Goal: Task Accomplishment & Management: Manage account settings

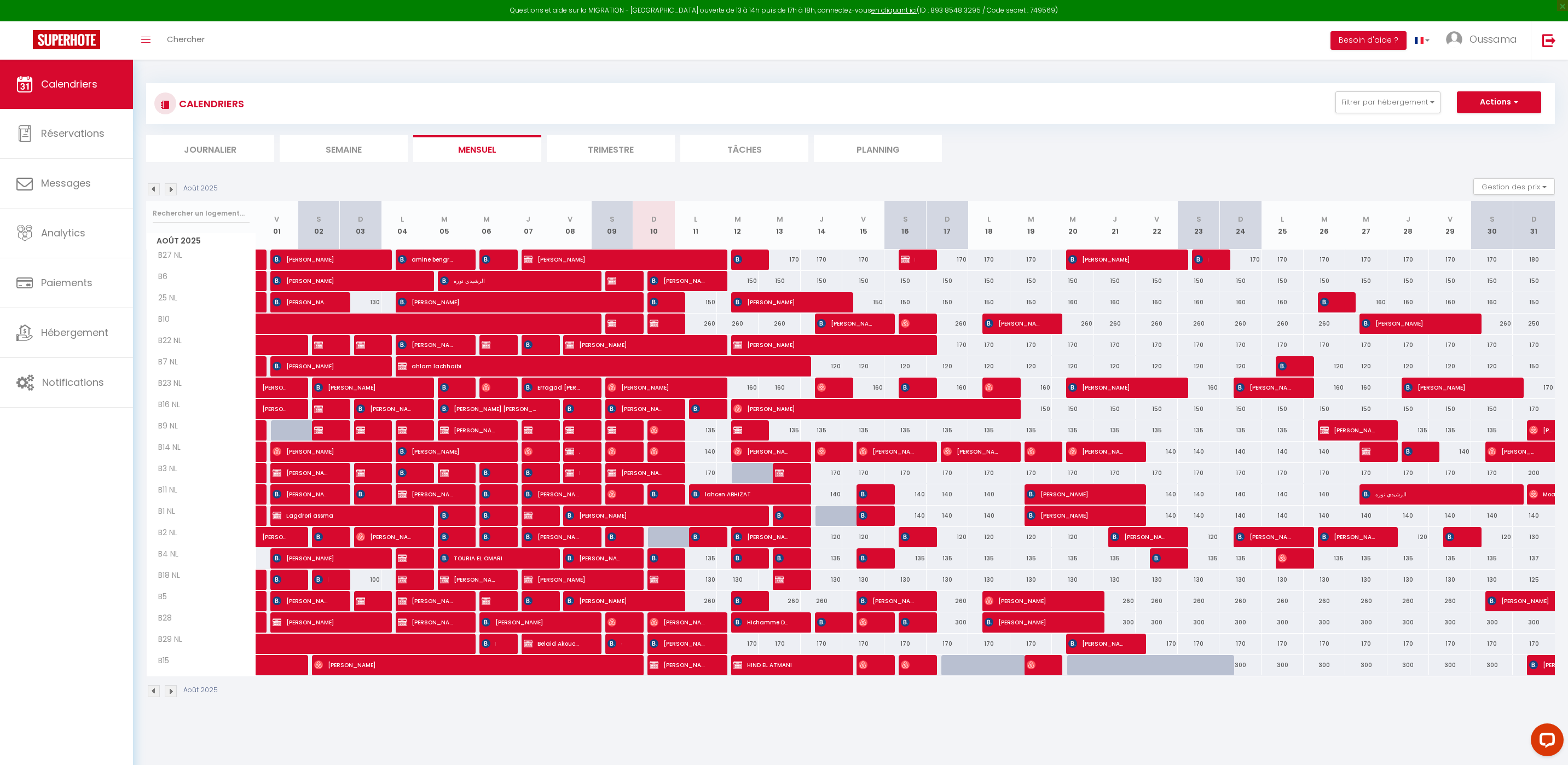
click at [224, 150] on li "Journalier" at bounding box center [210, 148] width 128 height 27
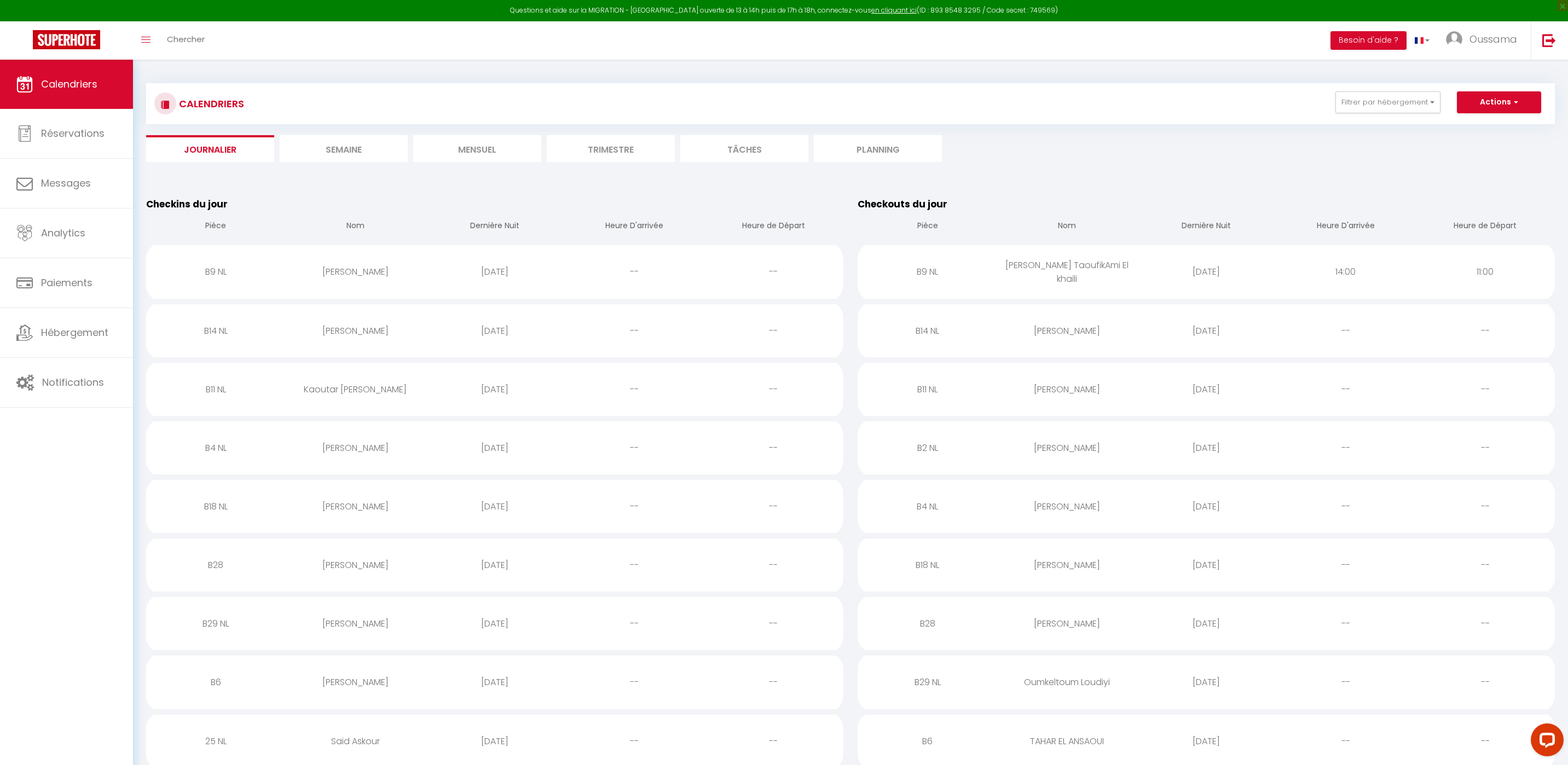
click at [468, 152] on li "Mensuel" at bounding box center [477, 148] width 128 height 27
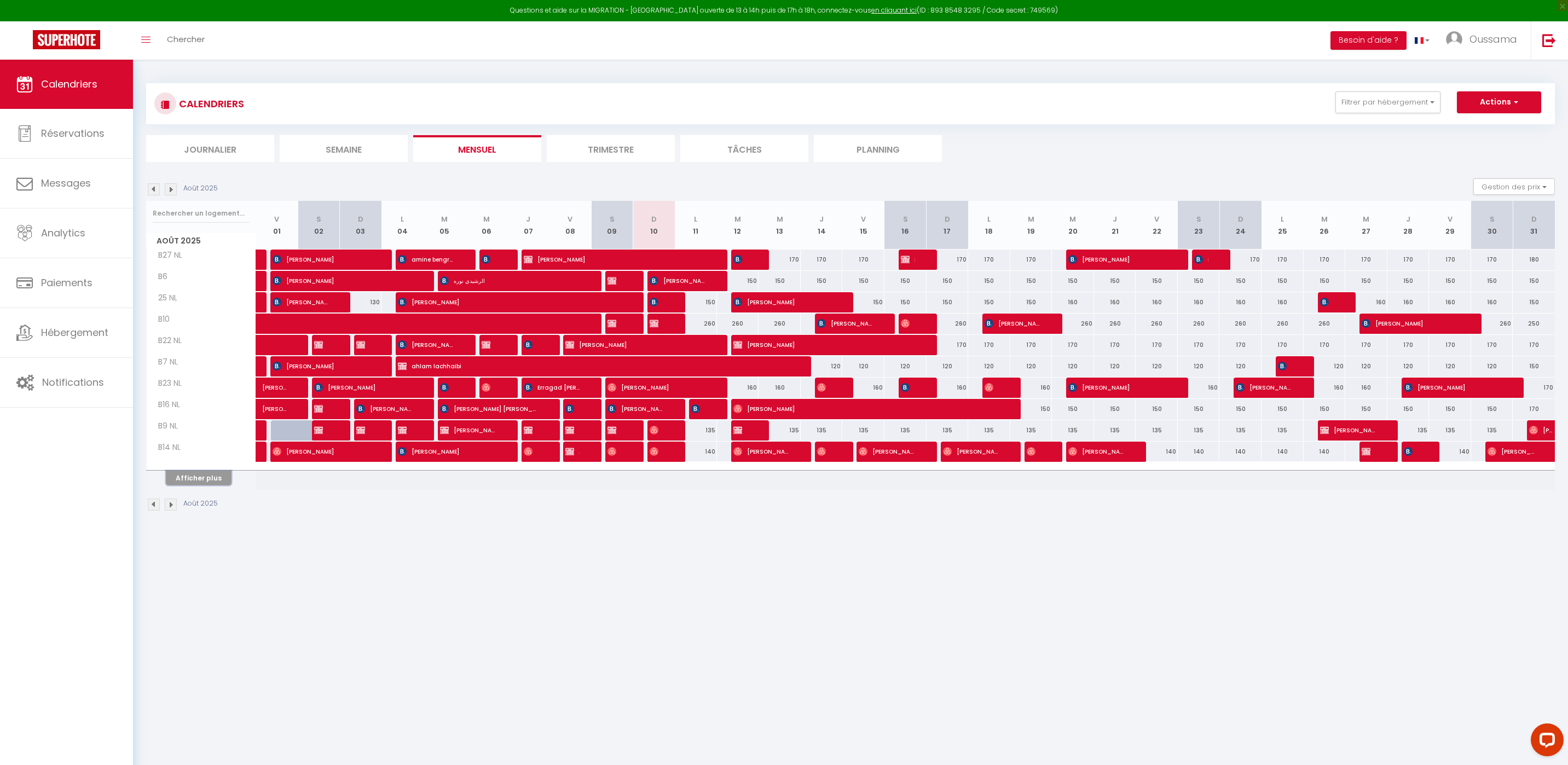
click at [212, 484] on button "Afficher plus" at bounding box center [198, 479] width 66 height 15
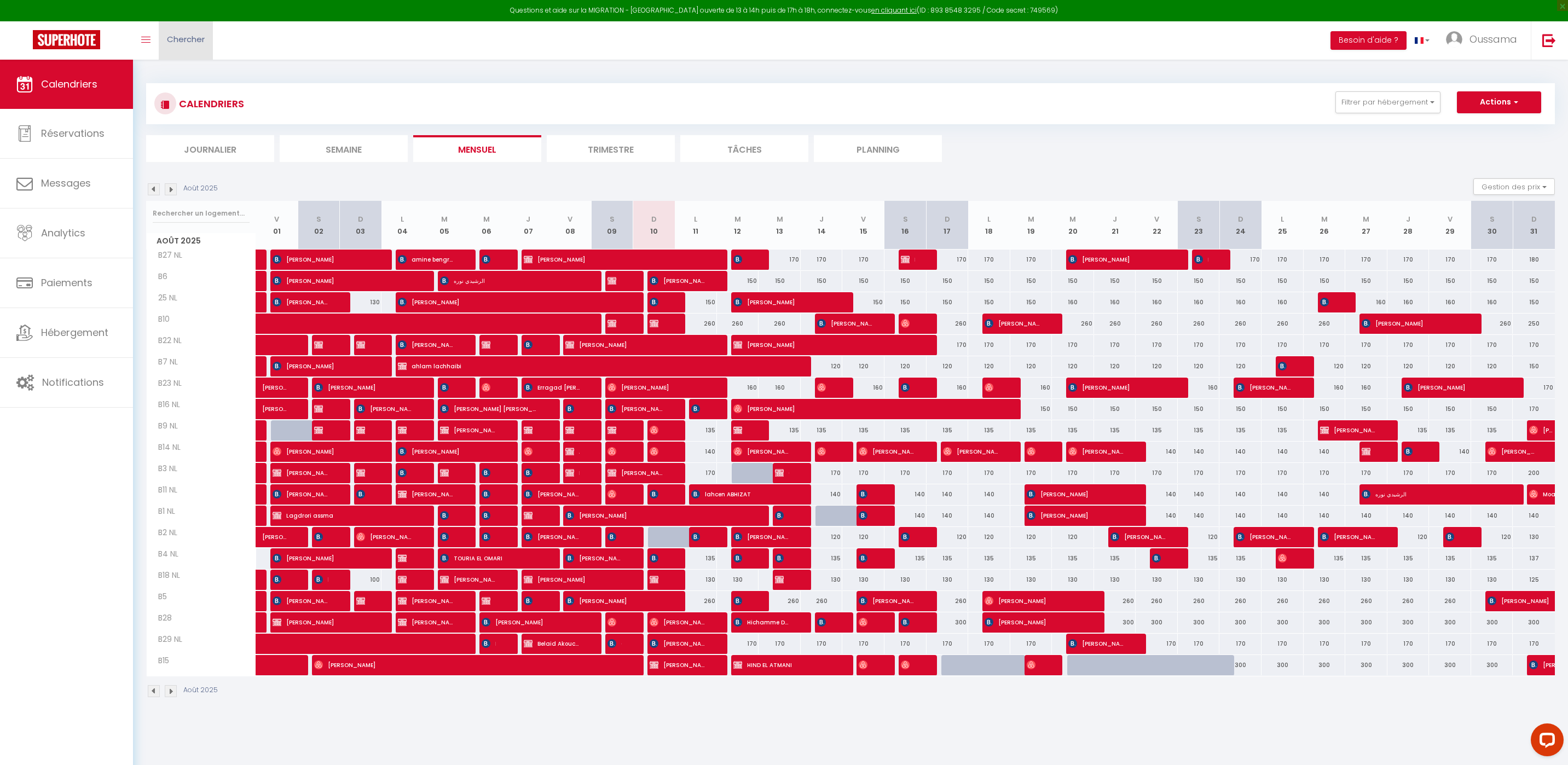
click at [190, 52] on link "Chercher" at bounding box center [186, 40] width 54 height 38
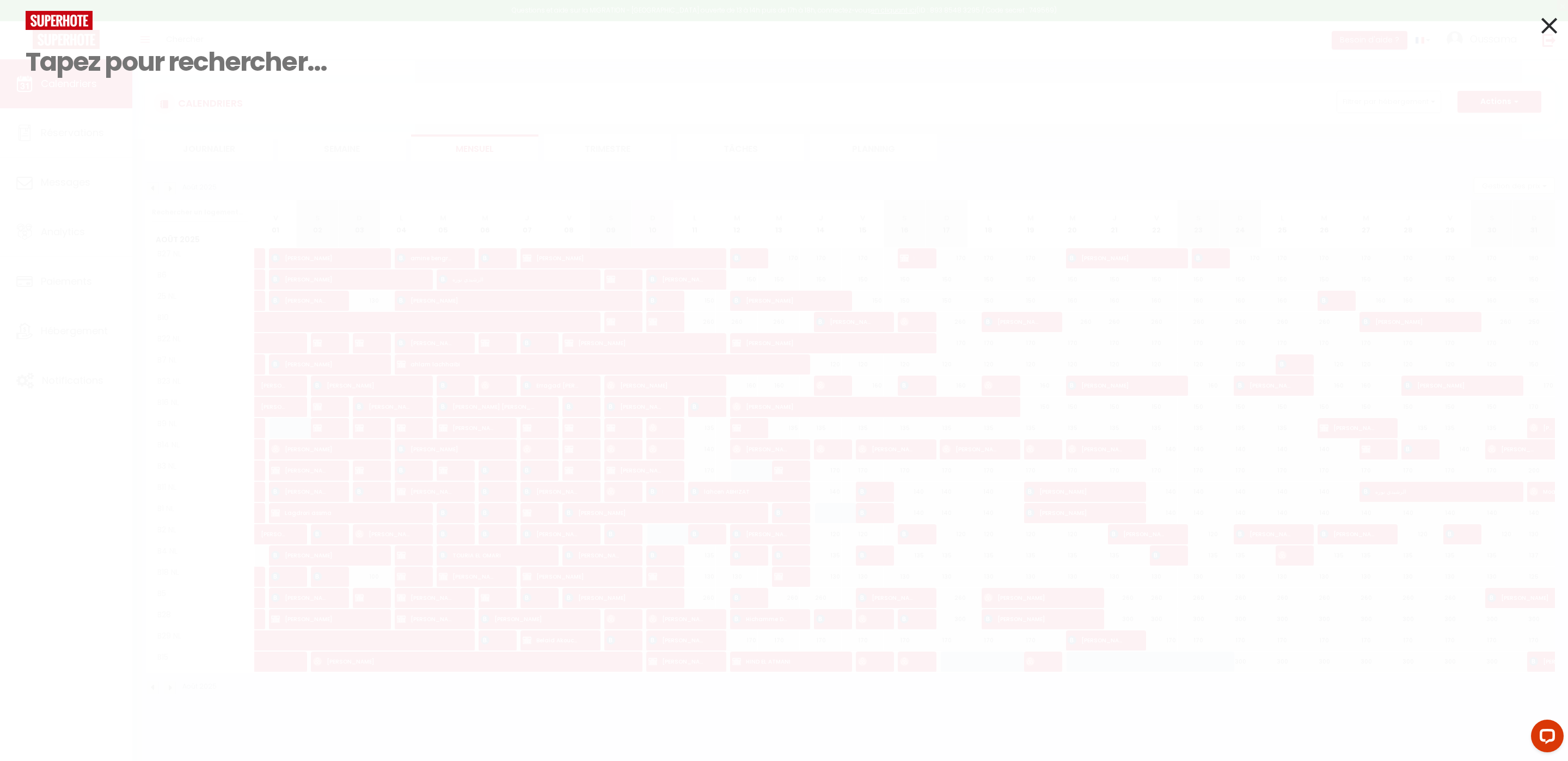
paste input "[PHONE_NUMBER]"
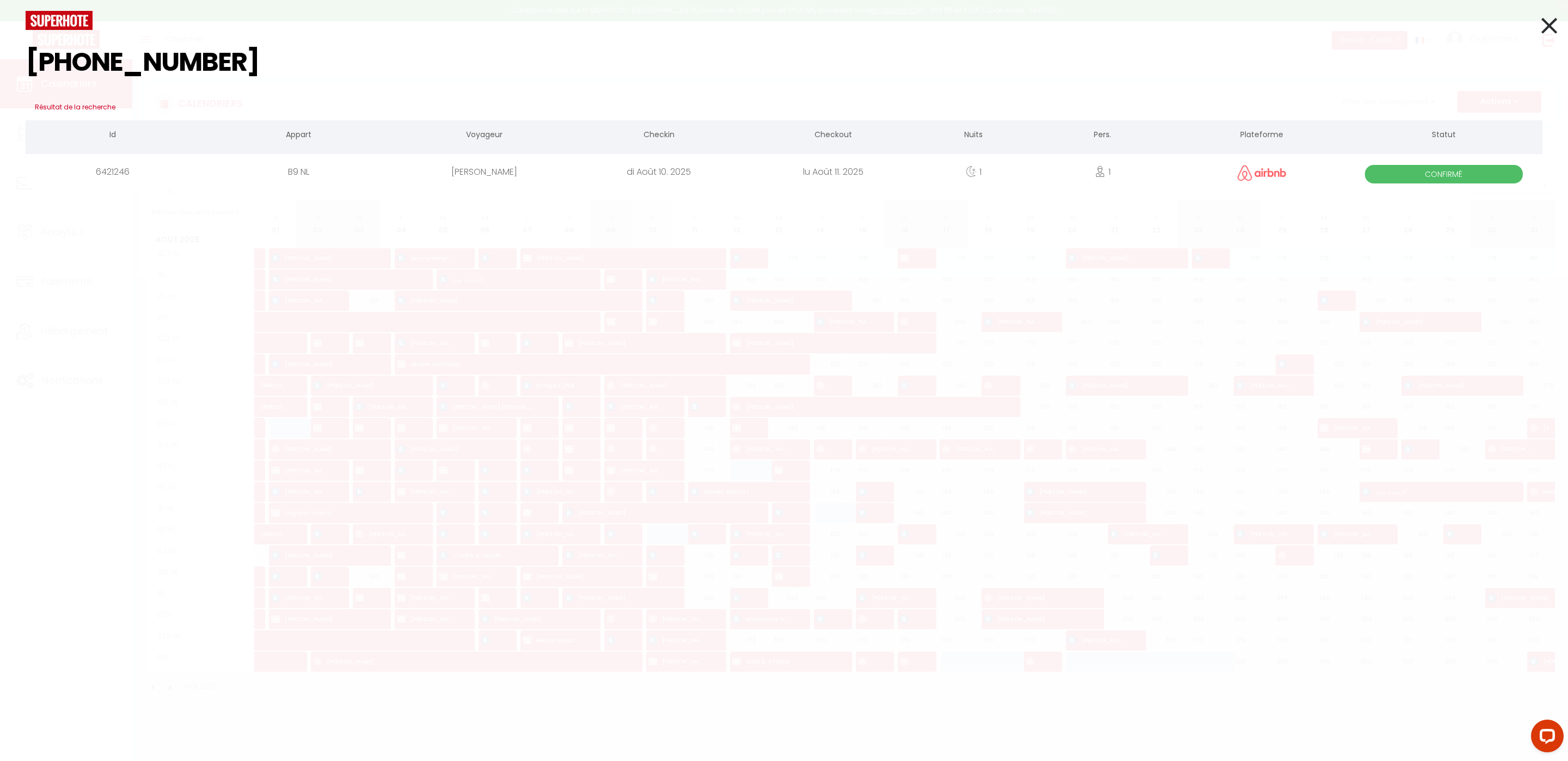
type input "[PHONE_NUMBER]"
click at [304, 171] on div "B9 NL" at bounding box center [298, 172] width 197 height 36
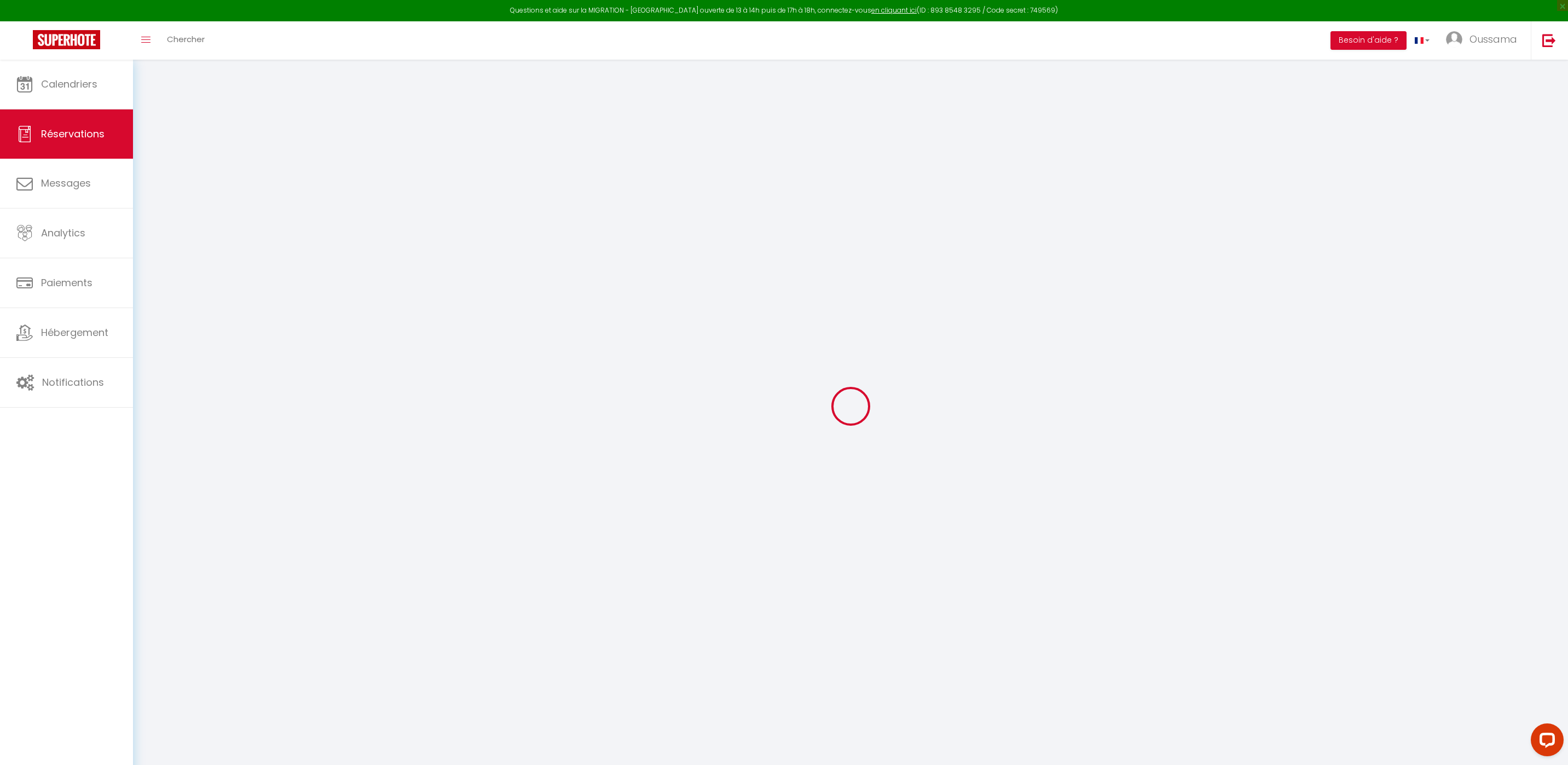
select select
checkbox input "false"
select select
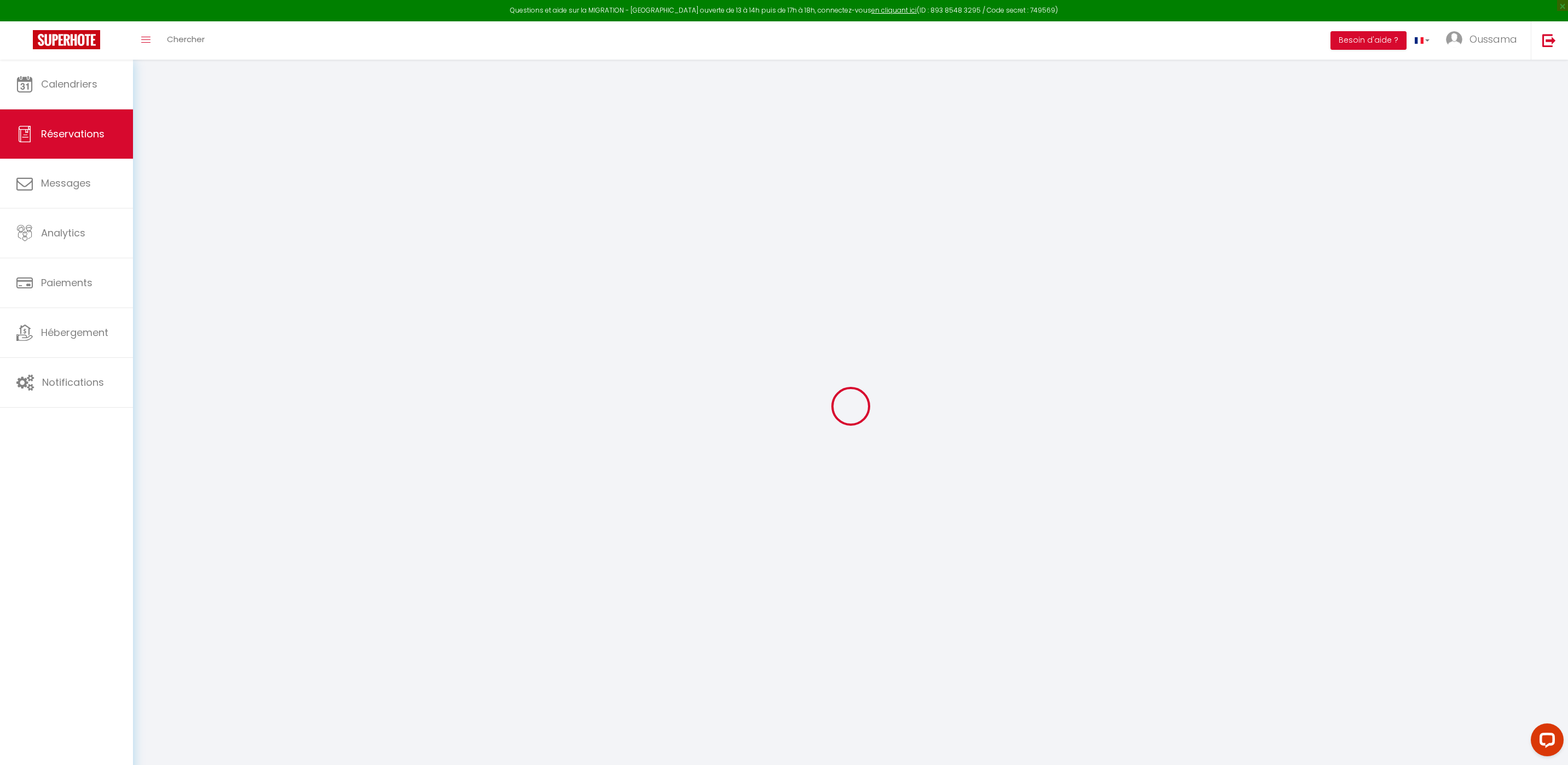
select select
checkbox input "false"
select select
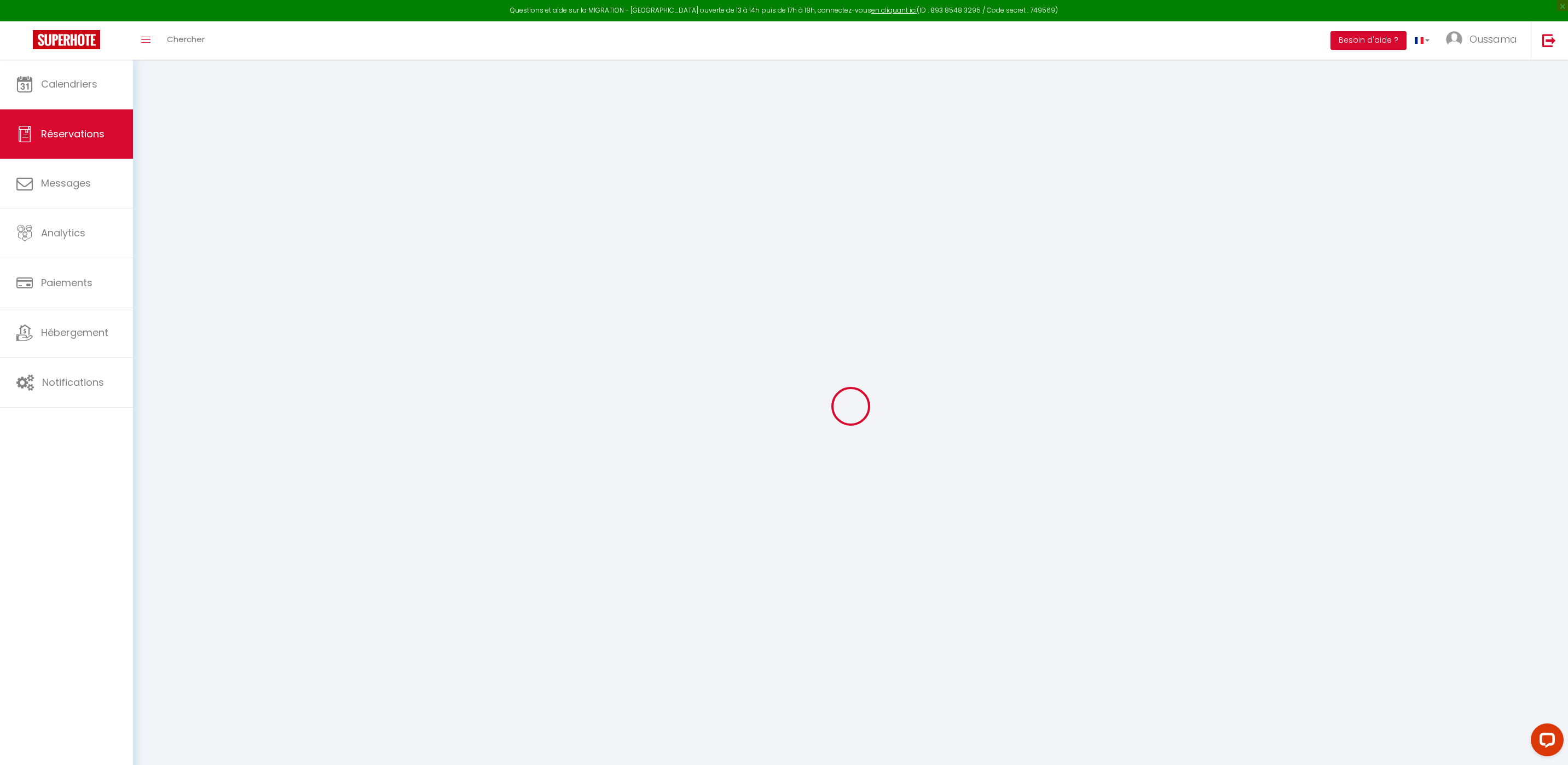
select select
checkbox input "false"
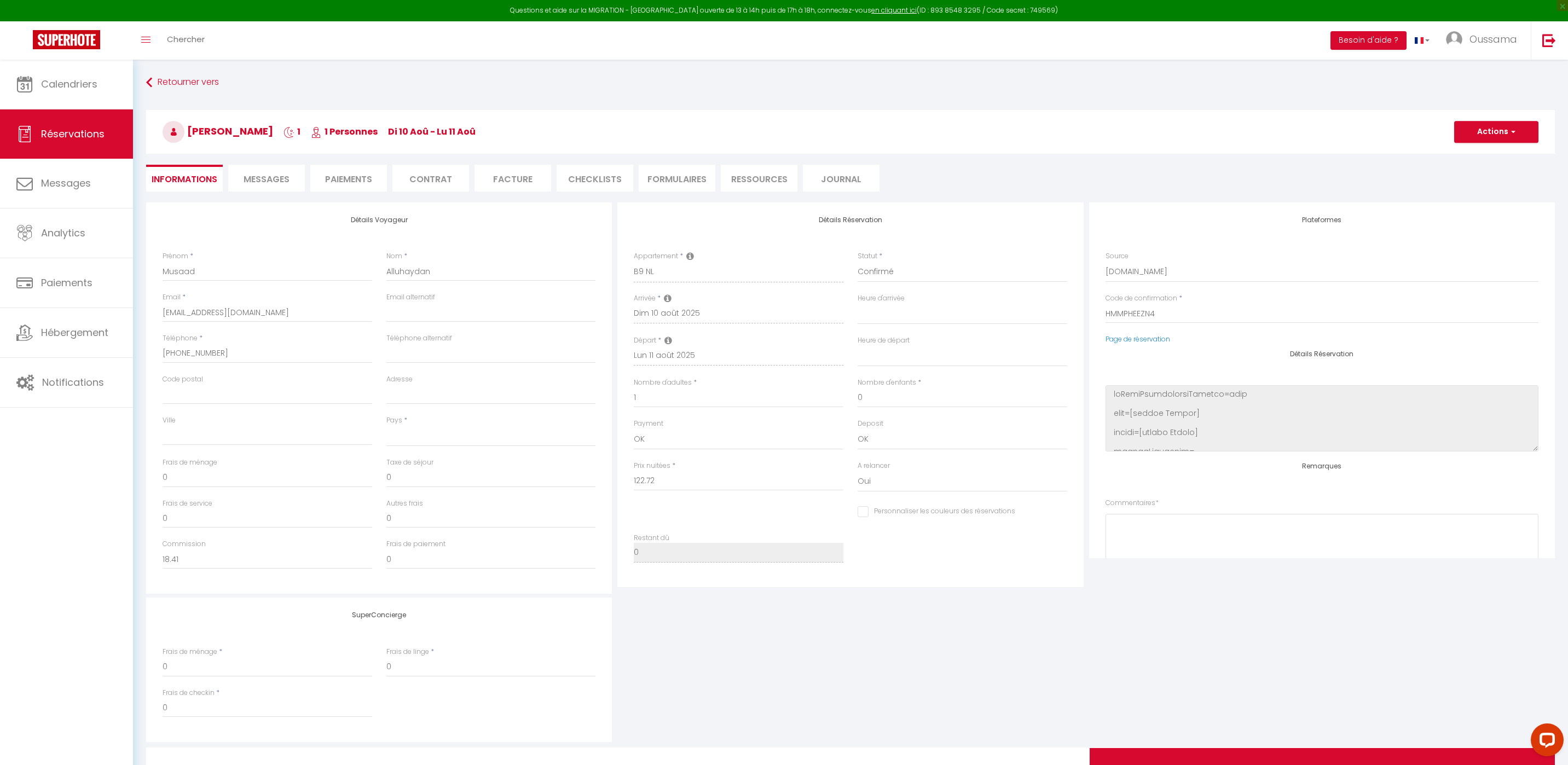
select select
checkbox input "false"
select select
click at [55, 70] on link "Calendriers" at bounding box center [67, 84] width 133 height 49
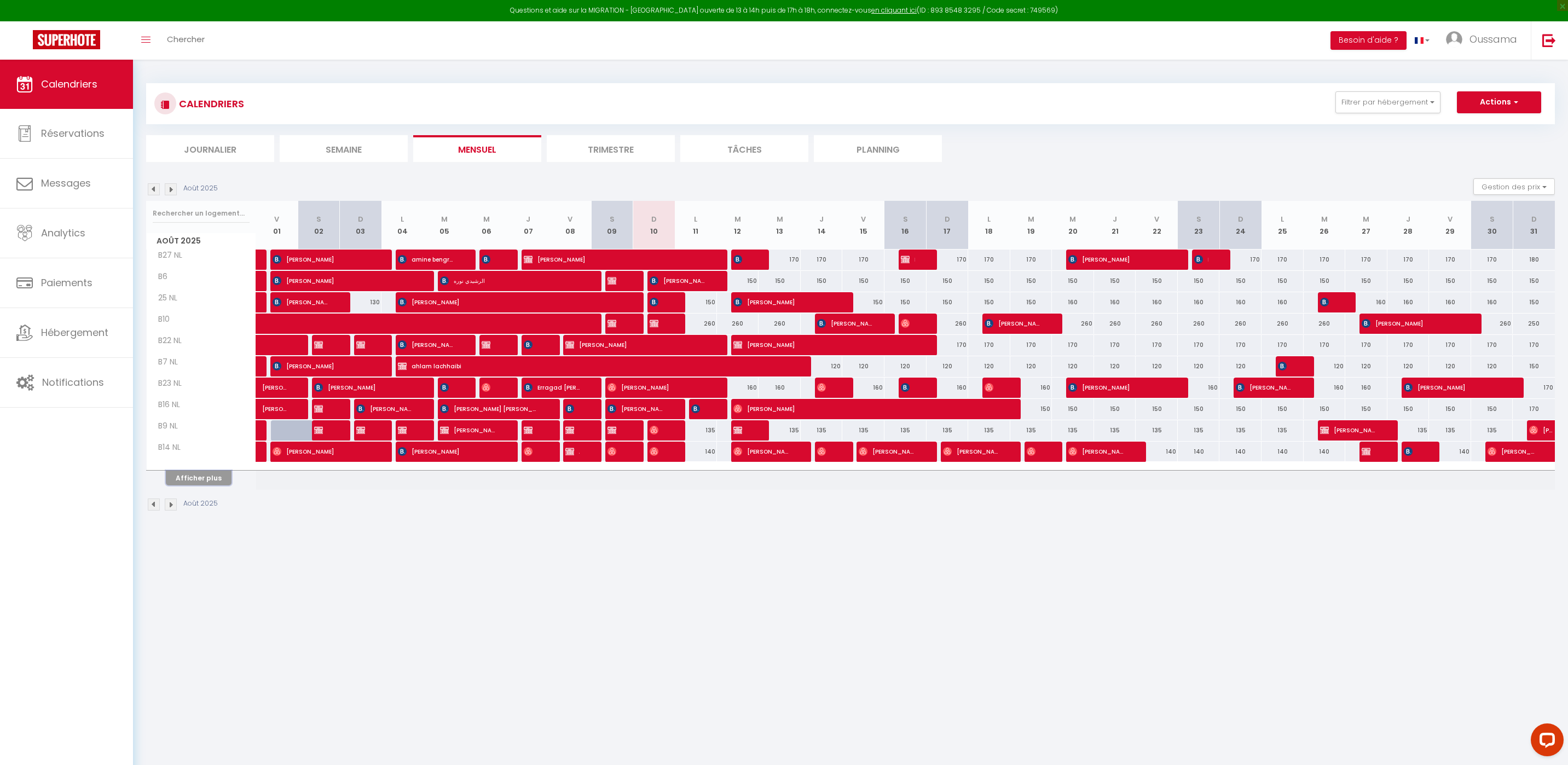
click at [222, 479] on button "Afficher plus" at bounding box center [198, 479] width 66 height 15
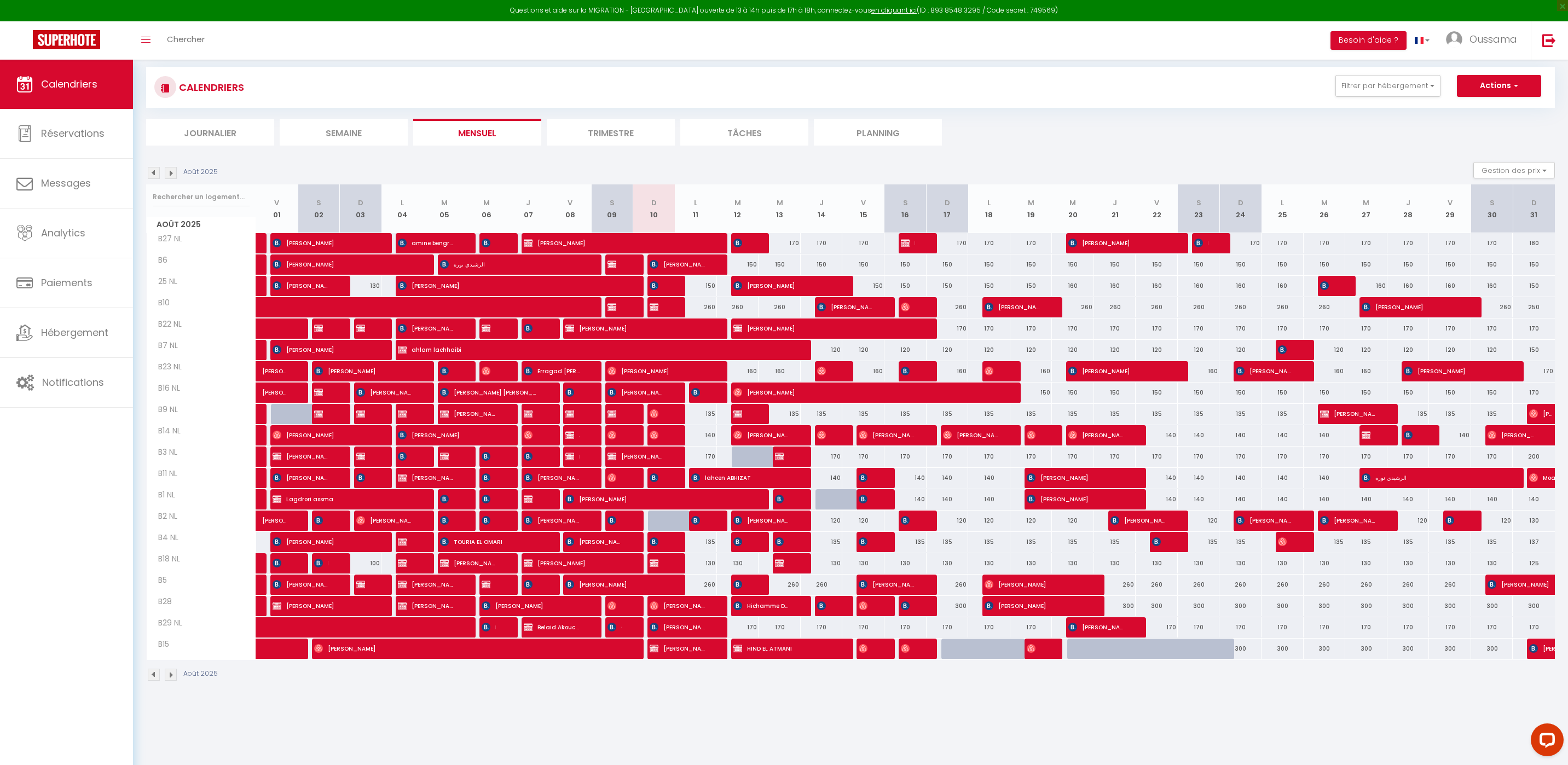
scroll to position [60, 0]
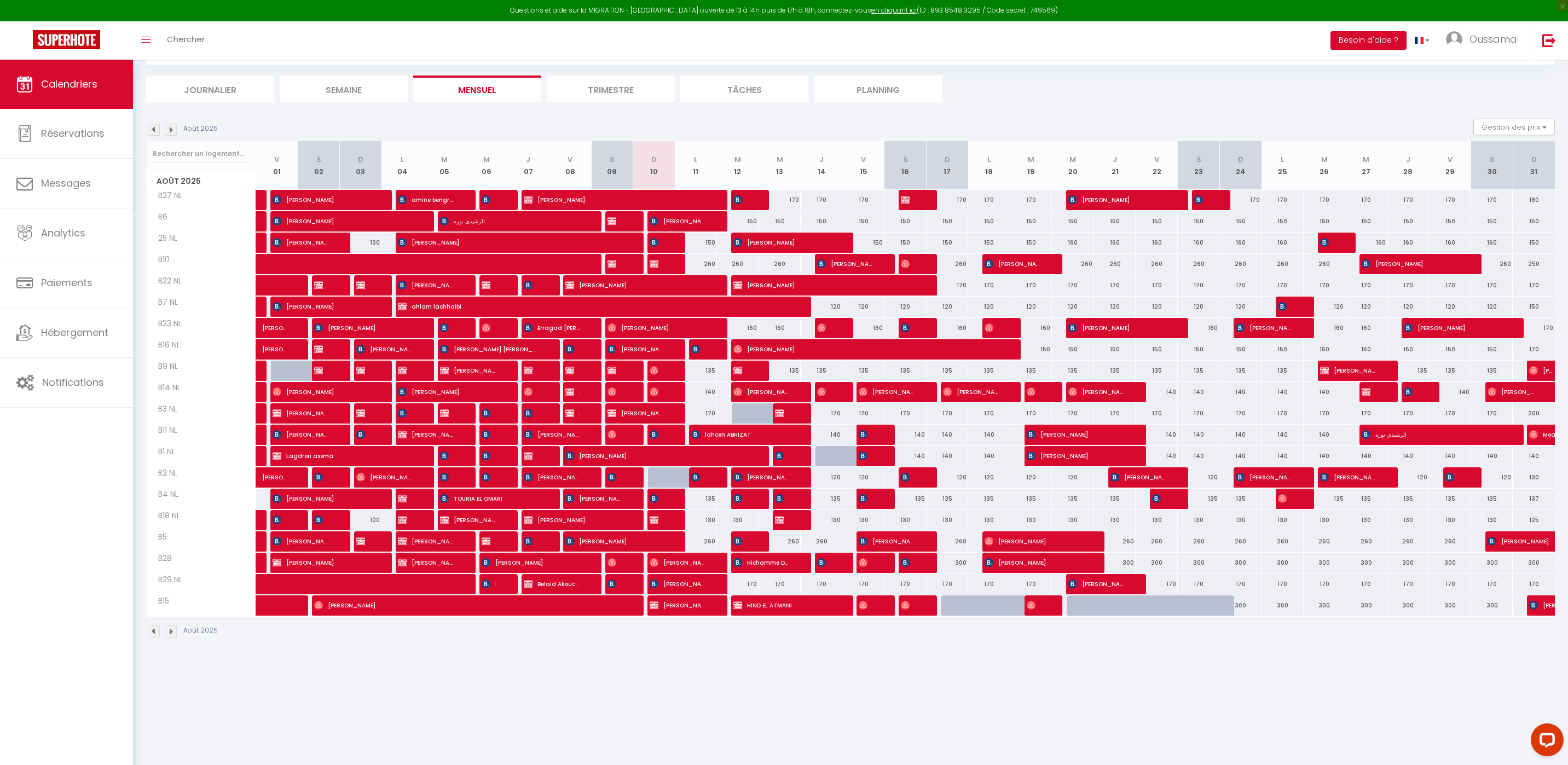
click at [250, 106] on div "CALENDRIERS Filtrer par hébergement AGADIR [GEOGRAPHIC_DATA] studio A2 by TCE […" at bounding box center [850, 331] width 1408 height 636
click at [251, 100] on li "Journalier" at bounding box center [210, 89] width 128 height 27
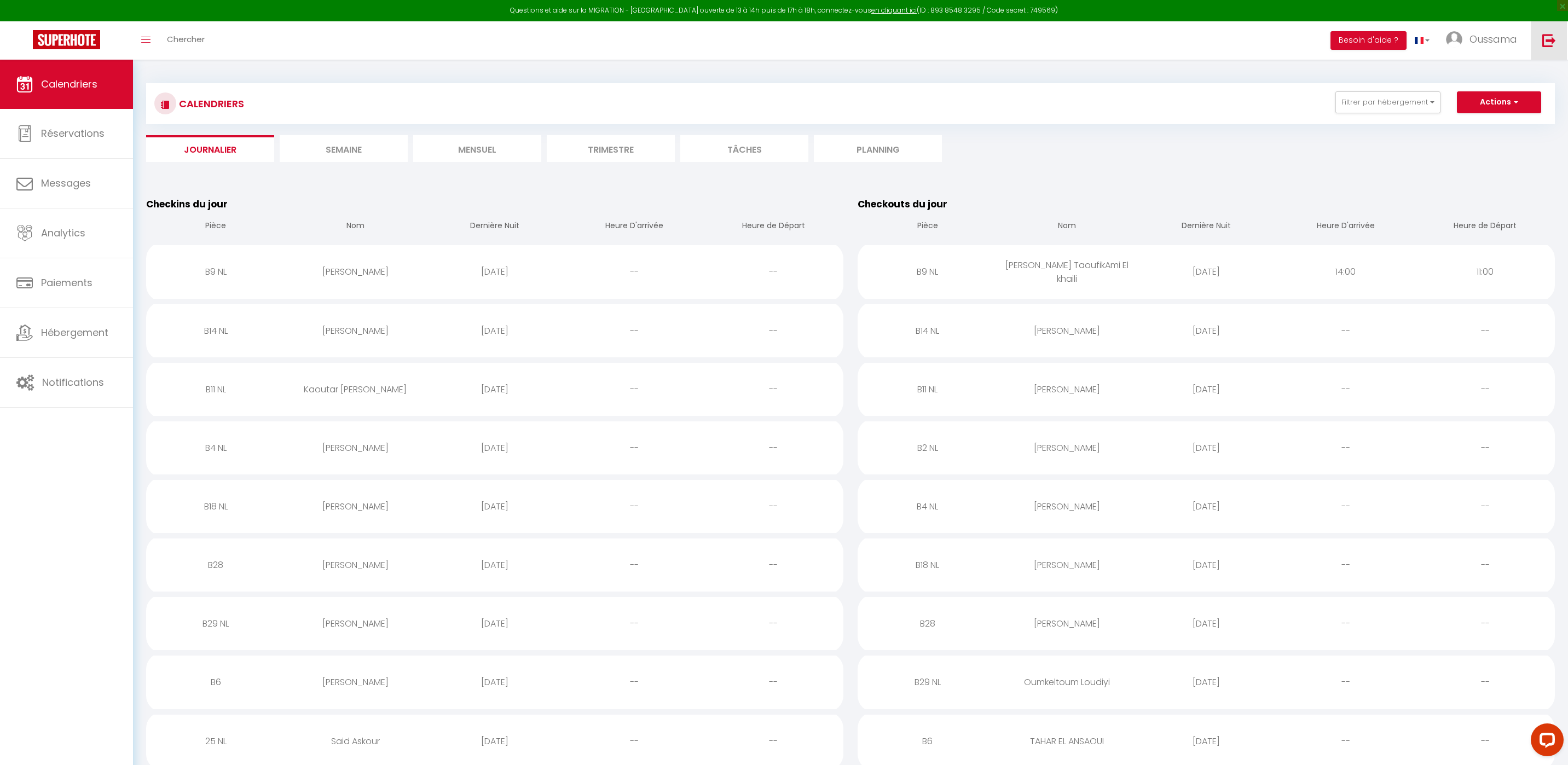
click at [1559, 46] on link at bounding box center [1549, 40] width 36 height 38
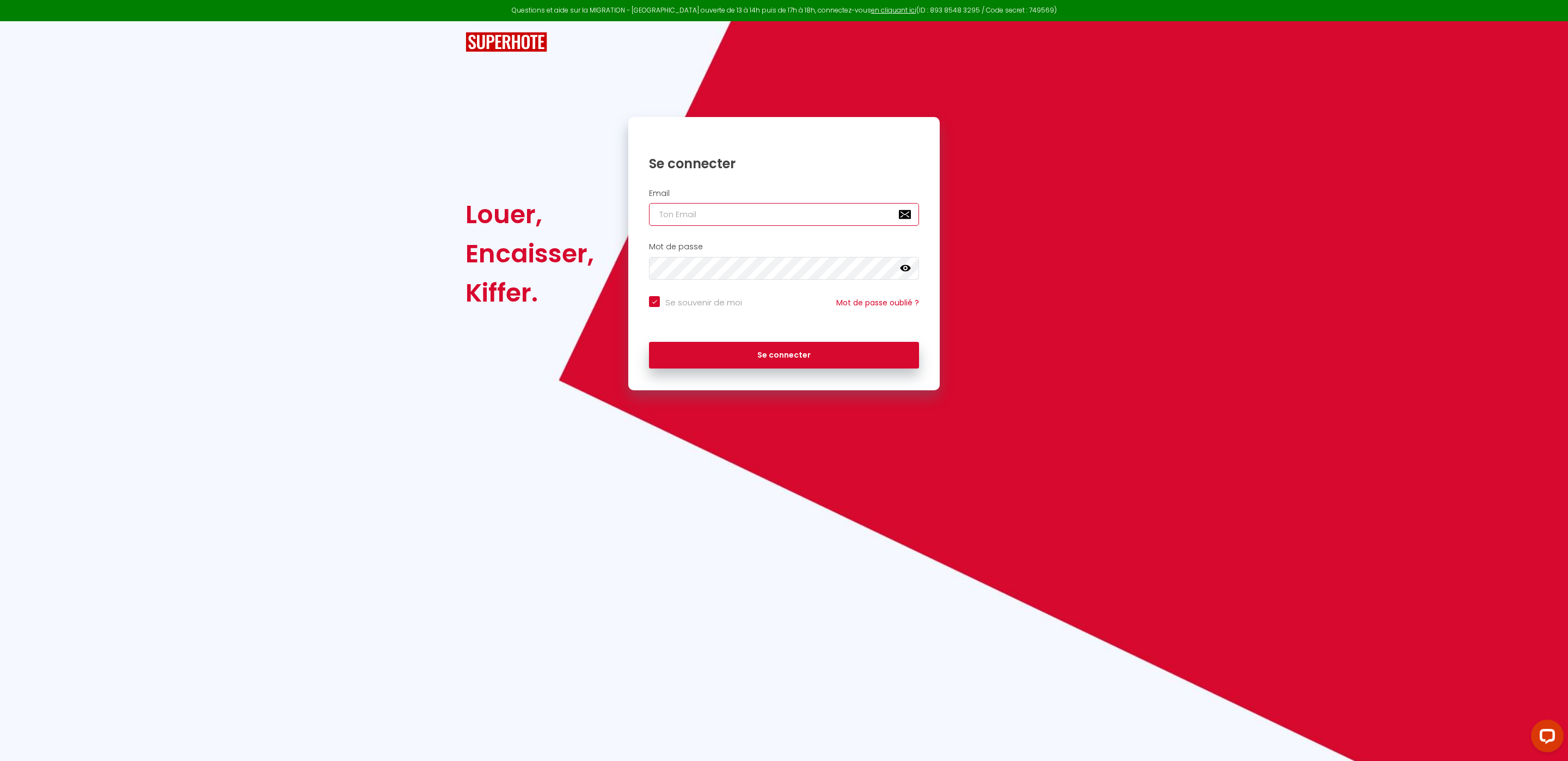
type input "[EMAIL_ADDRESS][DOMAIN_NAME]"
click at [695, 354] on button "Se connecter" at bounding box center [784, 356] width 270 height 27
checkbox input "true"
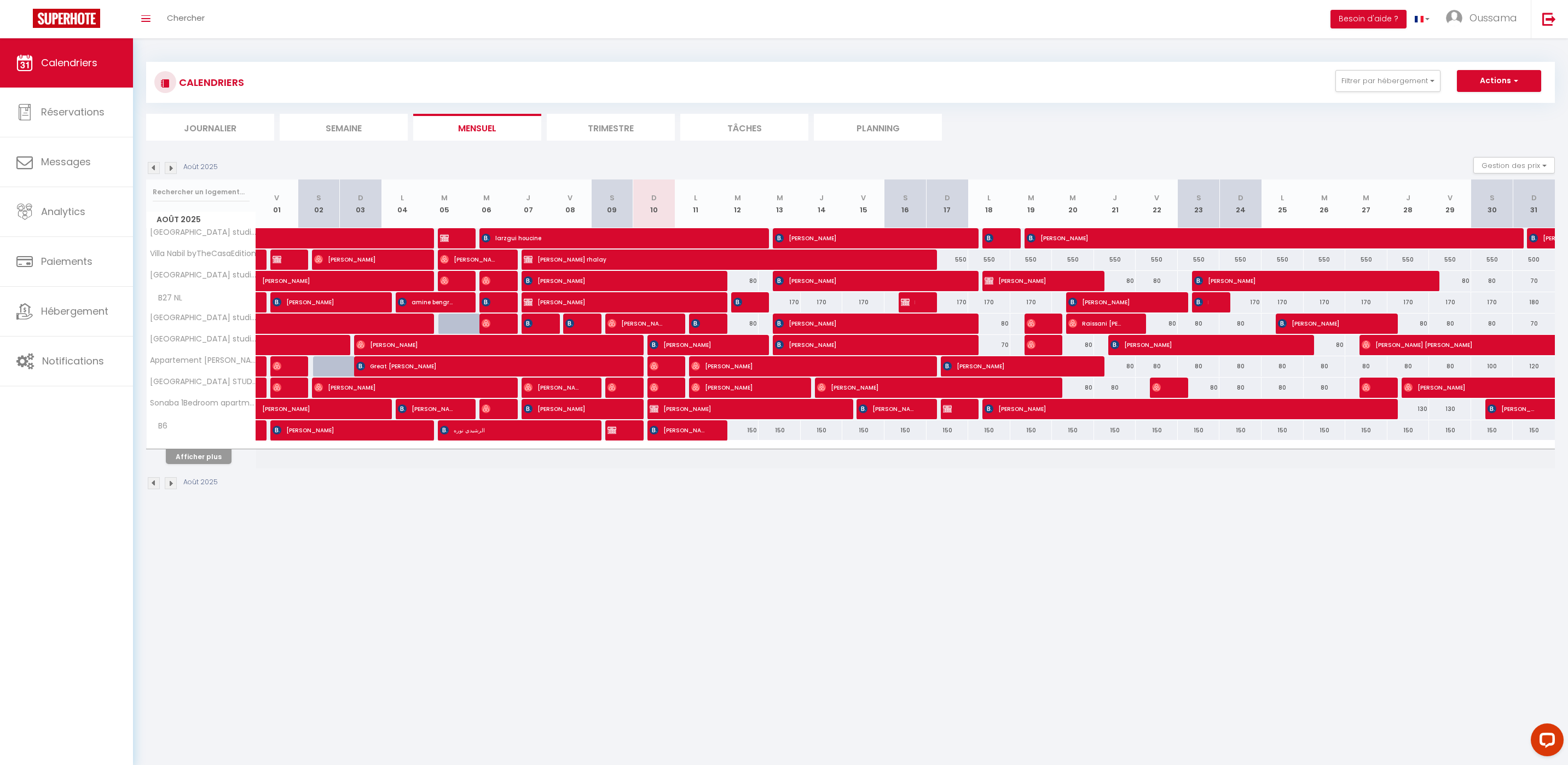
click at [224, 116] on li "Journalier" at bounding box center [210, 127] width 128 height 27
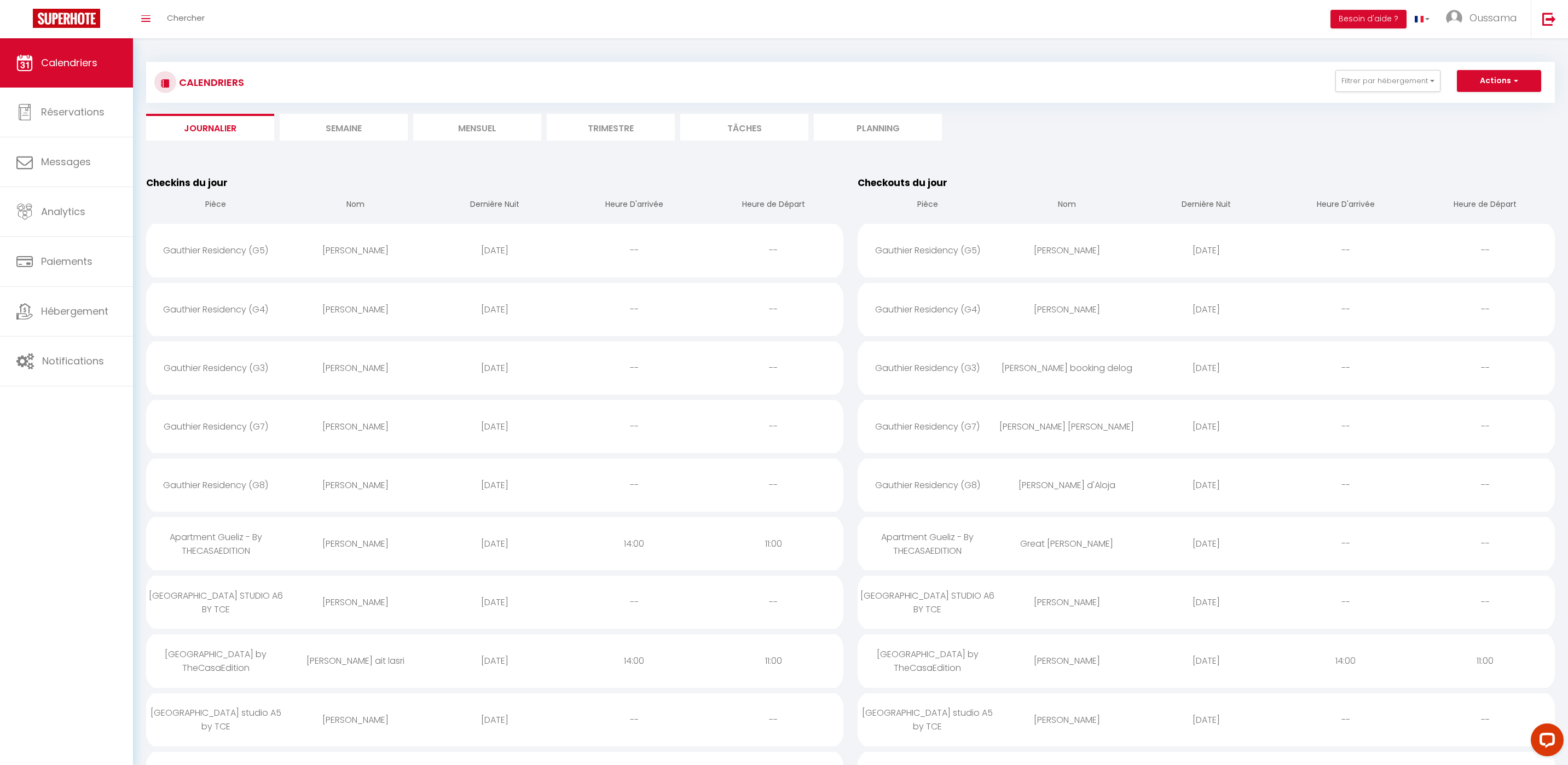
click at [326, 490] on div "[PERSON_NAME]" at bounding box center [355, 485] width 139 height 36
select select "0"
select select "1"
select select
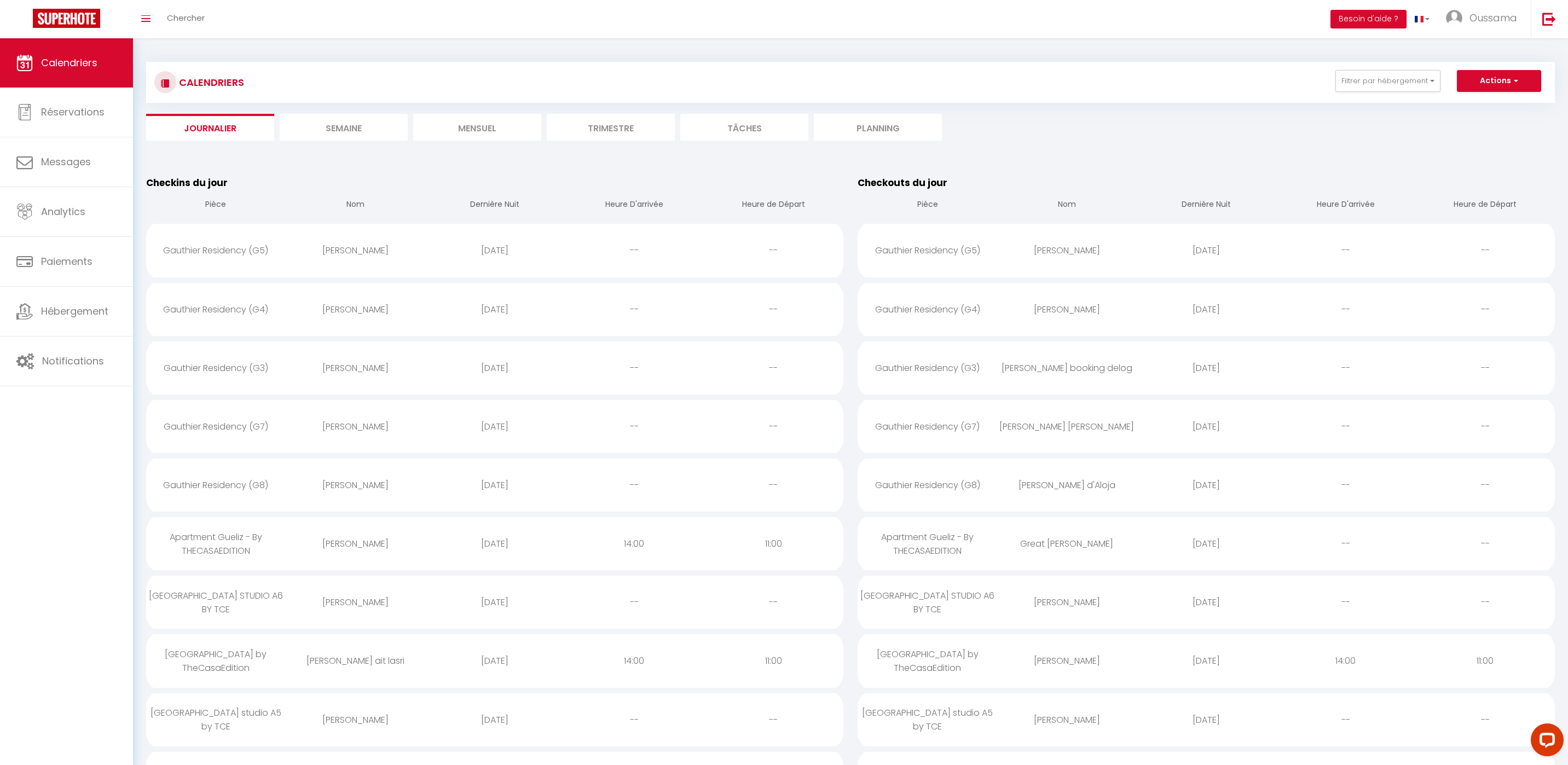
select select
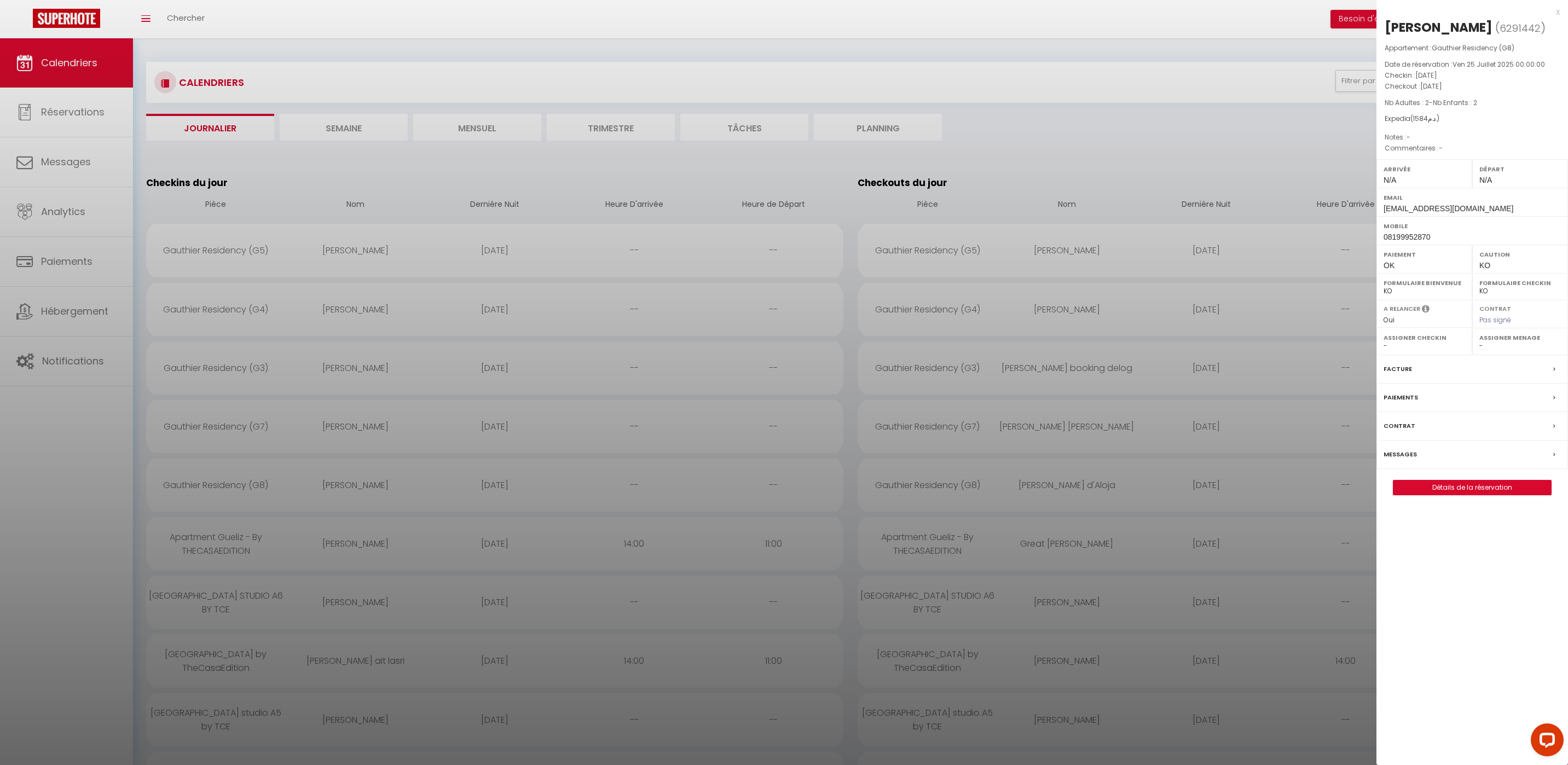
click at [1395, 460] on label "Messages" at bounding box center [1400, 455] width 33 height 11
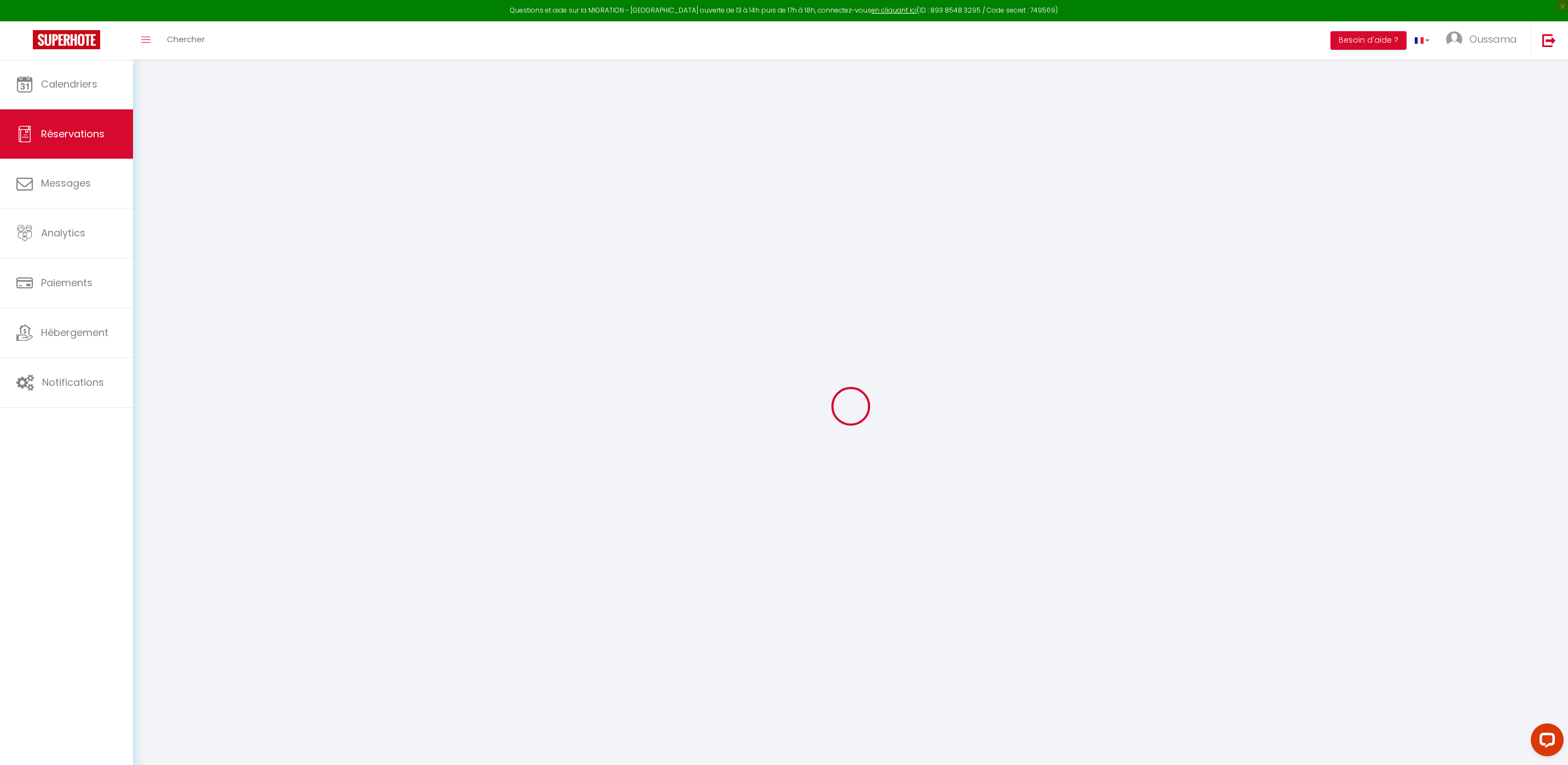
select select
checkbox input "false"
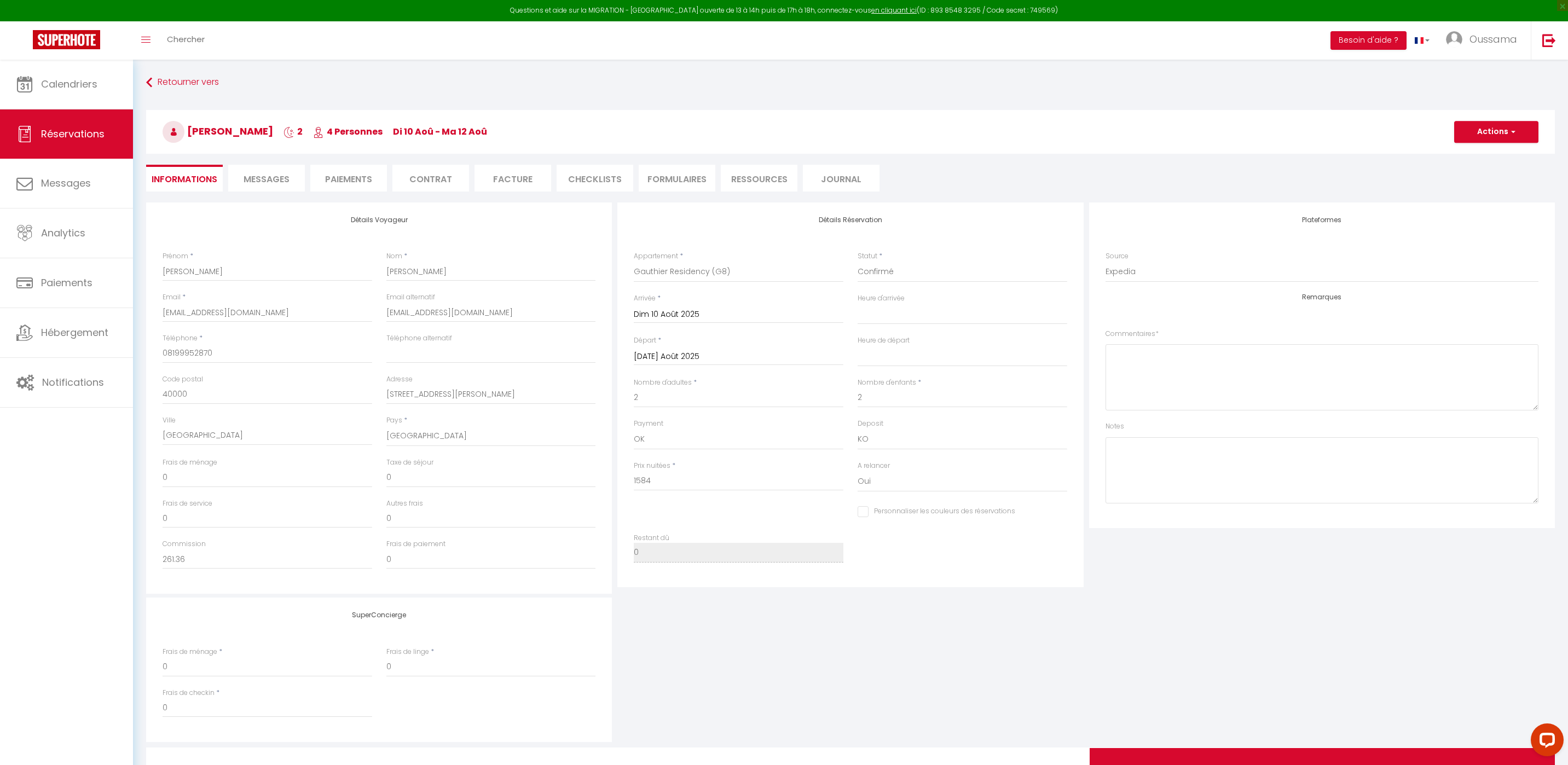
select select
checkbox input "false"
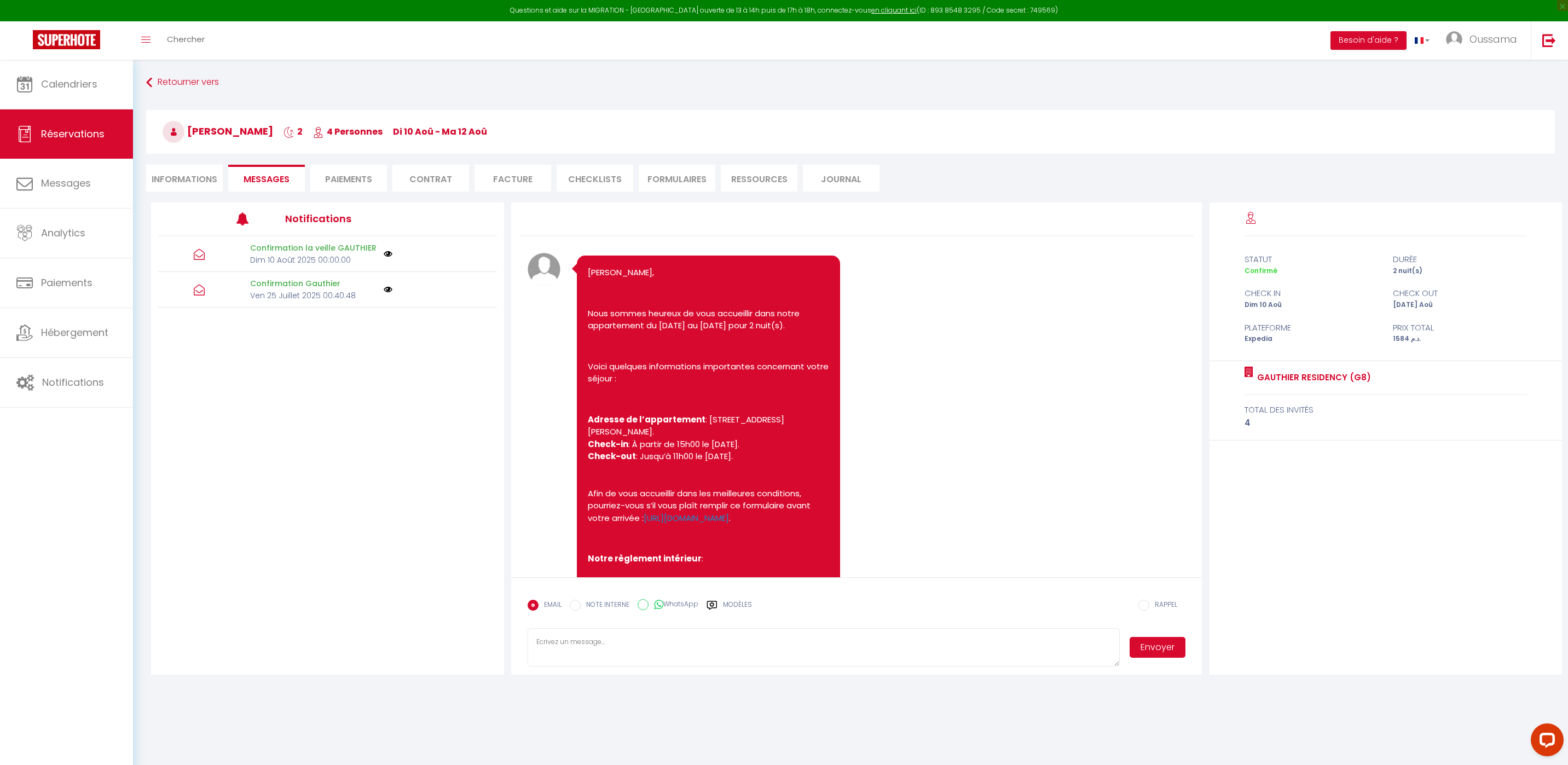
scroll to position [1331, 0]
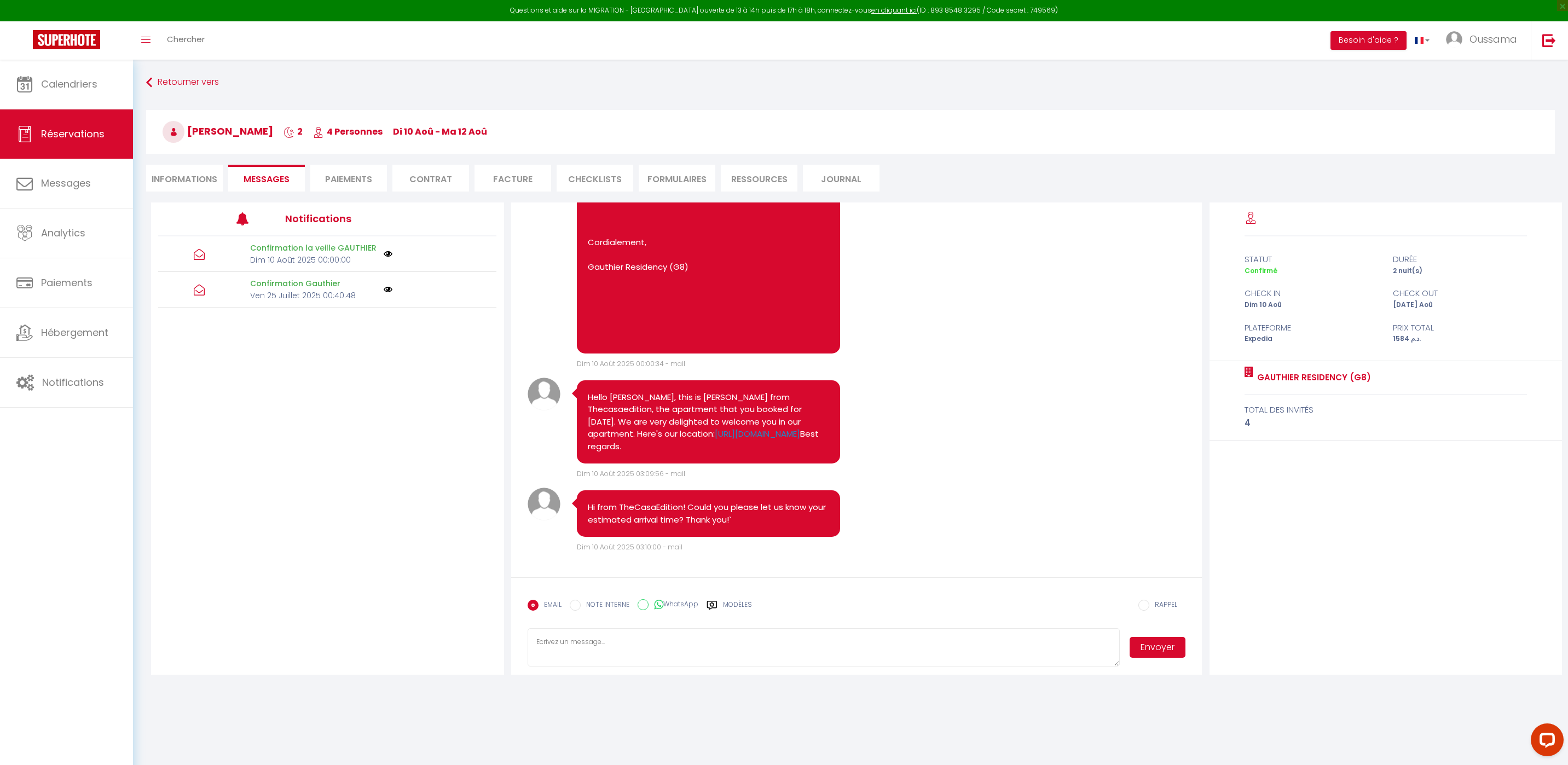
click at [642, 602] on input "WhatsApp" at bounding box center [642, 604] width 11 height 11
radio input "true"
radio input "false"
click at [1162, 657] on button "Envoyer" at bounding box center [1157, 647] width 56 height 21
click at [112, 79] on link "Calendriers" at bounding box center [67, 84] width 133 height 49
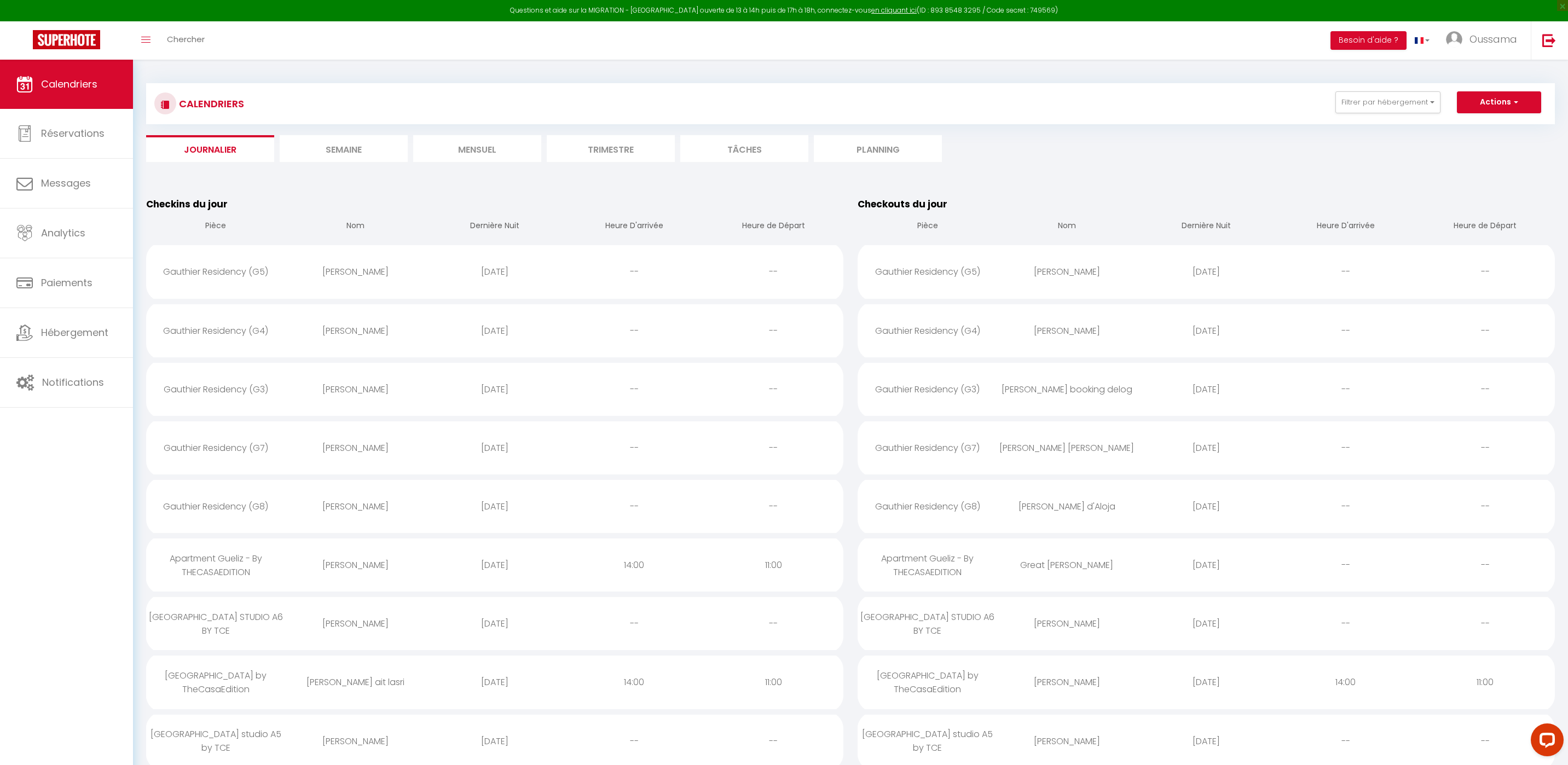
click at [232, 505] on div "Gauthier Residency (G8)" at bounding box center [216, 506] width 139 height 36
select select "0"
select select "1"
select select
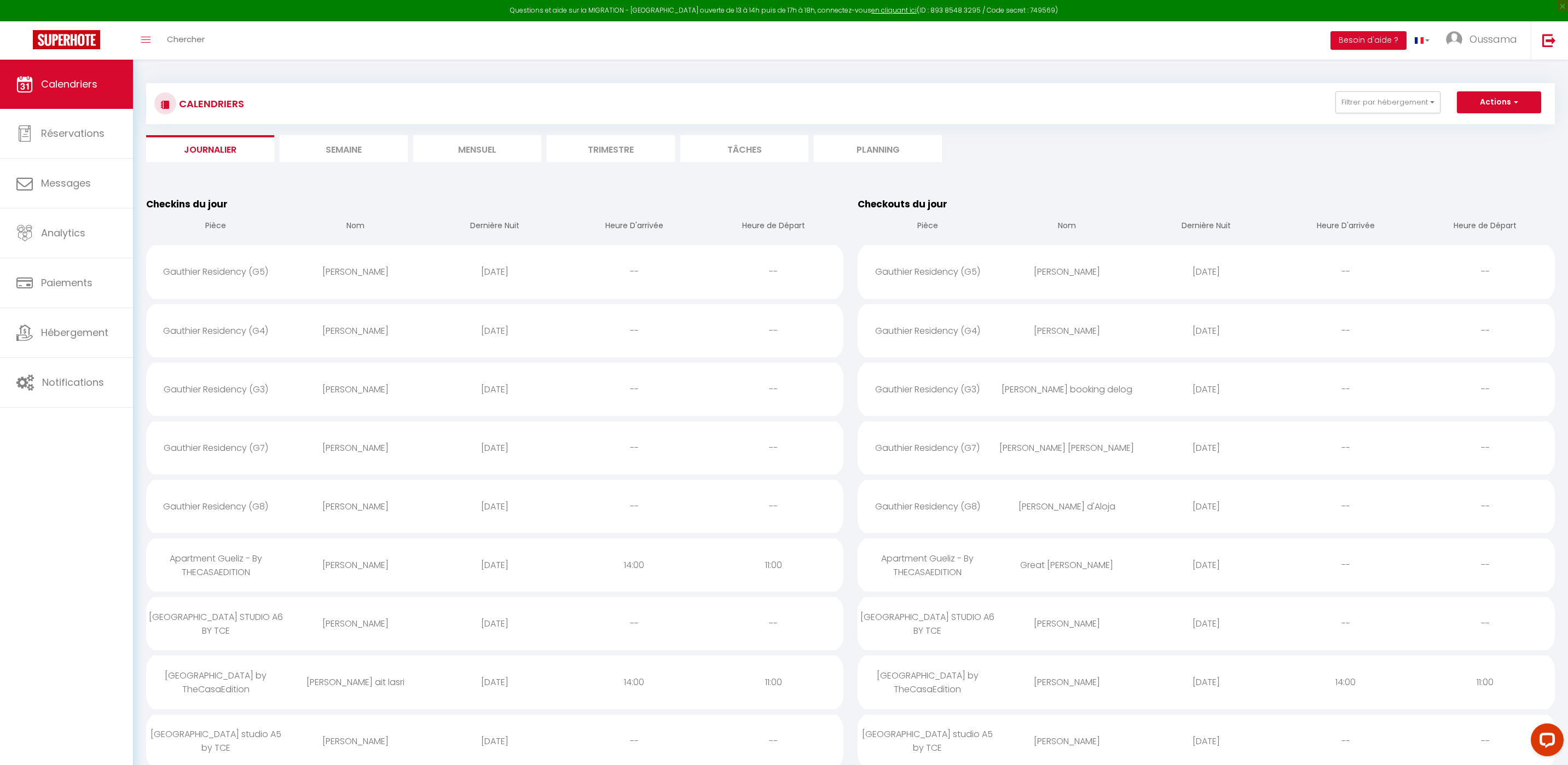
select select
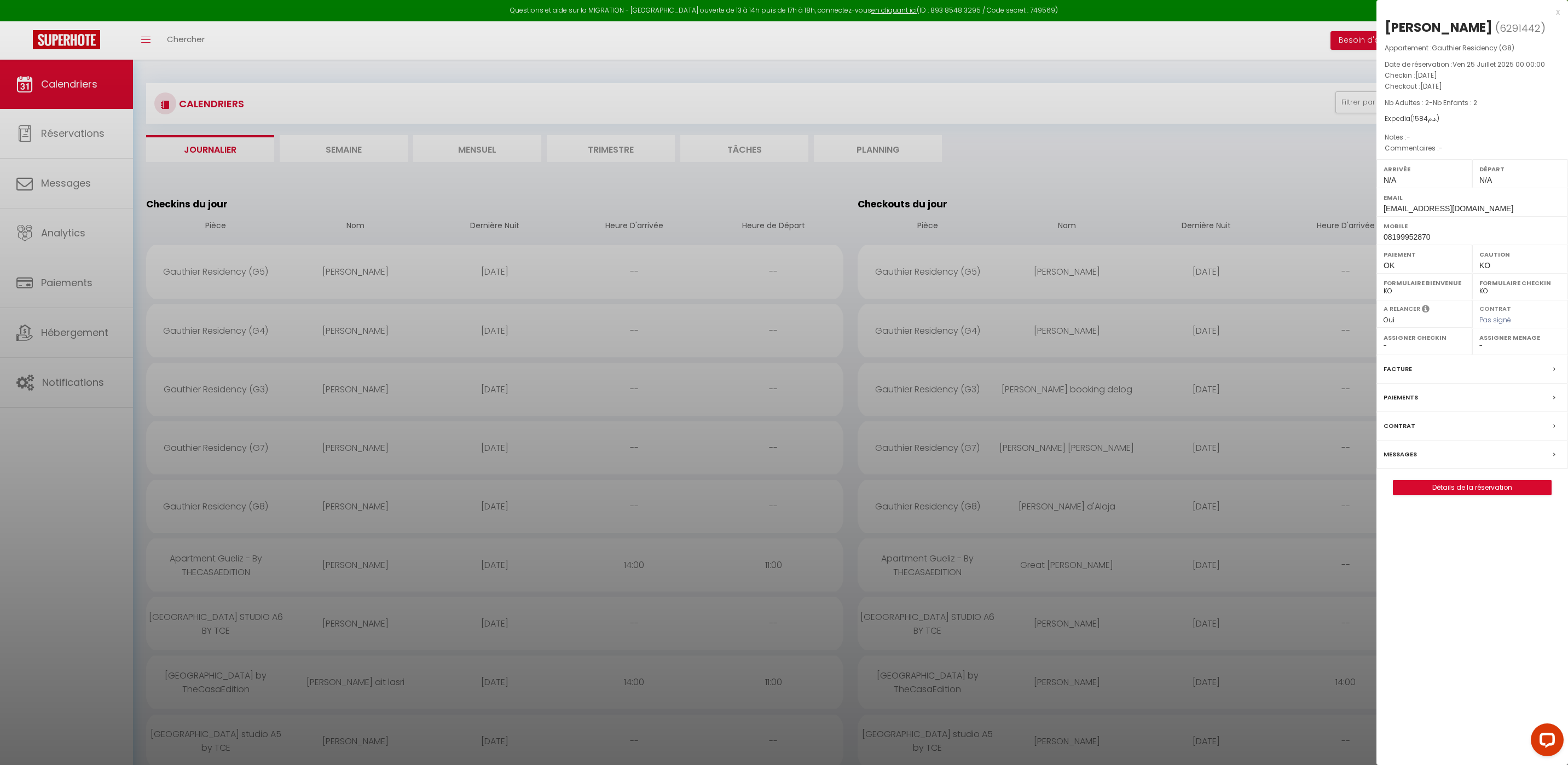
drag, startPoint x: 1533, startPoint y: 26, endPoint x: 1388, endPoint y: 31, distance: 145.1
click at [1388, 31] on h2 "[PERSON_NAME] ( 6291442 )" at bounding box center [1472, 28] width 175 height 19
copy div "[PERSON_NAME]"
click at [181, 35] on div at bounding box center [784, 382] width 1568 height 765
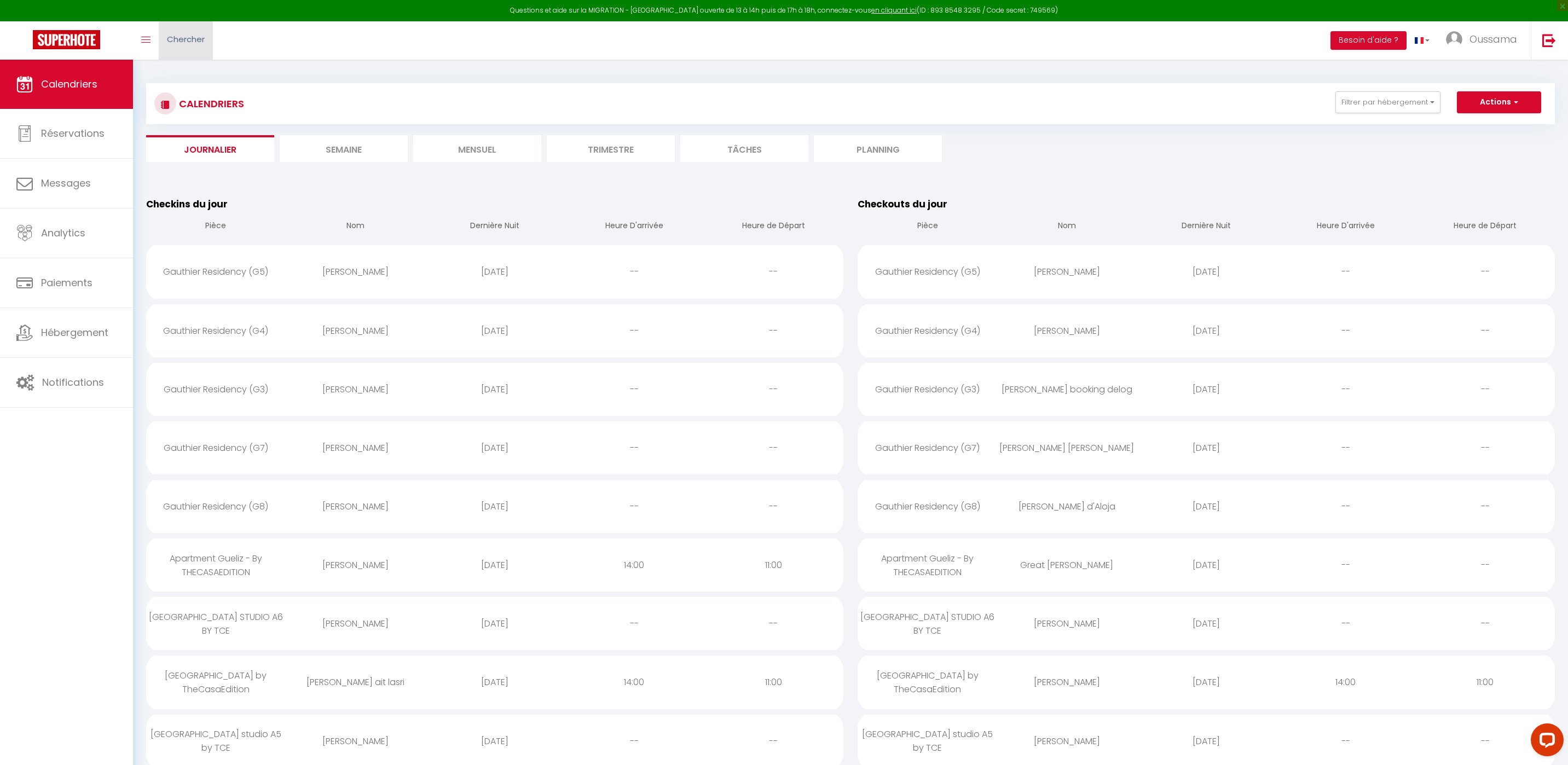
click at [181, 36] on span "Chercher" at bounding box center [186, 39] width 38 height 11
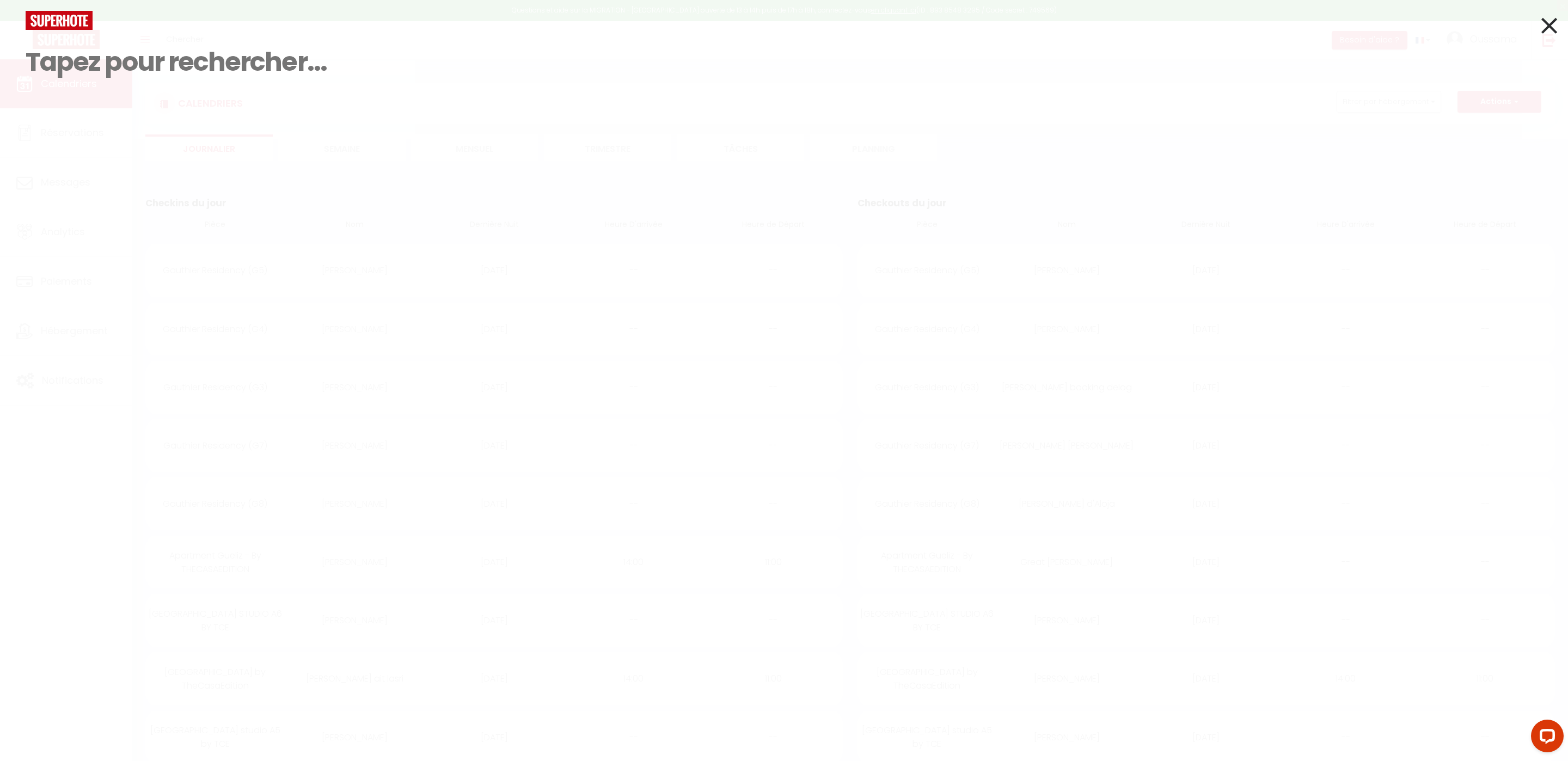
paste input "[PERSON_NAME]"
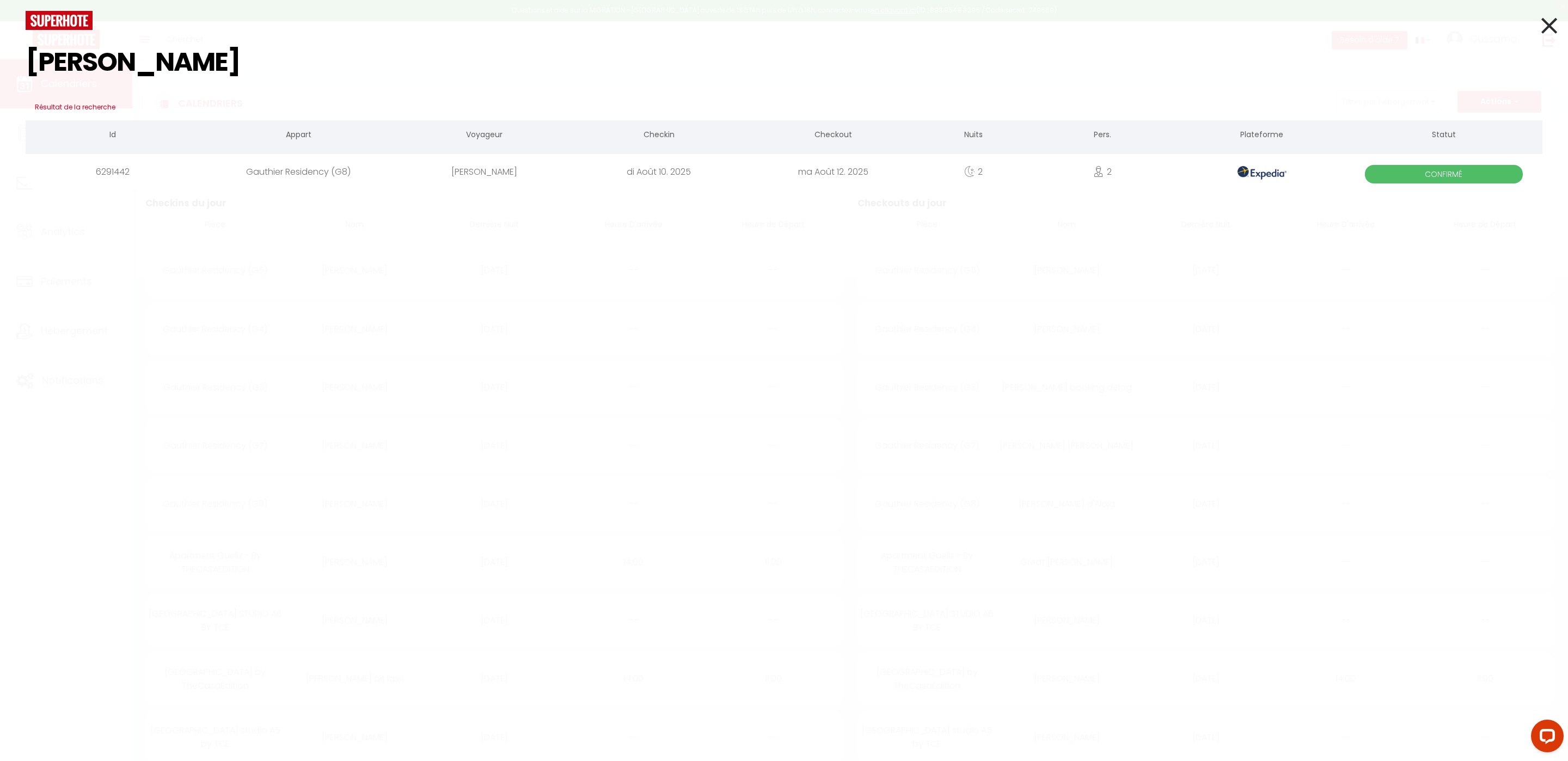
type input "[PERSON_NAME]"
click at [322, 175] on div "Gauthier Residency (G8)" at bounding box center [298, 172] width 197 height 36
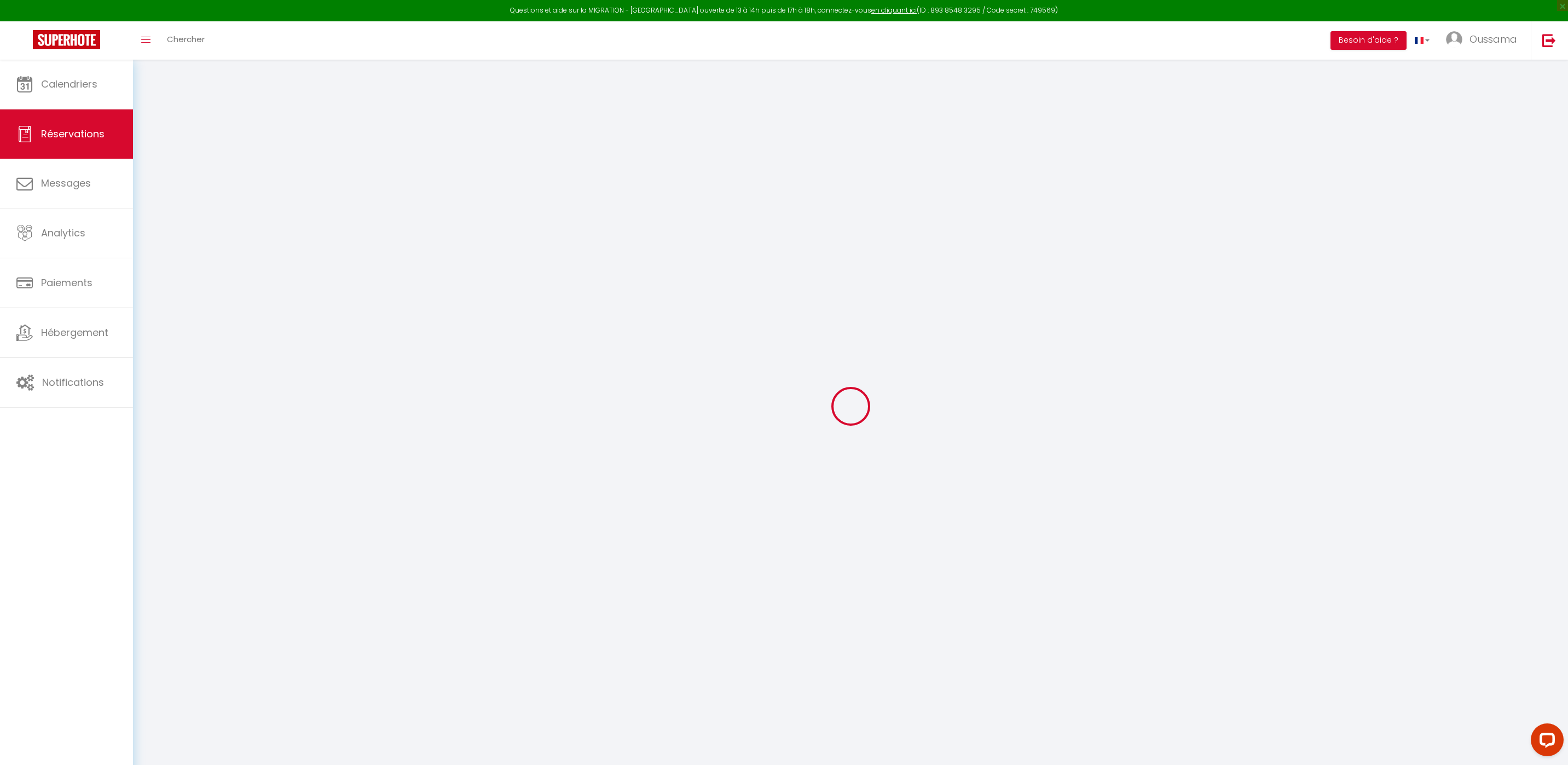
select select
checkbox input "false"
select select
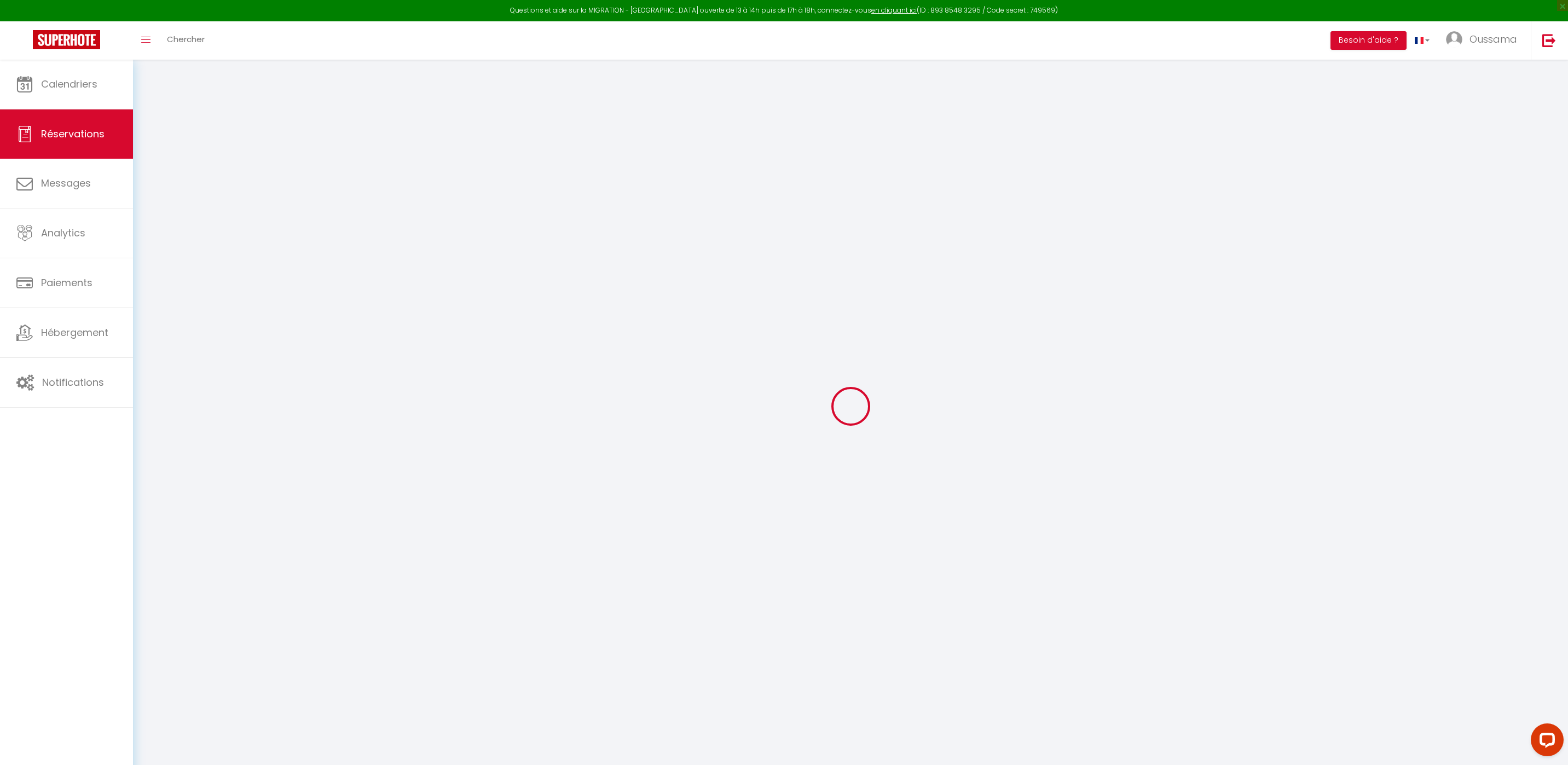
checkbox input "false"
select select
checkbox input "false"
select select
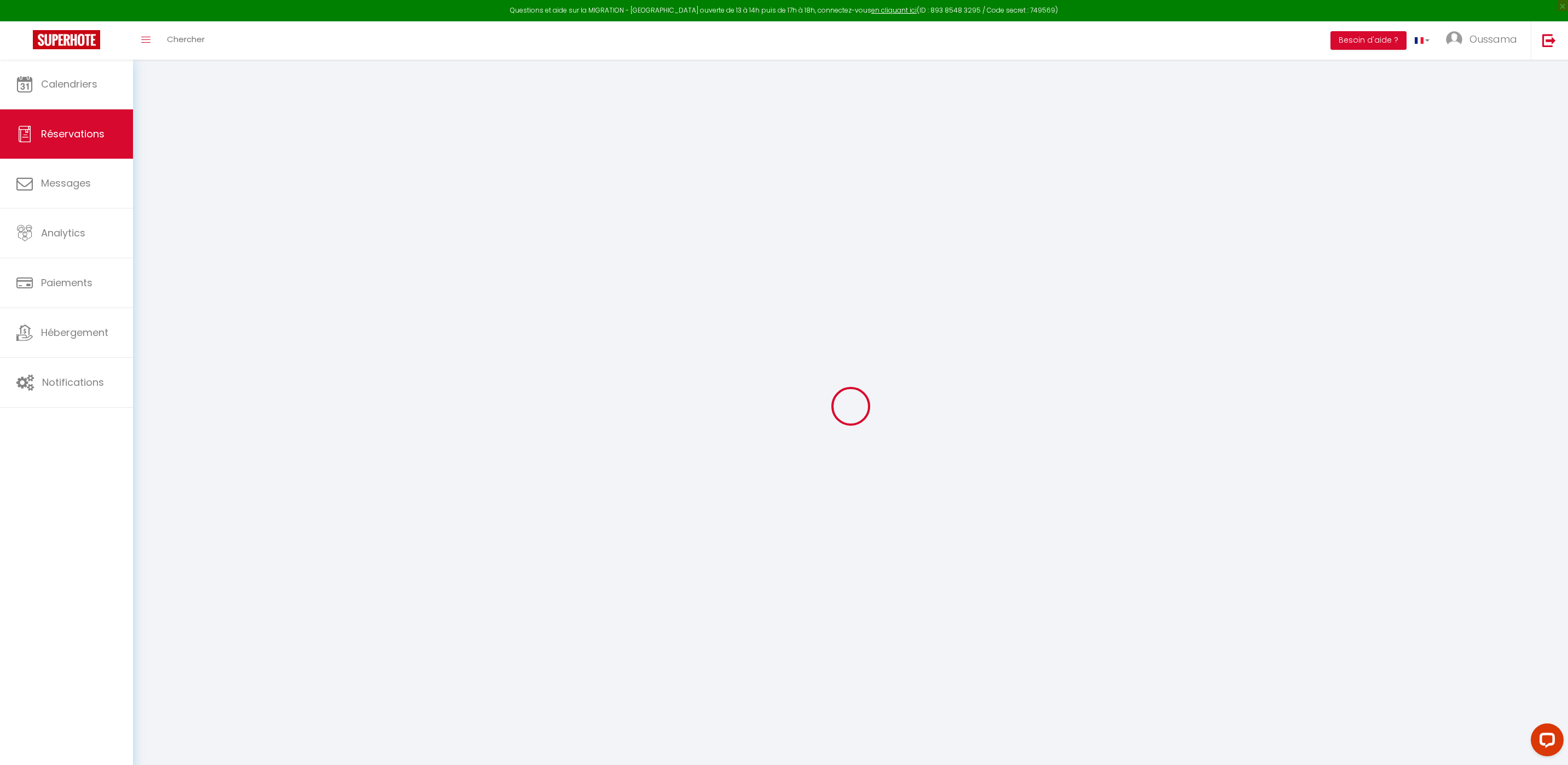
select select
checkbox input "false"
select select
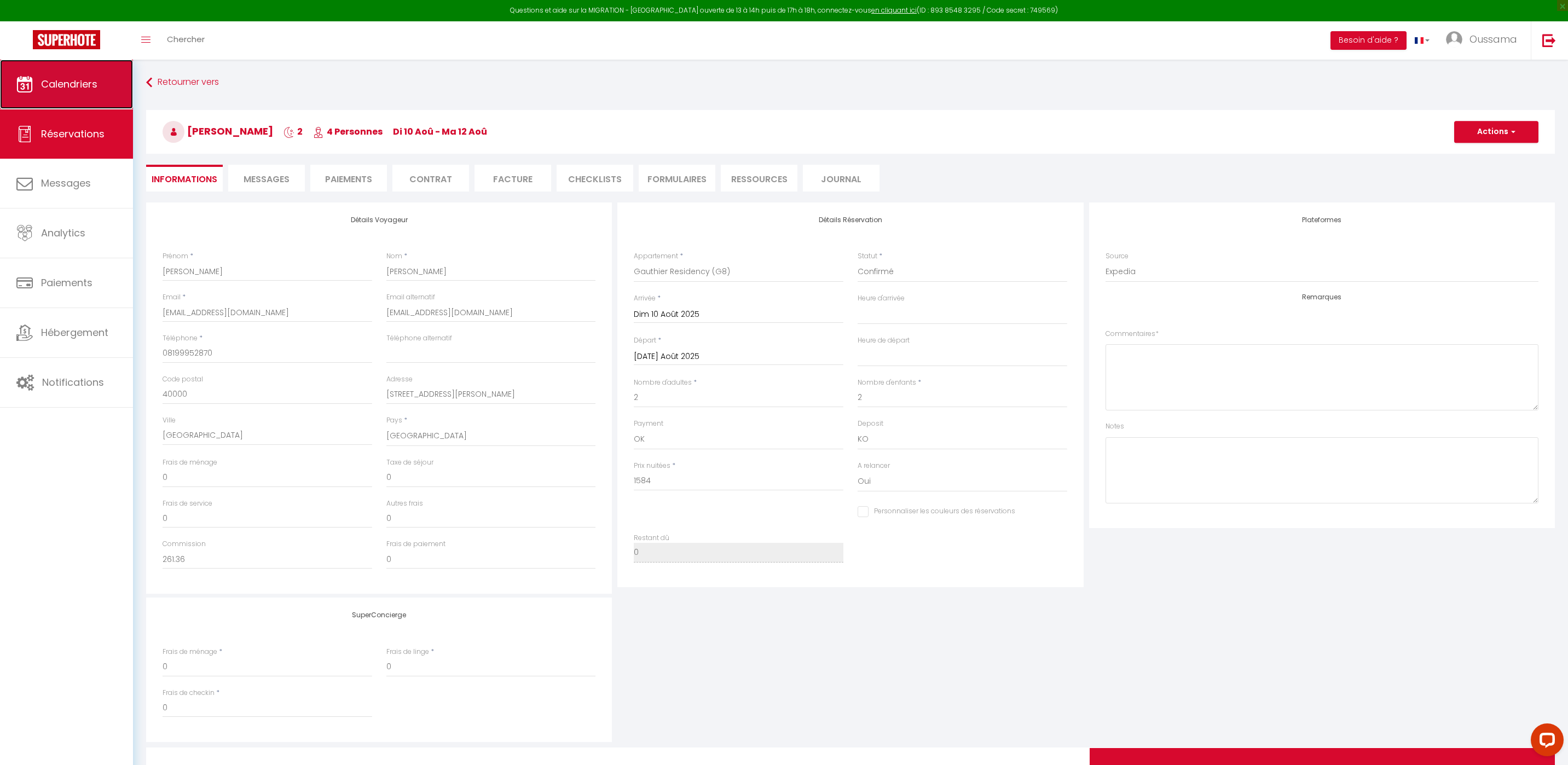
click at [86, 106] on link "Calendriers" at bounding box center [67, 84] width 133 height 49
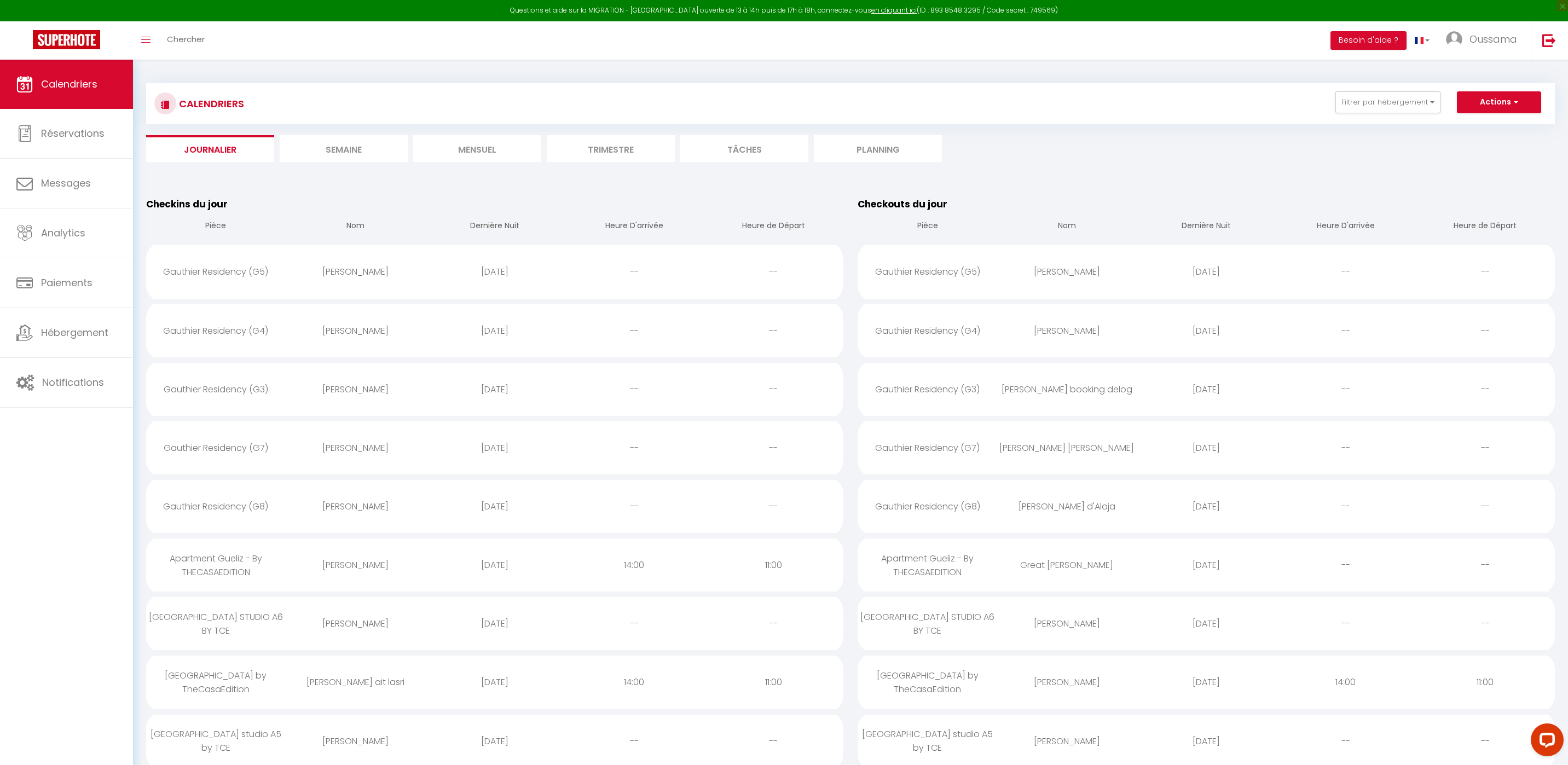
click at [490, 151] on li "Mensuel" at bounding box center [477, 148] width 128 height 27
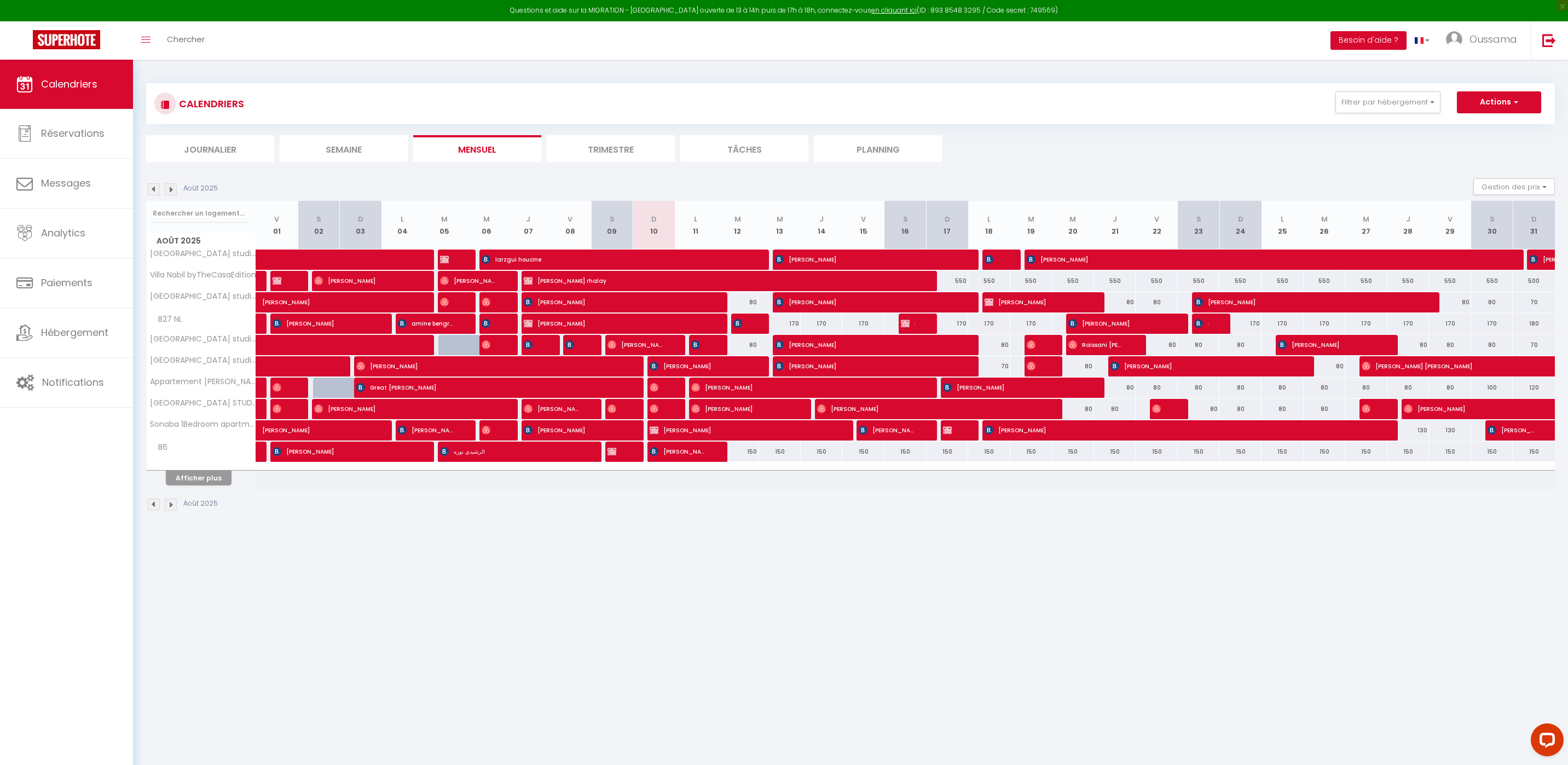
click at [232, 154] on li "Journalier" at bounding box center [210, 148] width 128 height 27
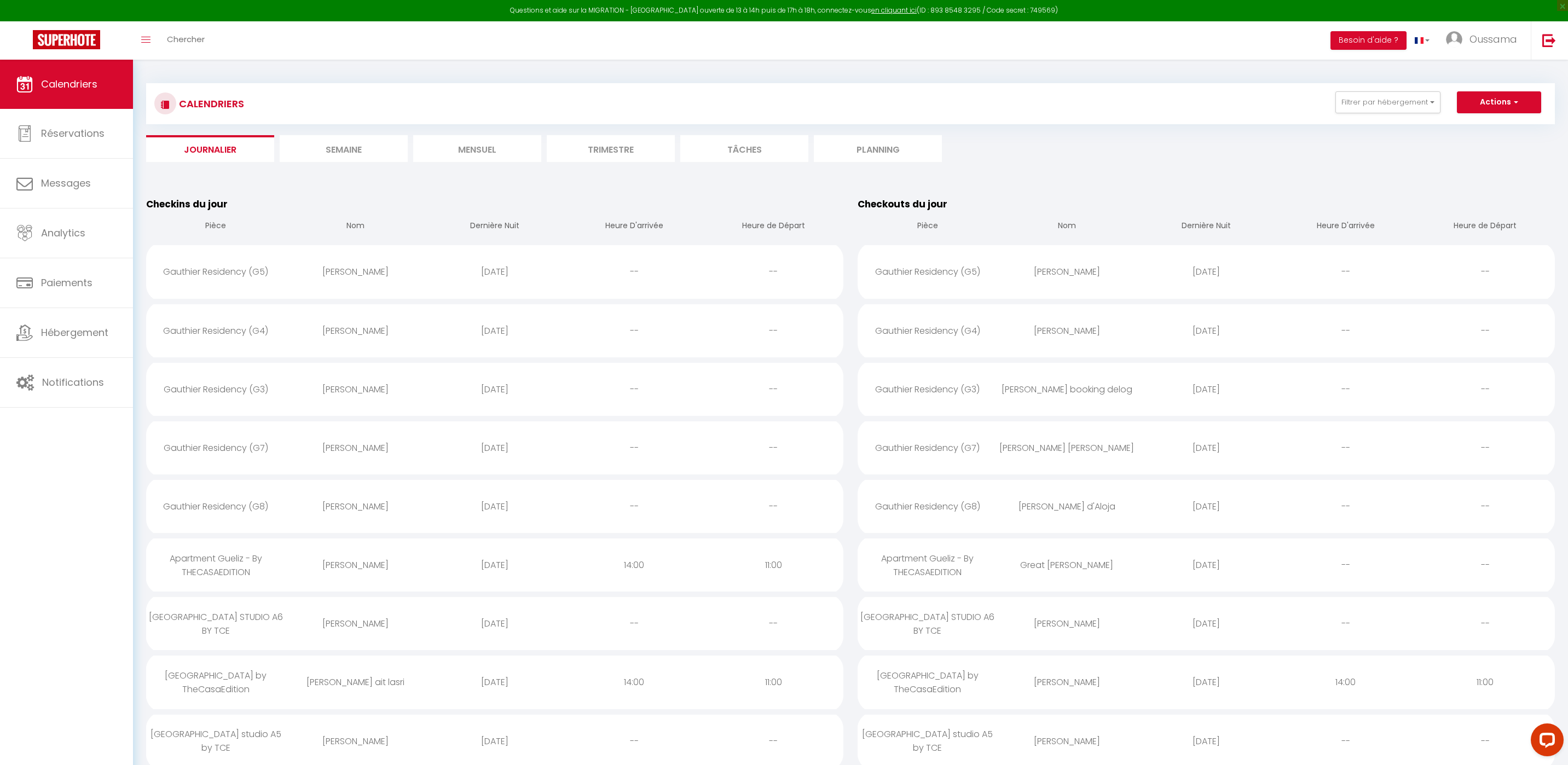
click at [1068, 266] on div "[PERSON_NAME]" at bounding box center [1067, 271] width 139 height 36
select select "0"
select select "1"
select select
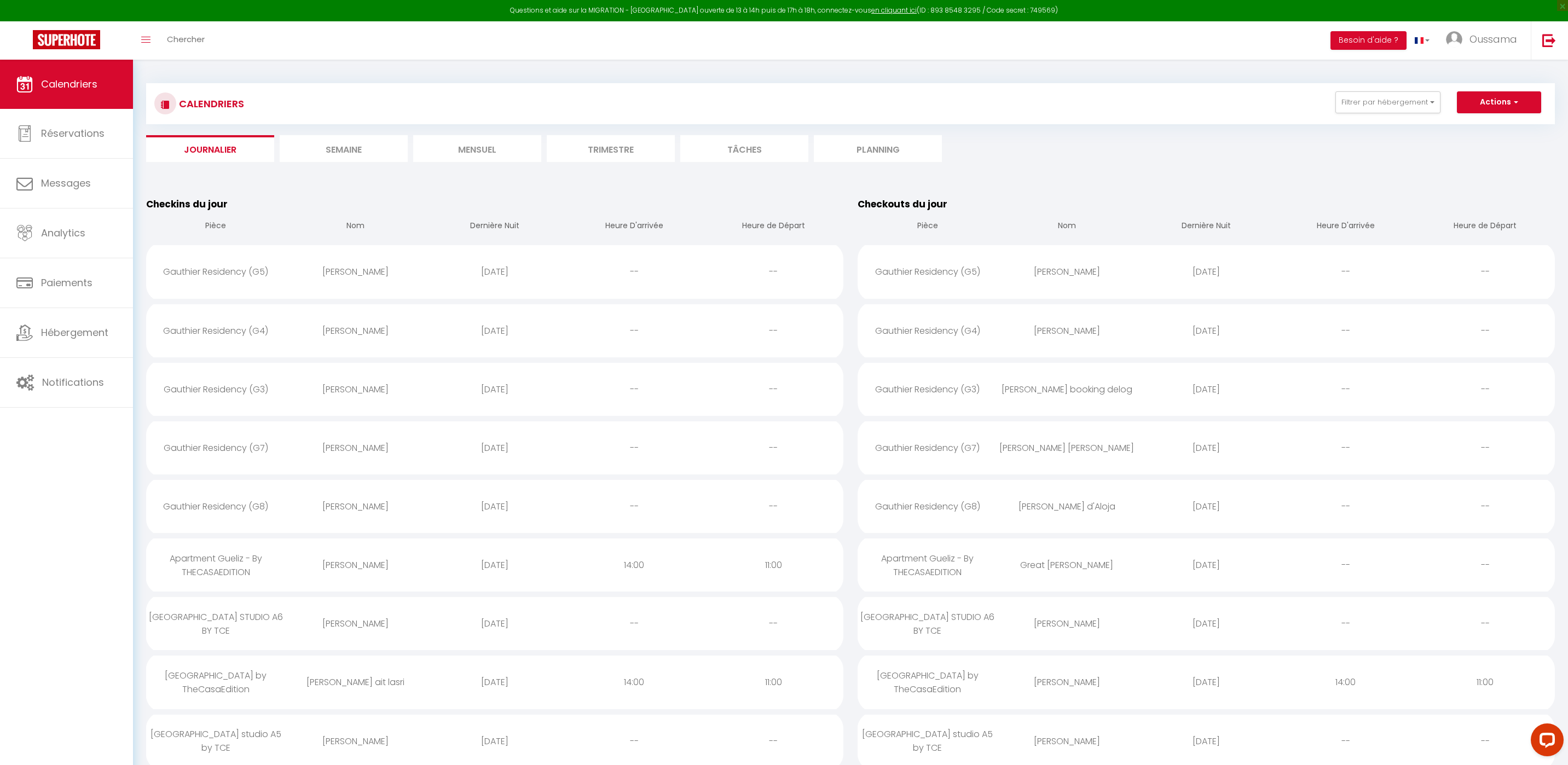
select select
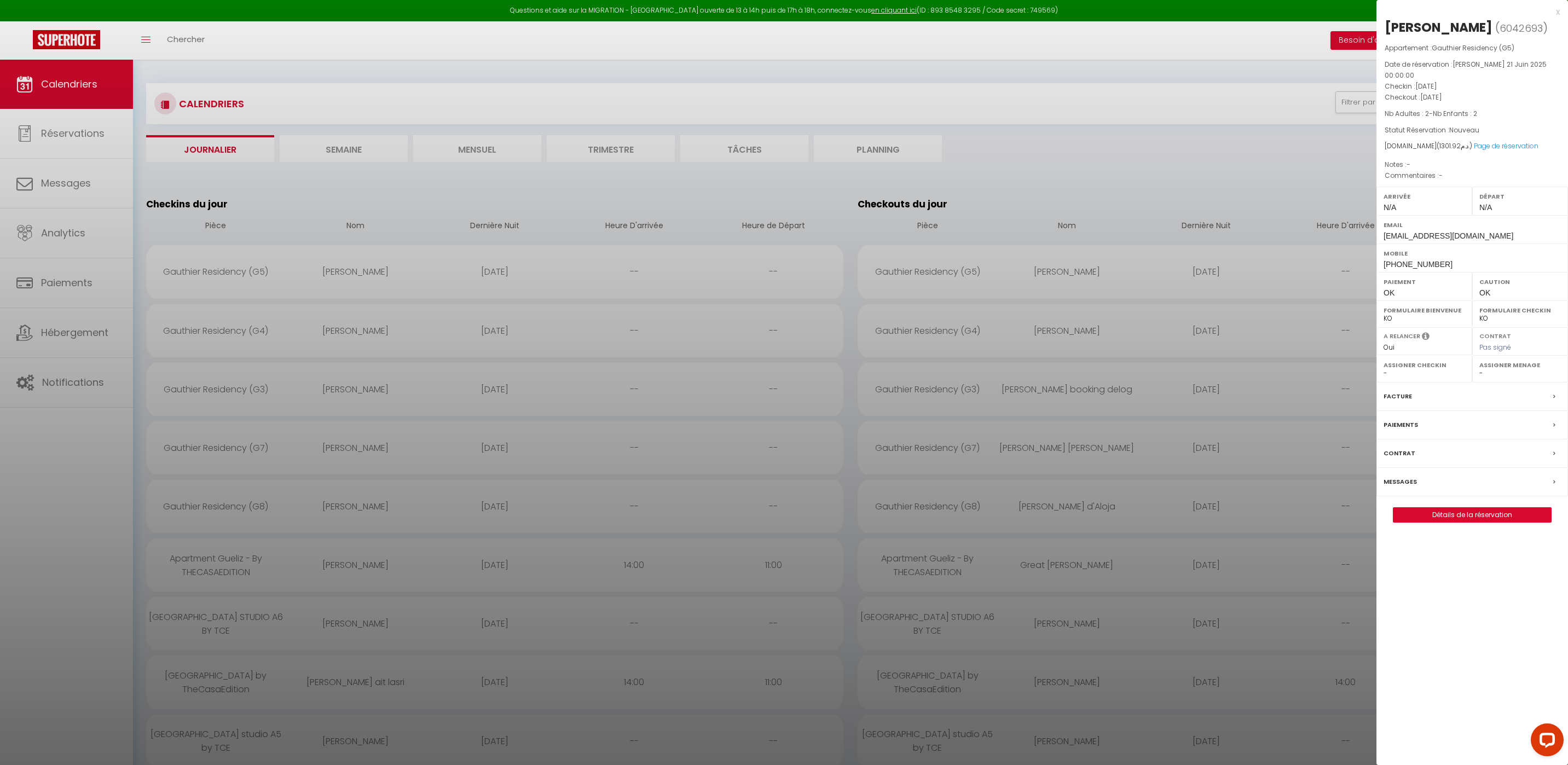
click at [1404, 476] on label "Messages" at bounding box center [1400, 482] width 33 height 11
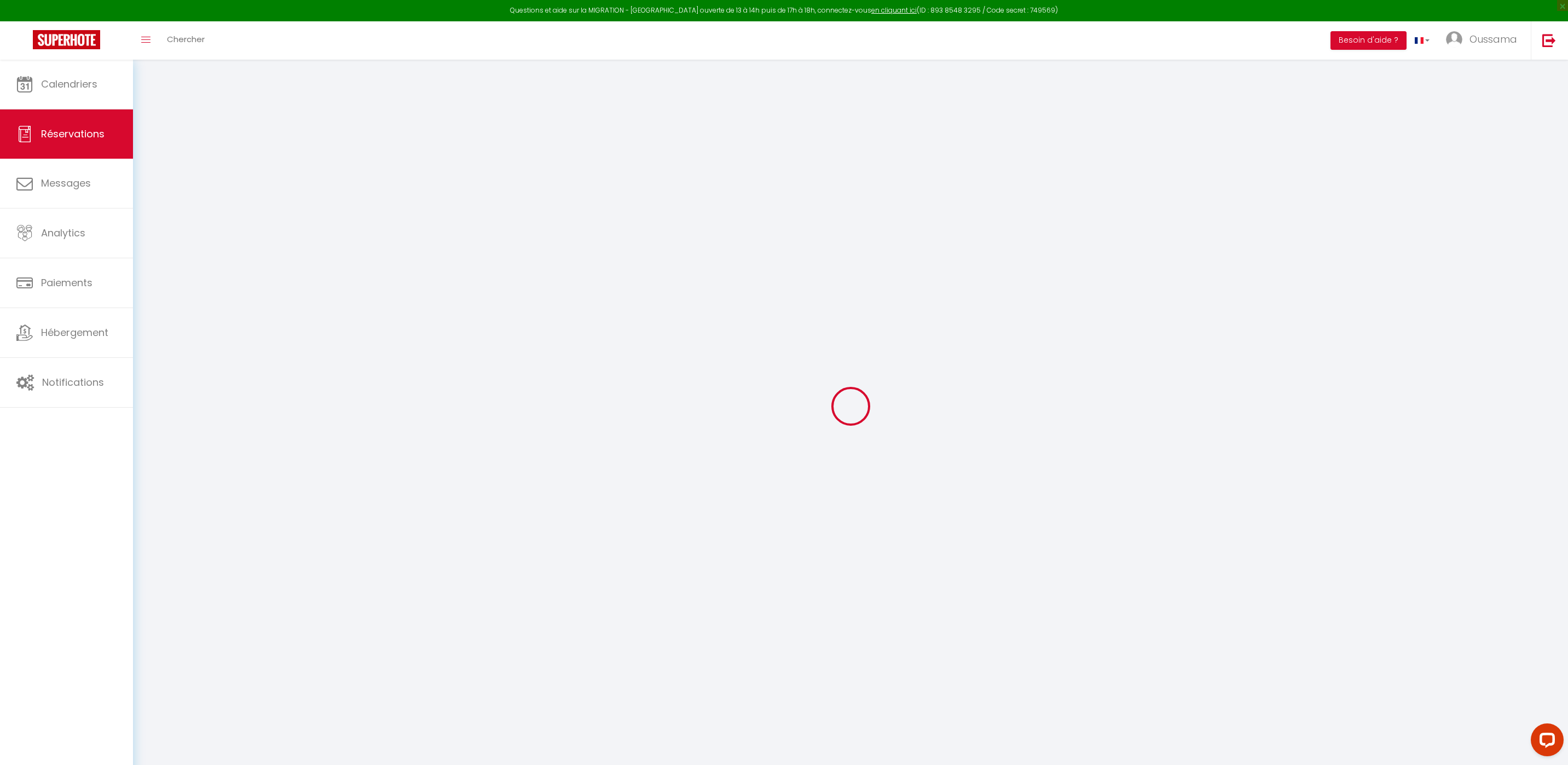
select select
checkbox input "false"
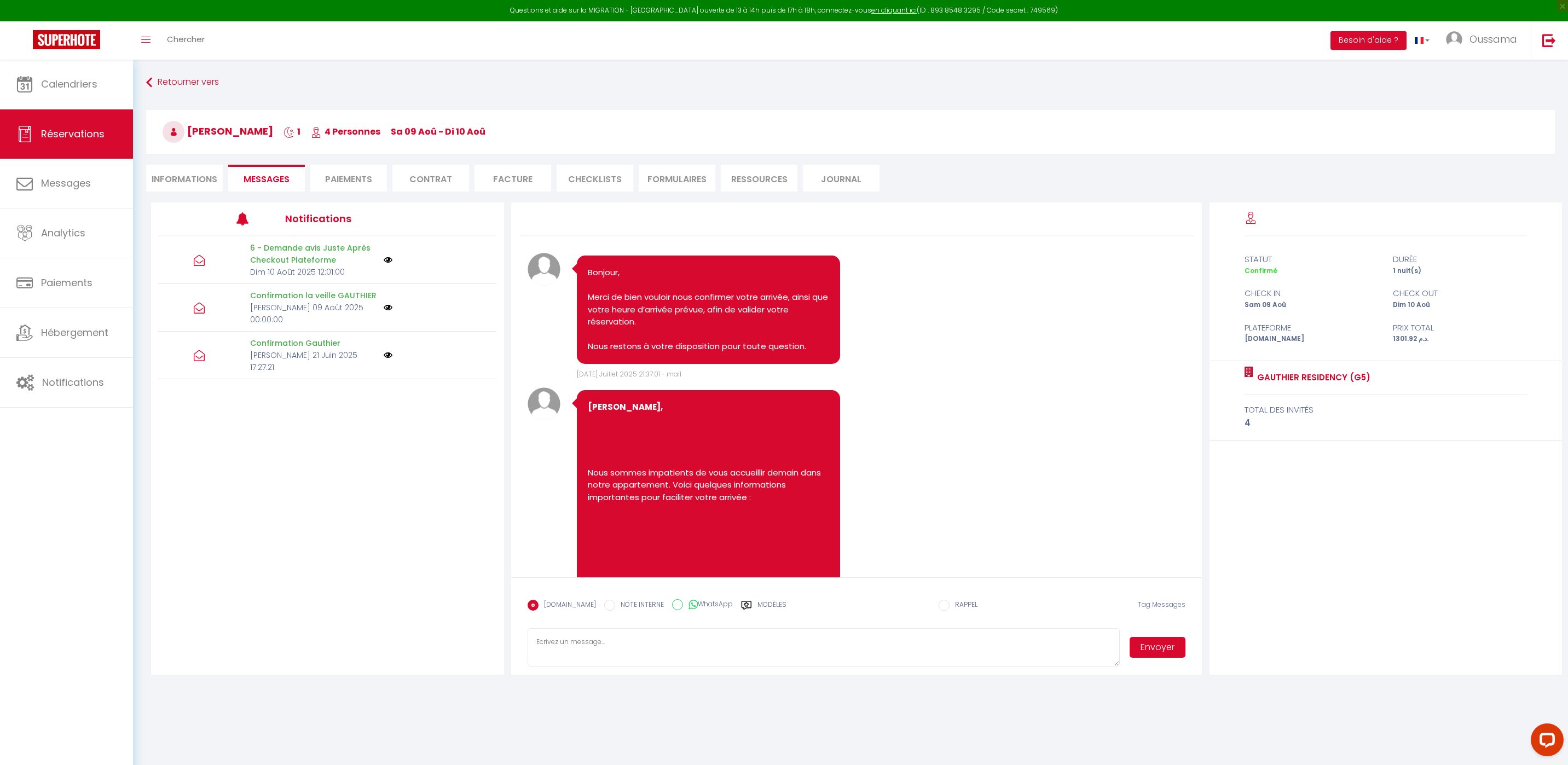
scroll to position [942, 0]
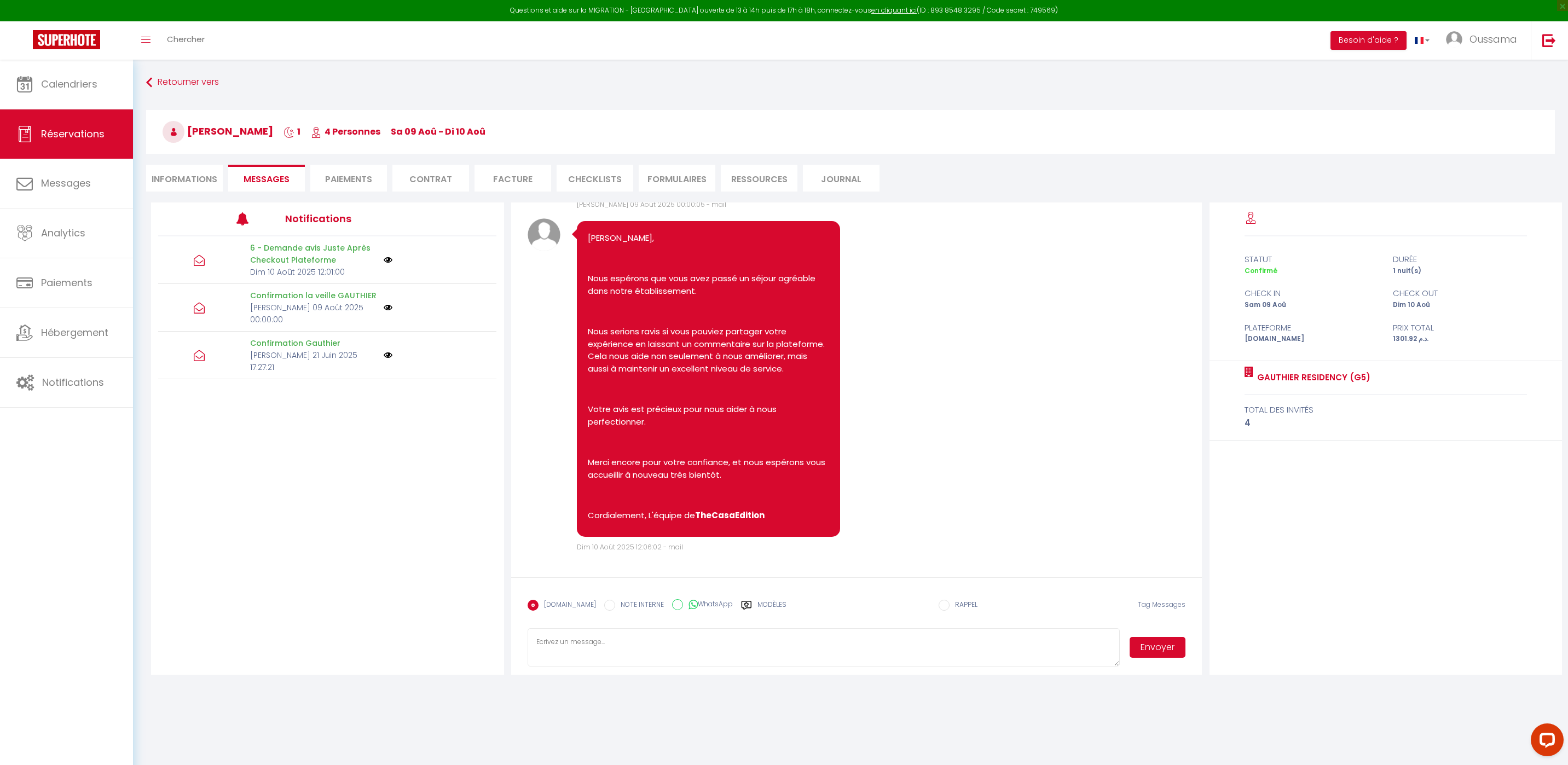
click at [672, 609] on input "WhatsApp" at bounding box center [677, 604] width 11 height 11
radio input "true"
radio input "false"
click at [1147, 654] on button "Envoyer" at bounding box center [1157, 647] width 56 height 21
click at [115, 93] on link "Calendriers" at bounding box center [67, 84] width 133 height 49
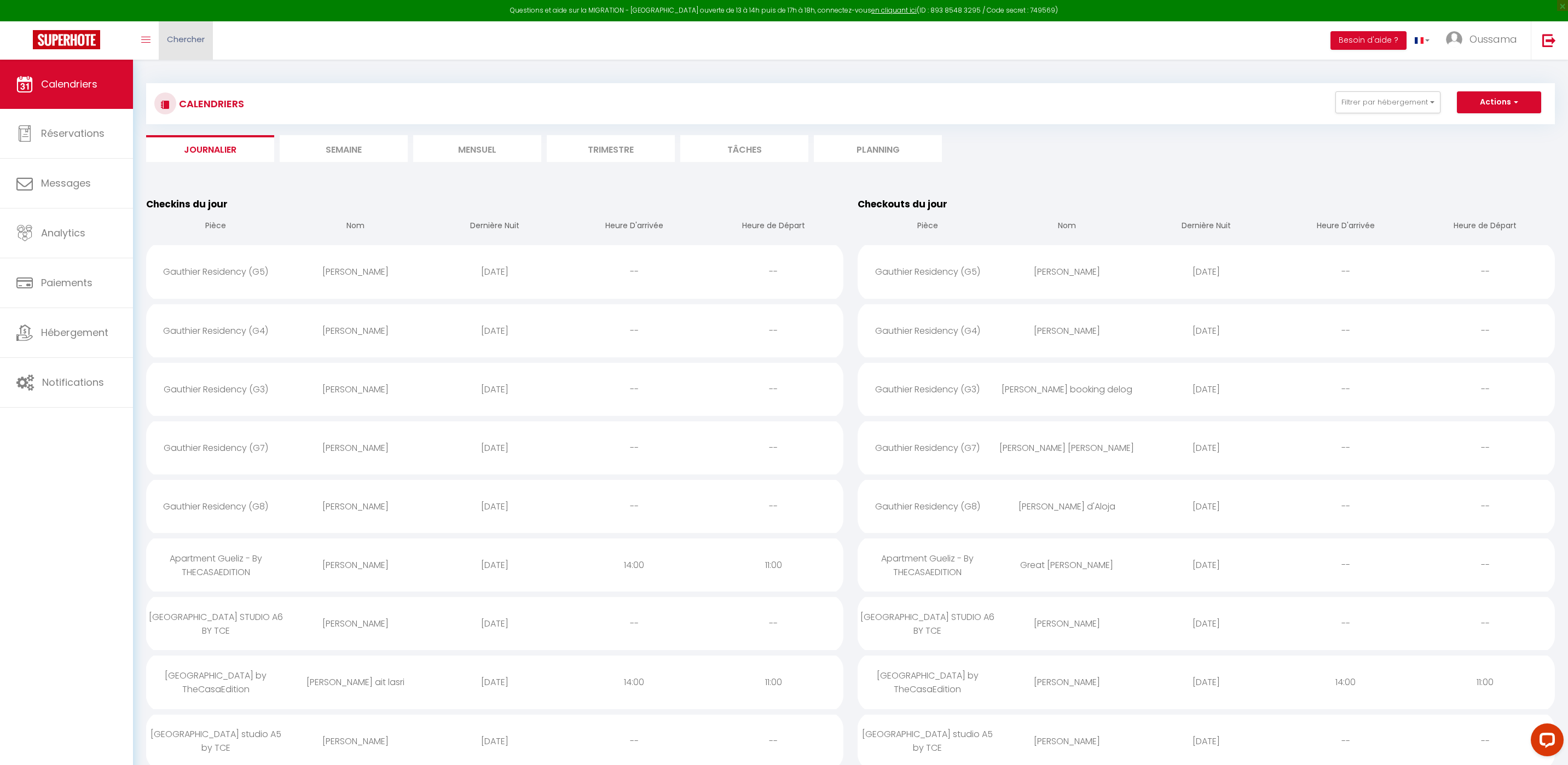
click at [208, 45] on link "Chercher" at bounding box center [186, 40] width 54 height 38
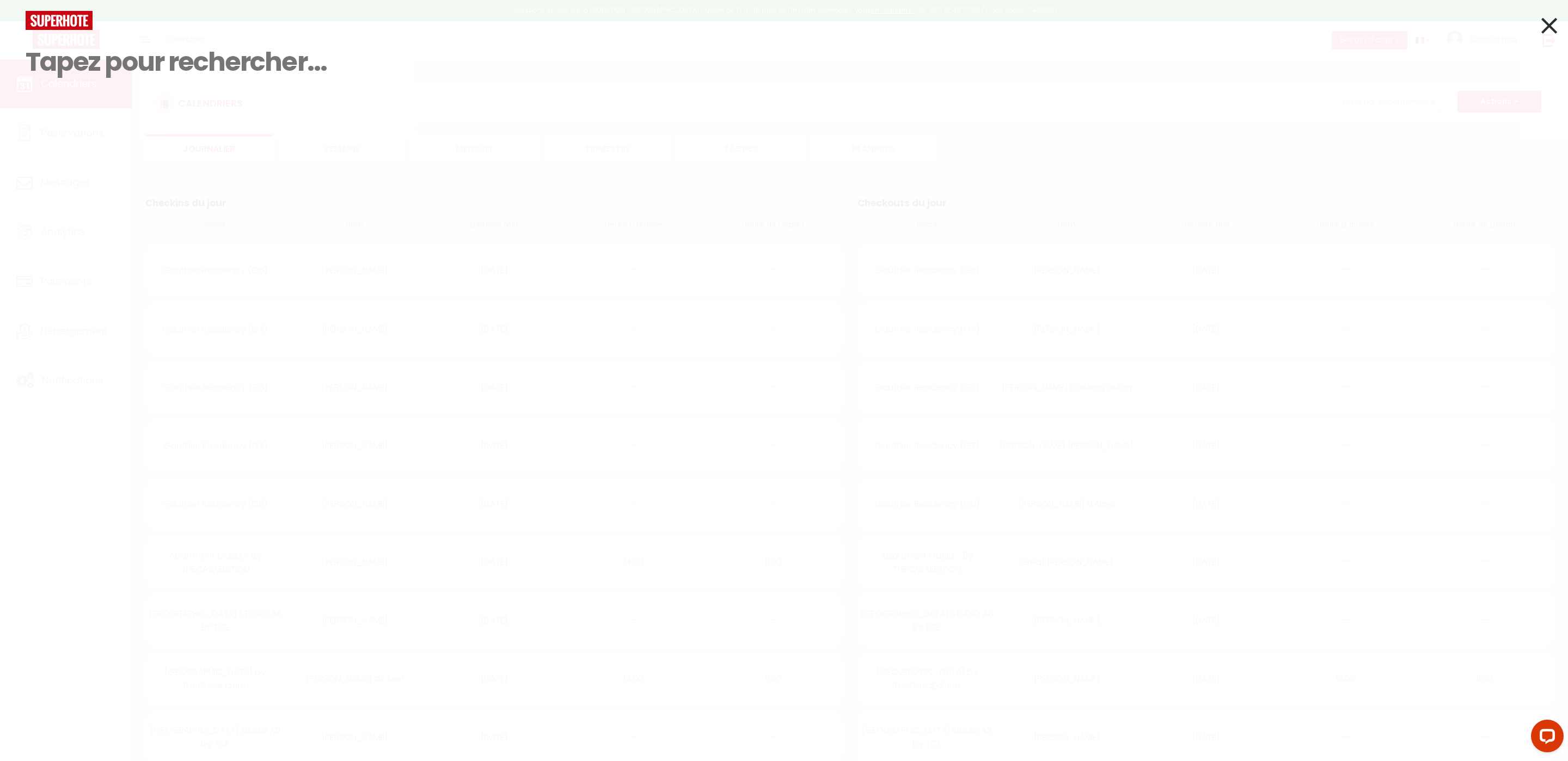
paste input "[PHONE_NUMBER]"
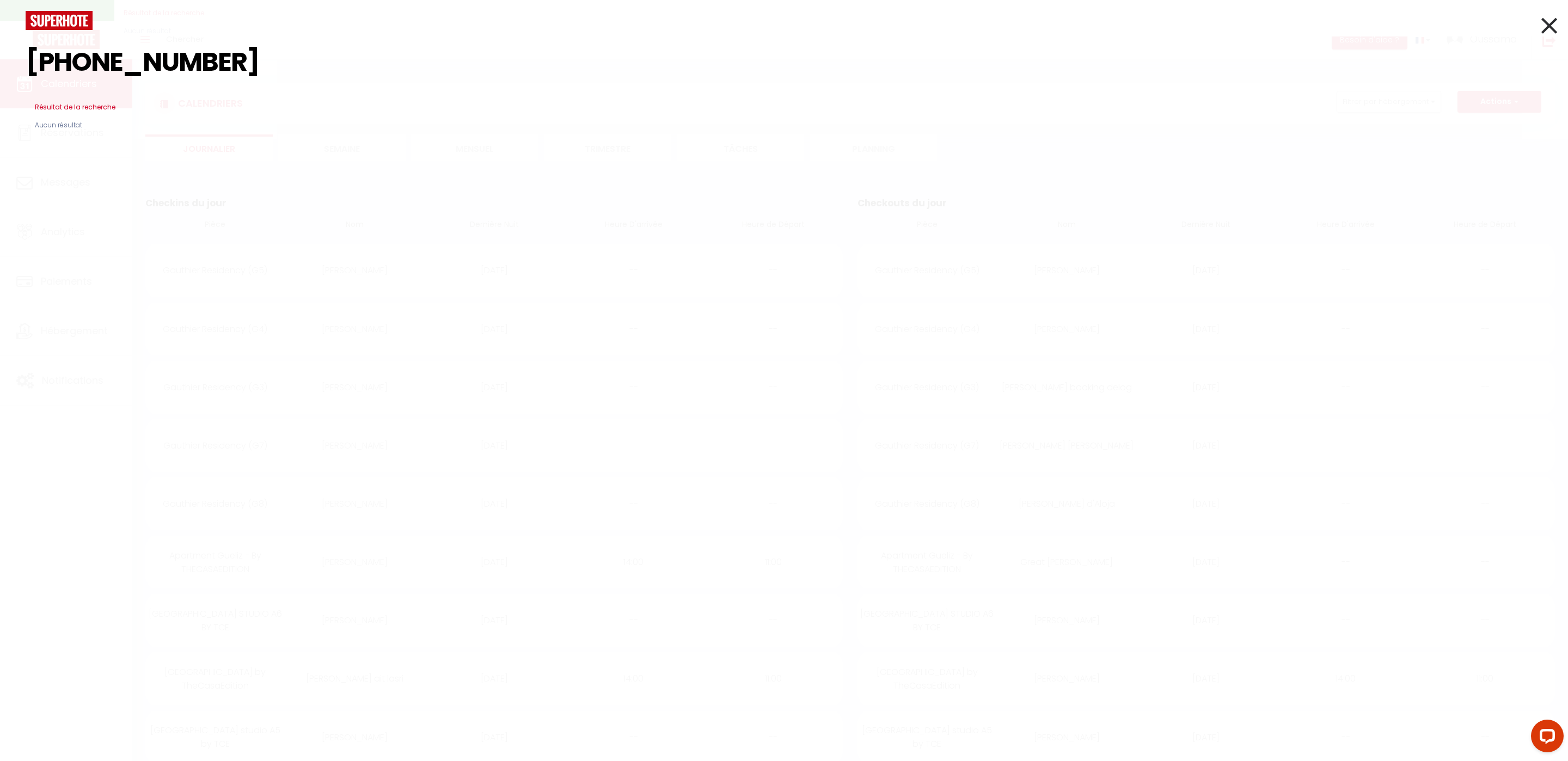
type input "[PHONE_NUMBER]"
click at [1553, 20] on icon at bounding box center [1549, 26] width 16 height 27
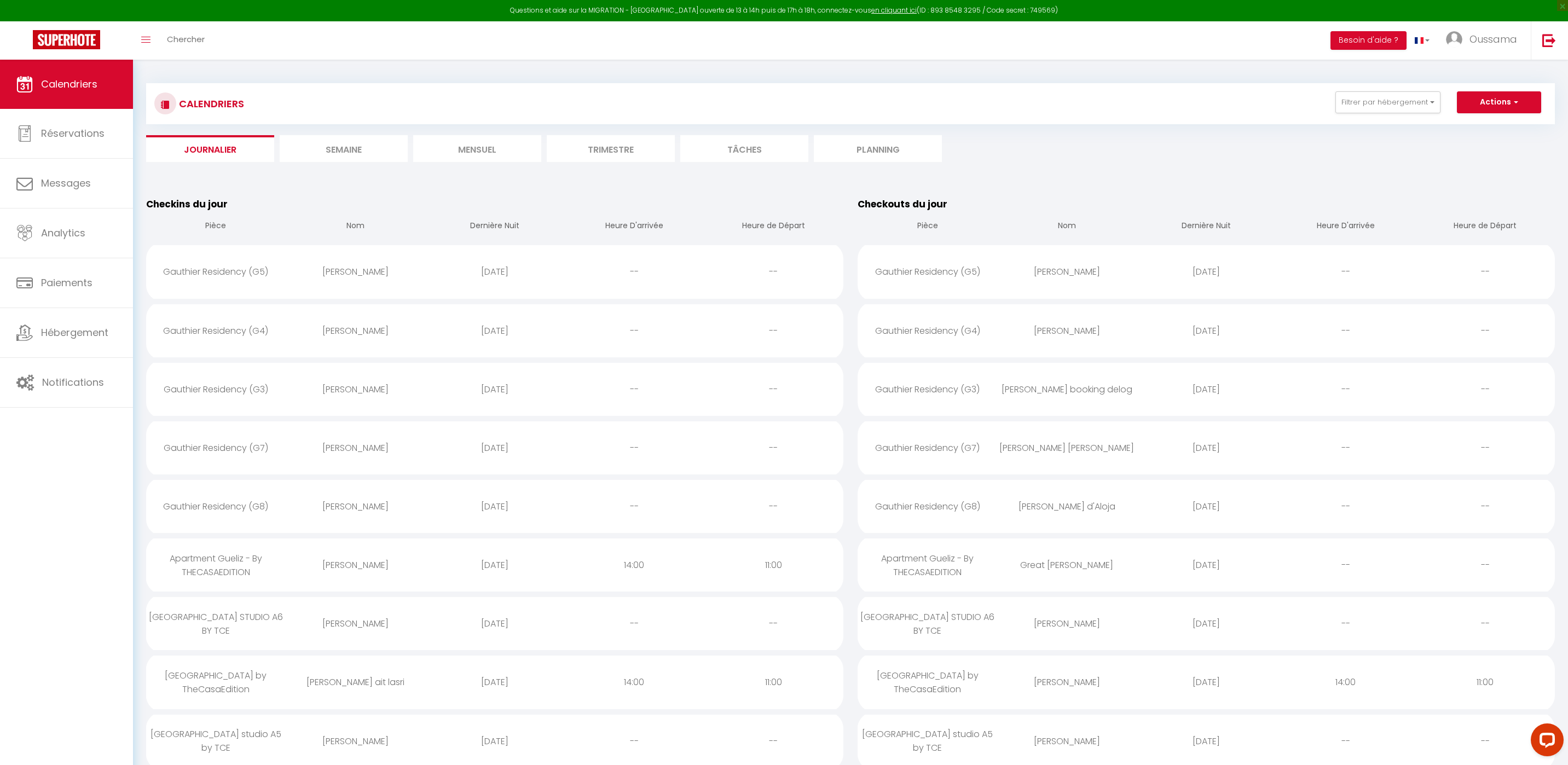
click at [948, 334] on div "Gauthier Residency (G4)" at bounding box center [927, 331] width 139 height 36
select select "0"
select select "1"
select select
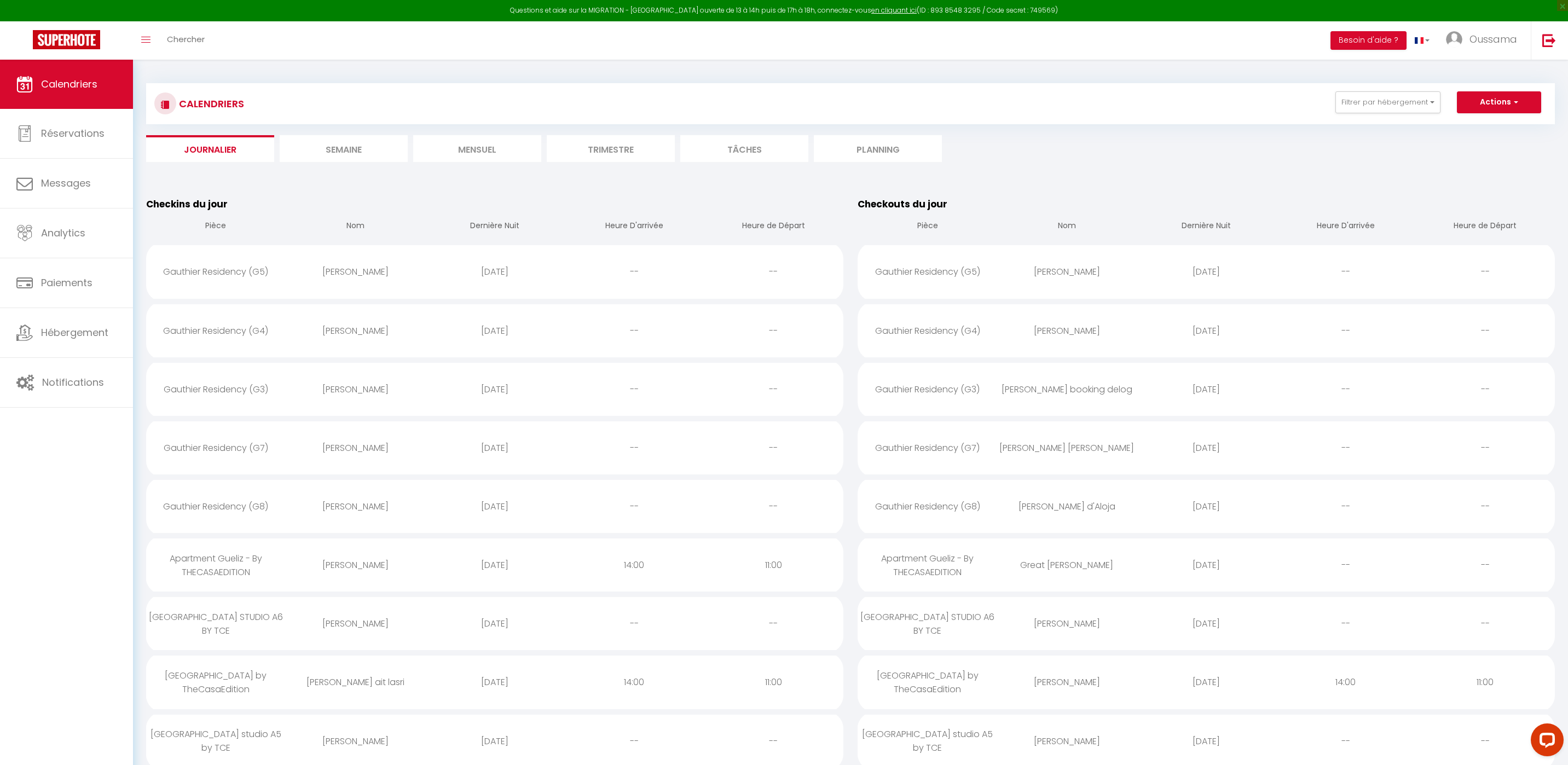
select select
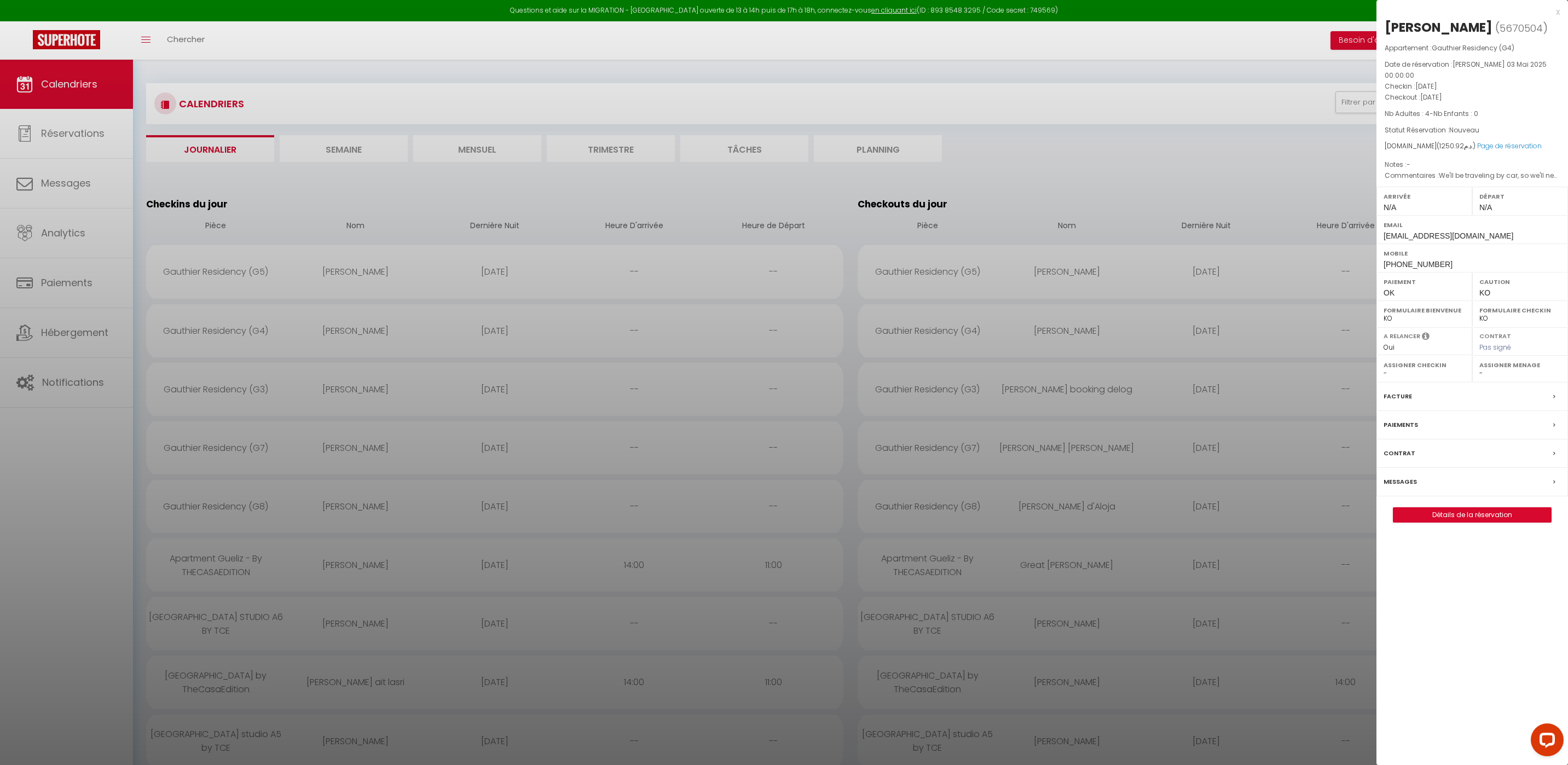
click at [1413, 476] on label "Messages" at bounding box center [1400, 482] width 33 height 11
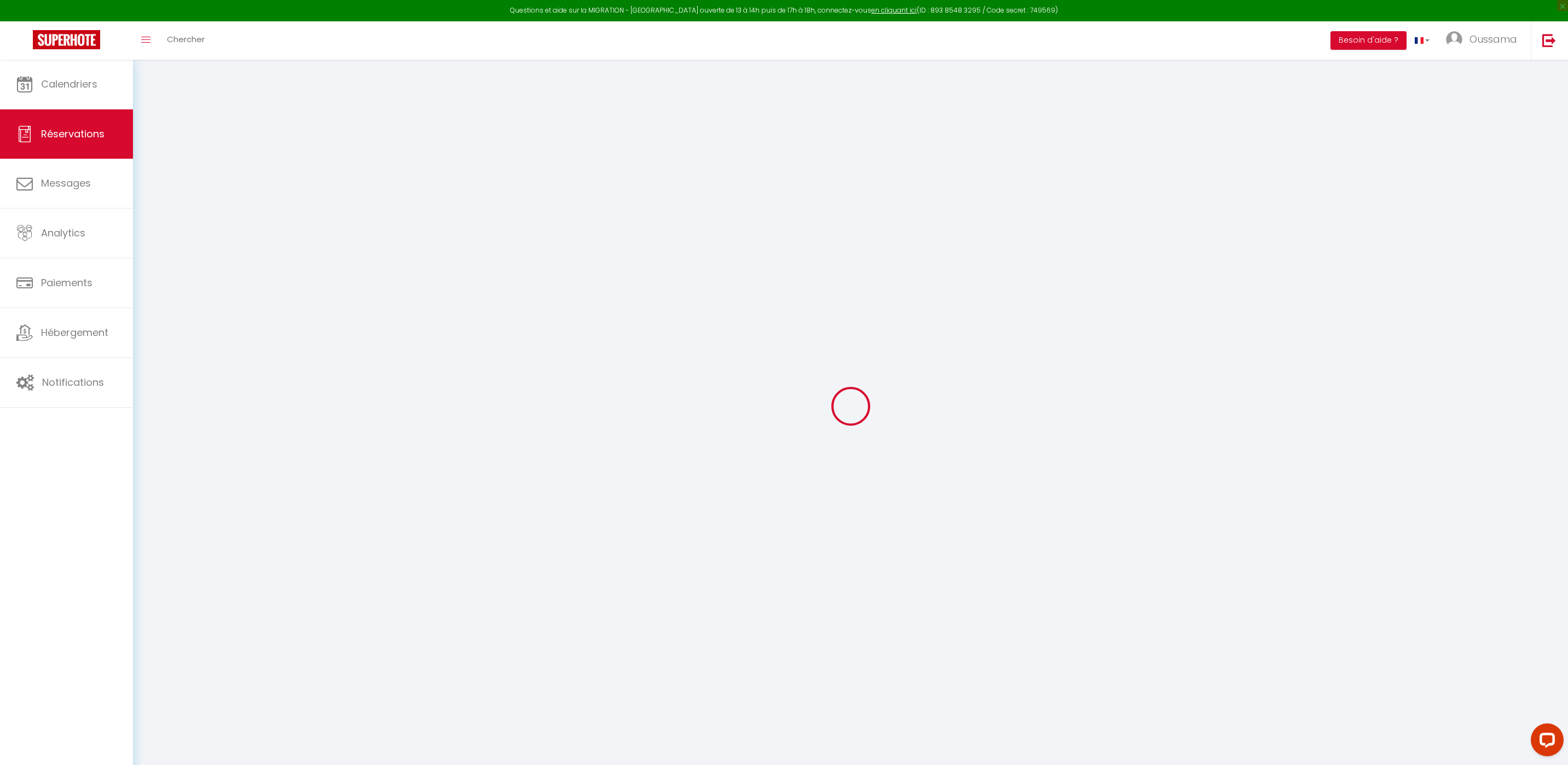
select select
checkbox input "false"
type textarea "We'll be traveling by car, so we'll need parking. We'd appreciate your instruct…"
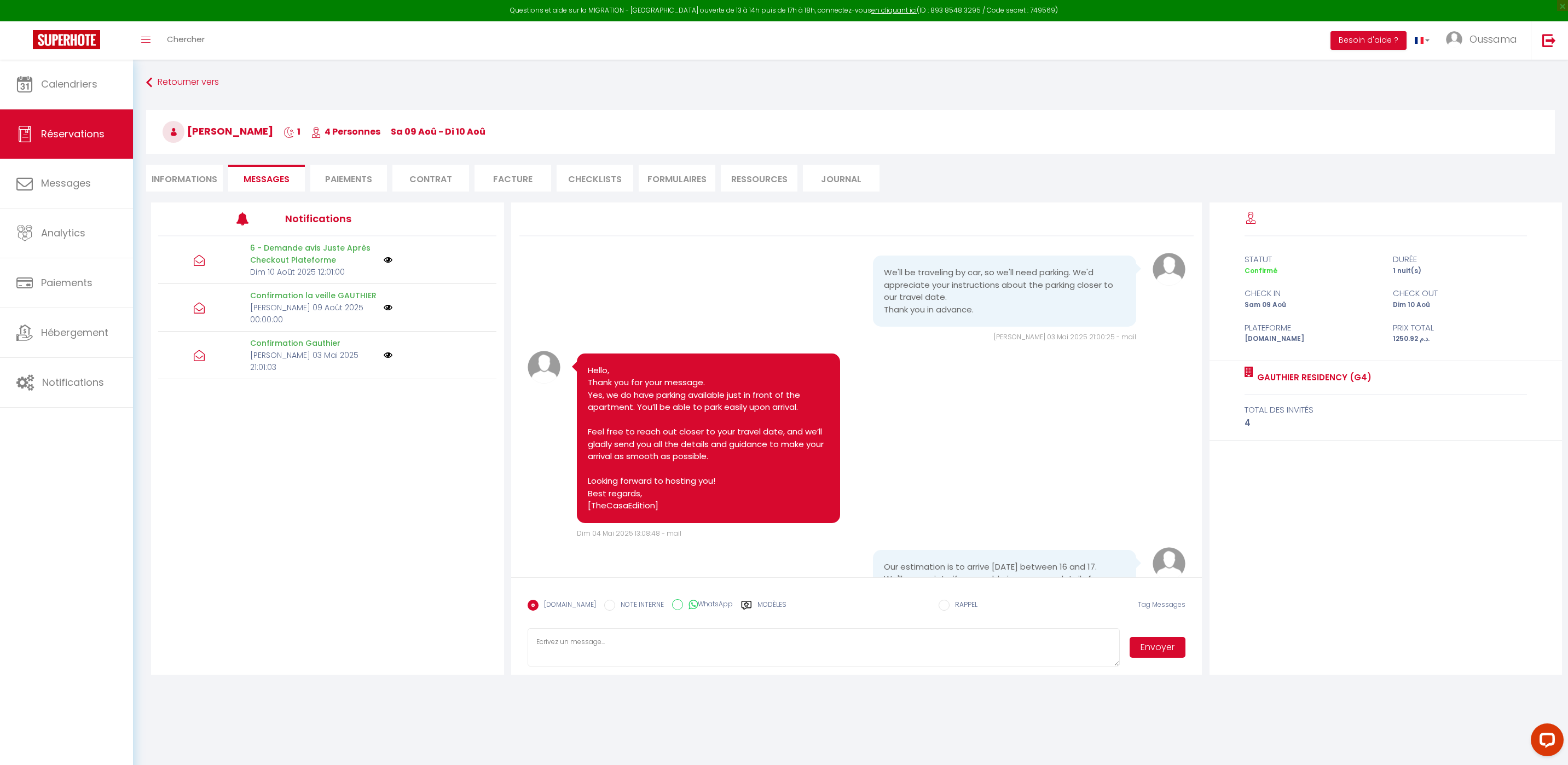
scroll to position [1433, 0]
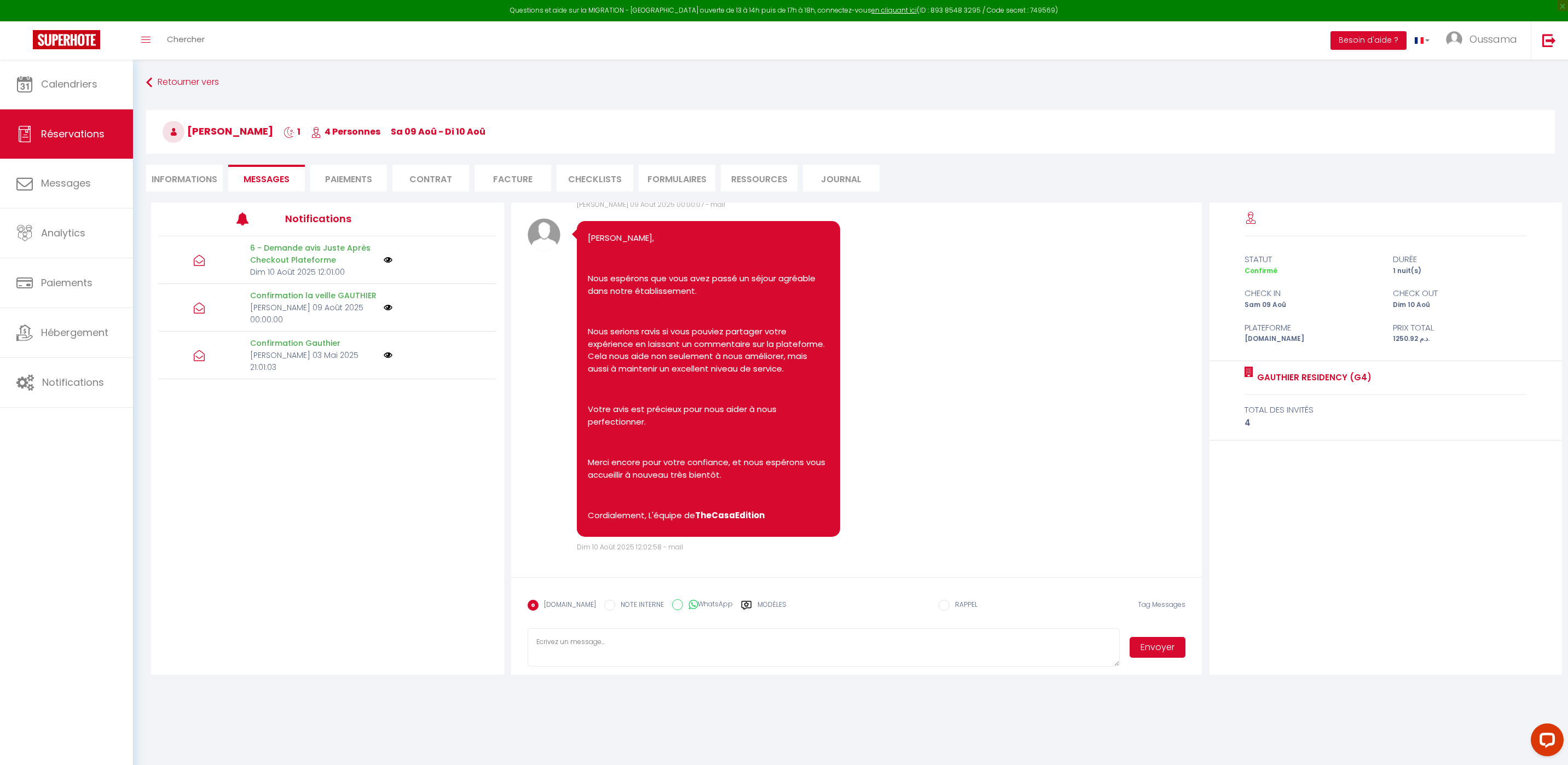
click at [668, 595] on div "[DOMAIN_NAME] NOTE INTERNE WhatsApp Modèles" at bounding box center [657, 608] width 259 height 28
click at [672, 602] on input "WhatsApp" at bounding box center [677, 604] width 11 height 11
radio input "true"
radio input "false"
click at [1137, 643] on button "Envoyer" at bounding box center [1157, 647] width 56 height 21
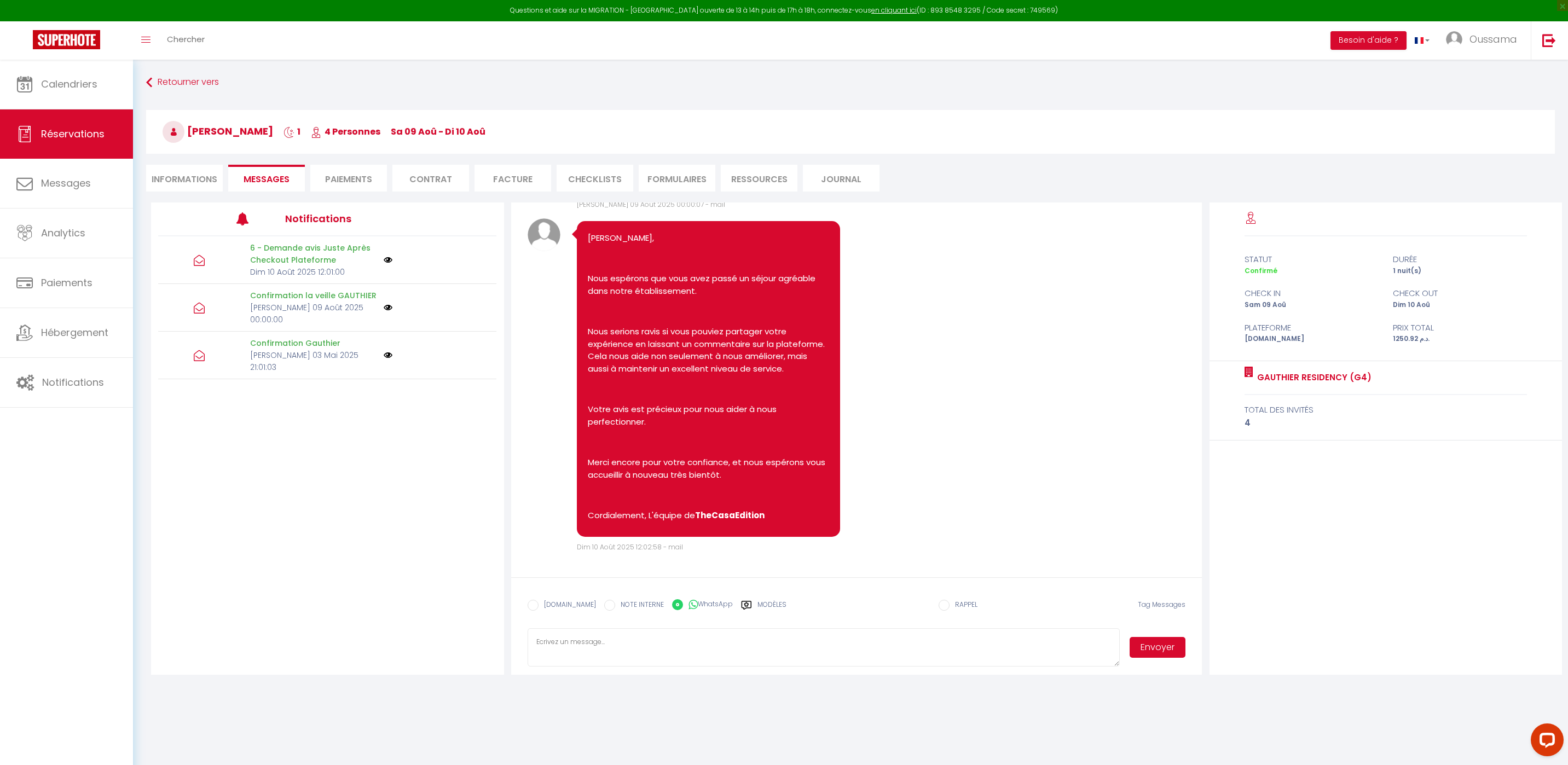
click at [1168, 654] on button "Envoyer" at bounding box center [1157, 647] width 56 height 21
click at [1170, 653] on button "Envoyer" at bounding box center [1157, 647] width 56 height 21
click at [78, 82] on span "Calendriers" at bounding box center [69, 84] width 57 height 14
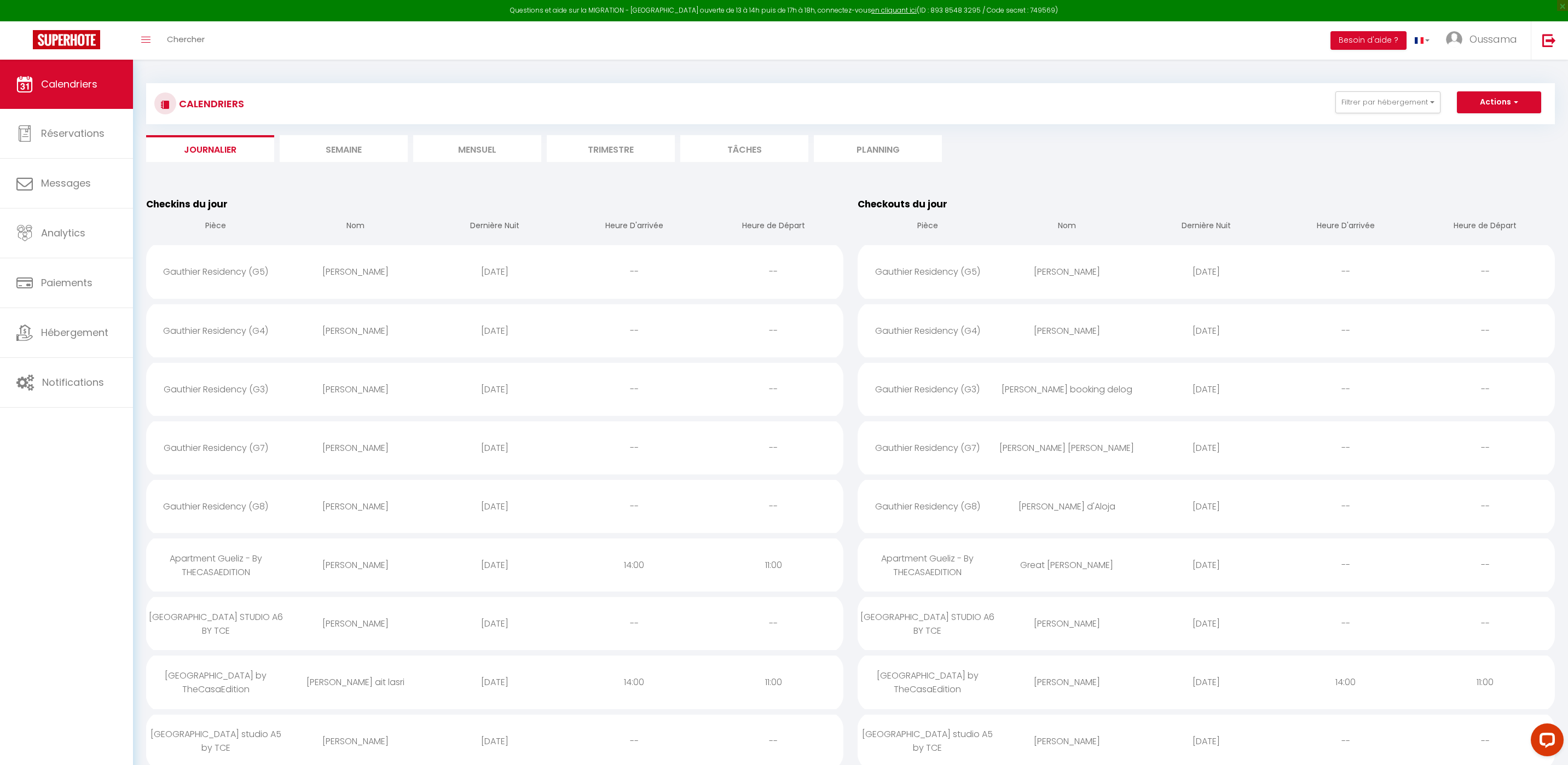
click at [1037, 379] on div "[PERSON_NAME] booking delog" at bounding box center [1067, 389] width 139 height 36
select select "0"
select select "1"
select select
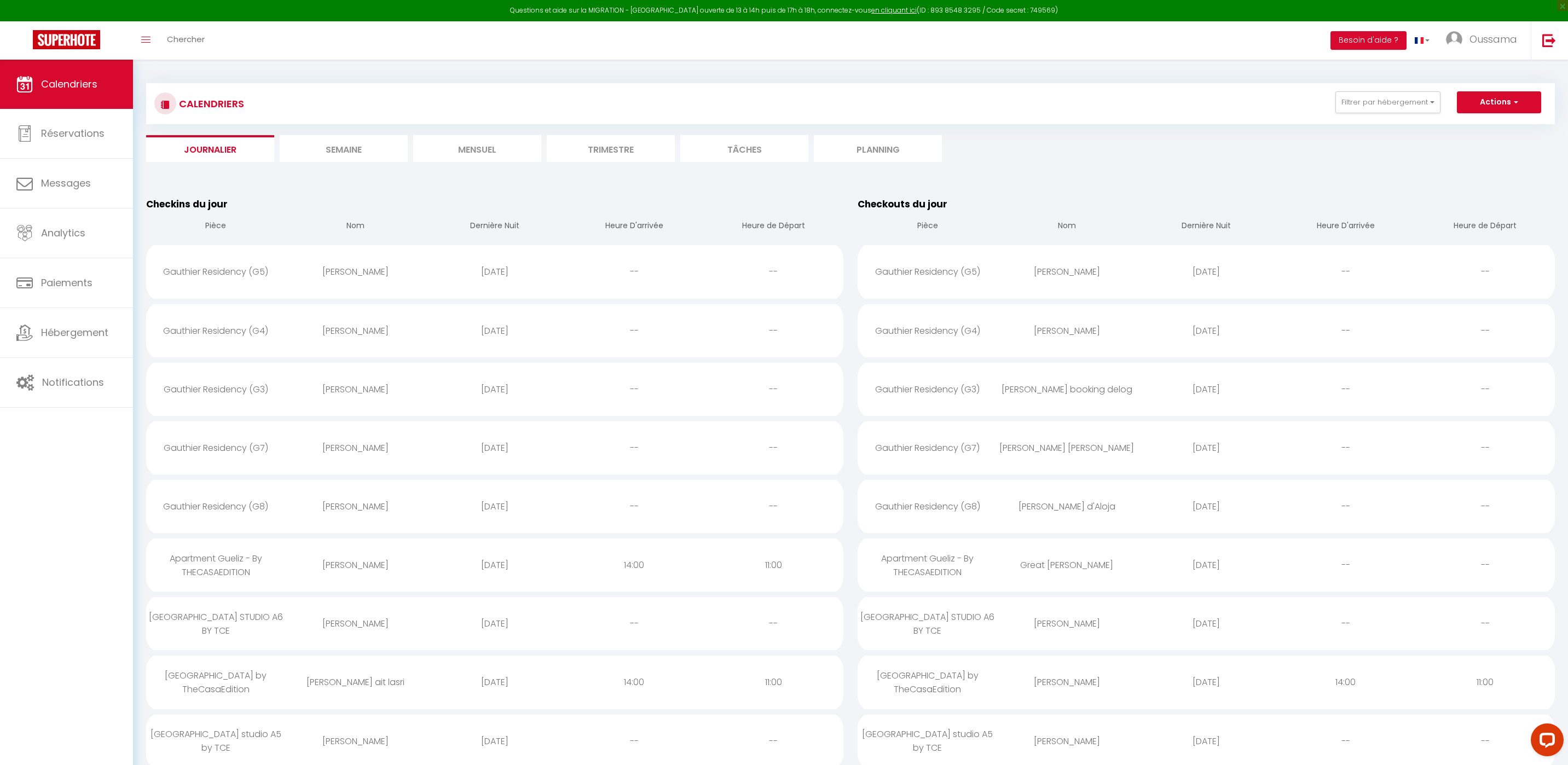
select select
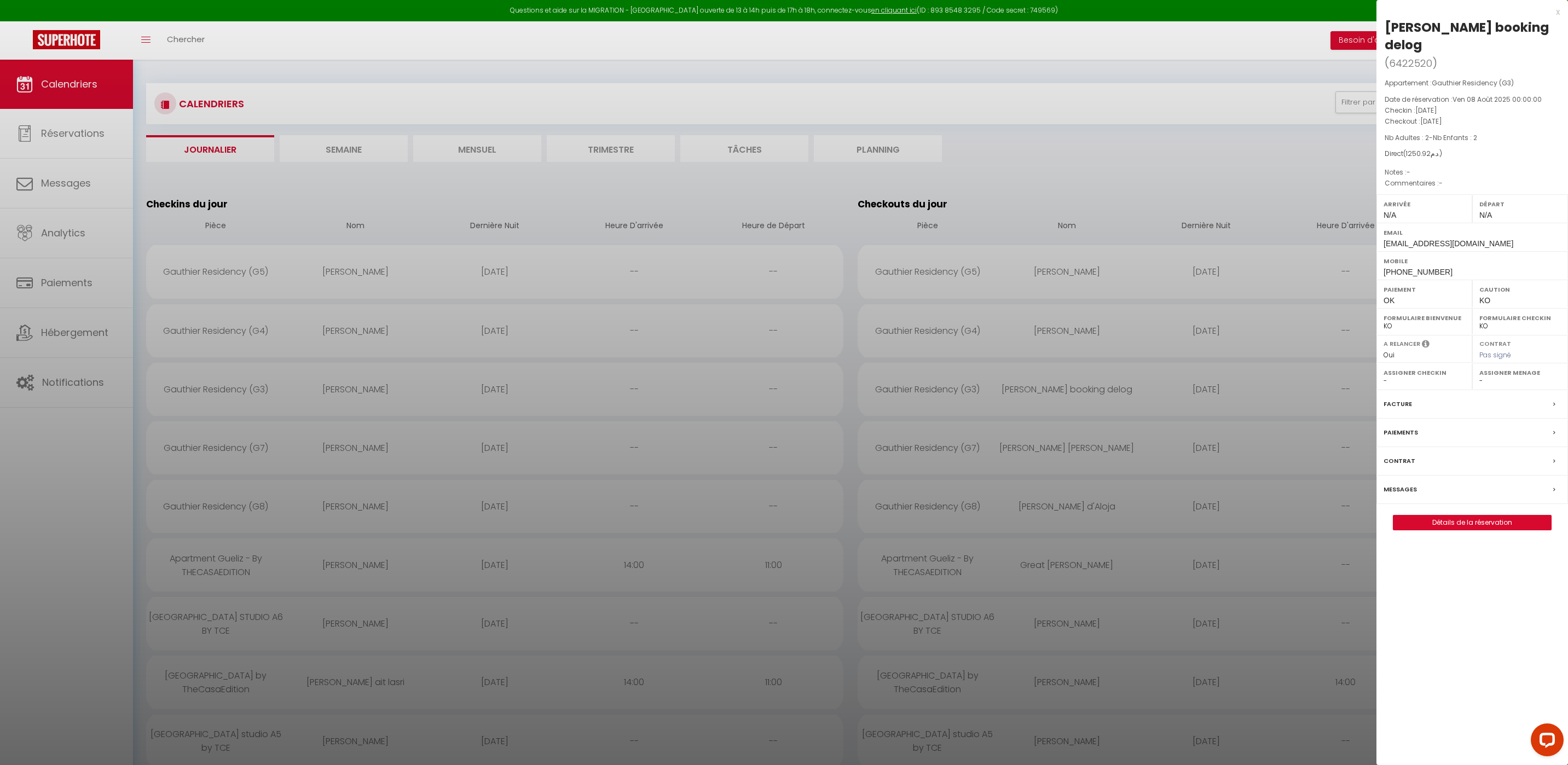
click at [534, 477] on div at bounding box center [784, 382] width 1568 height 765
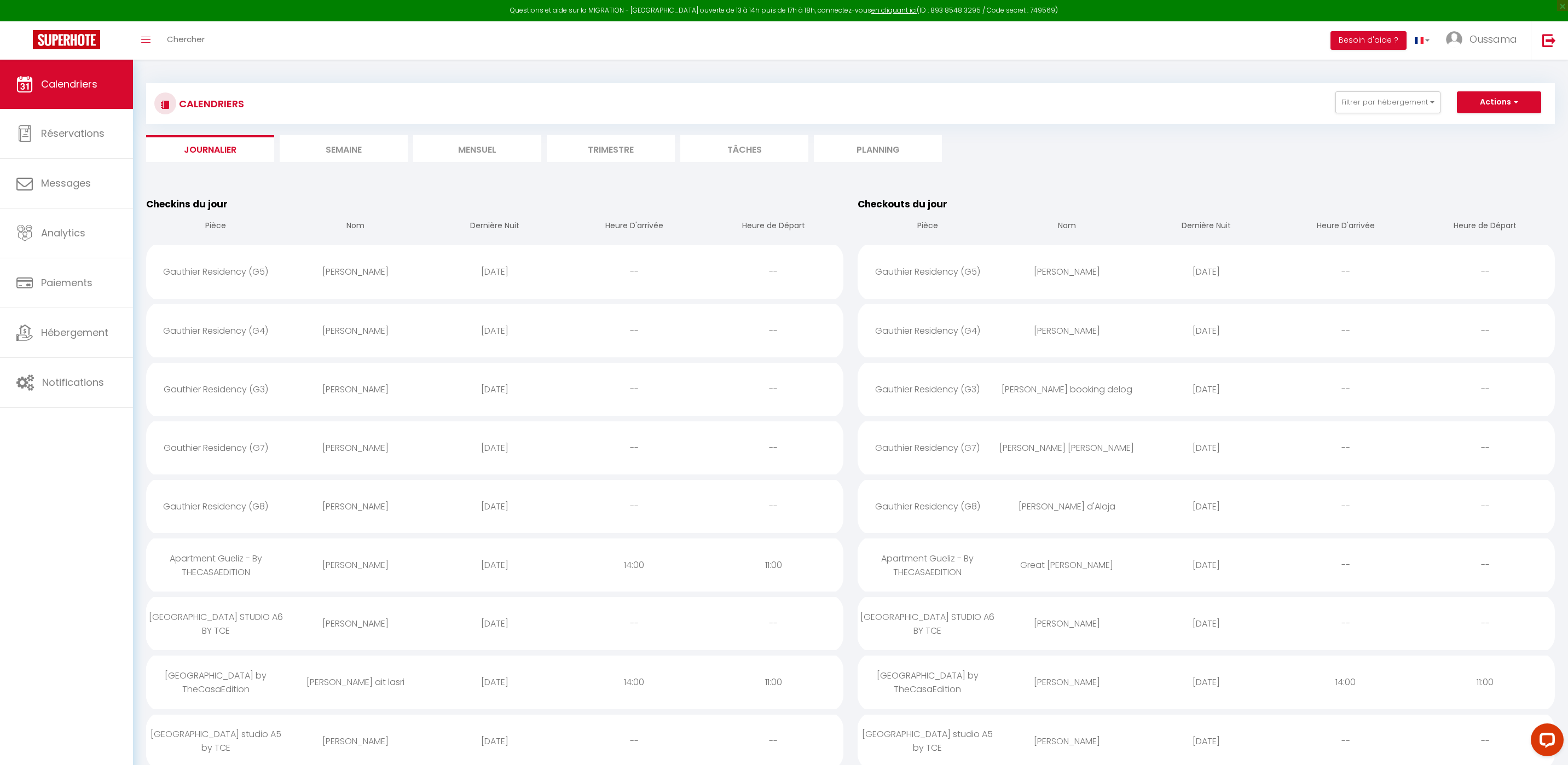
click at [322, 394] on div "[PERSON_NAME]" at bounding box center [355, 389] width 139 height 36
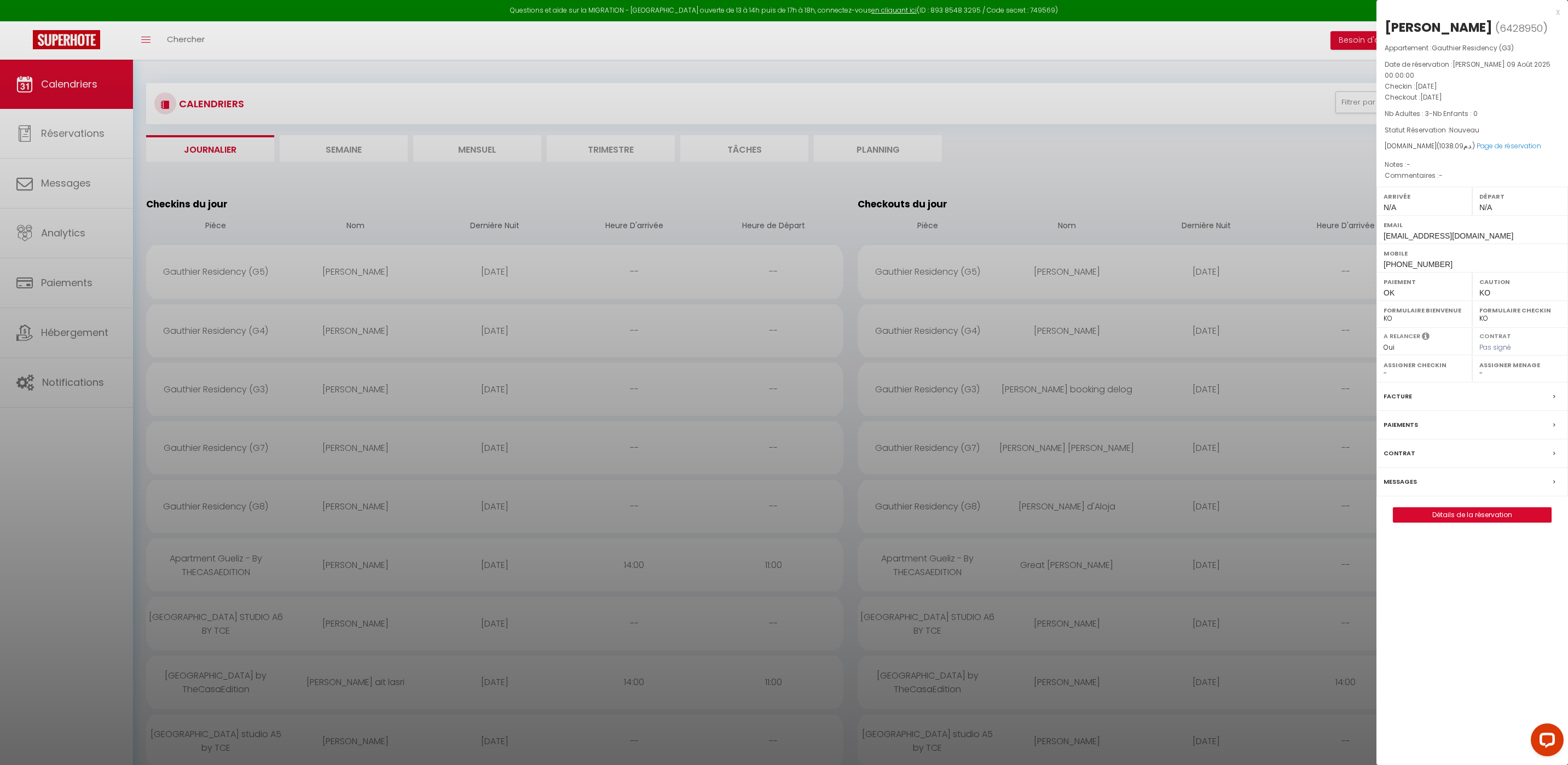
click at [1419, 472] on div "Messages" at bounding box center [1472, 482] width 192 height 28
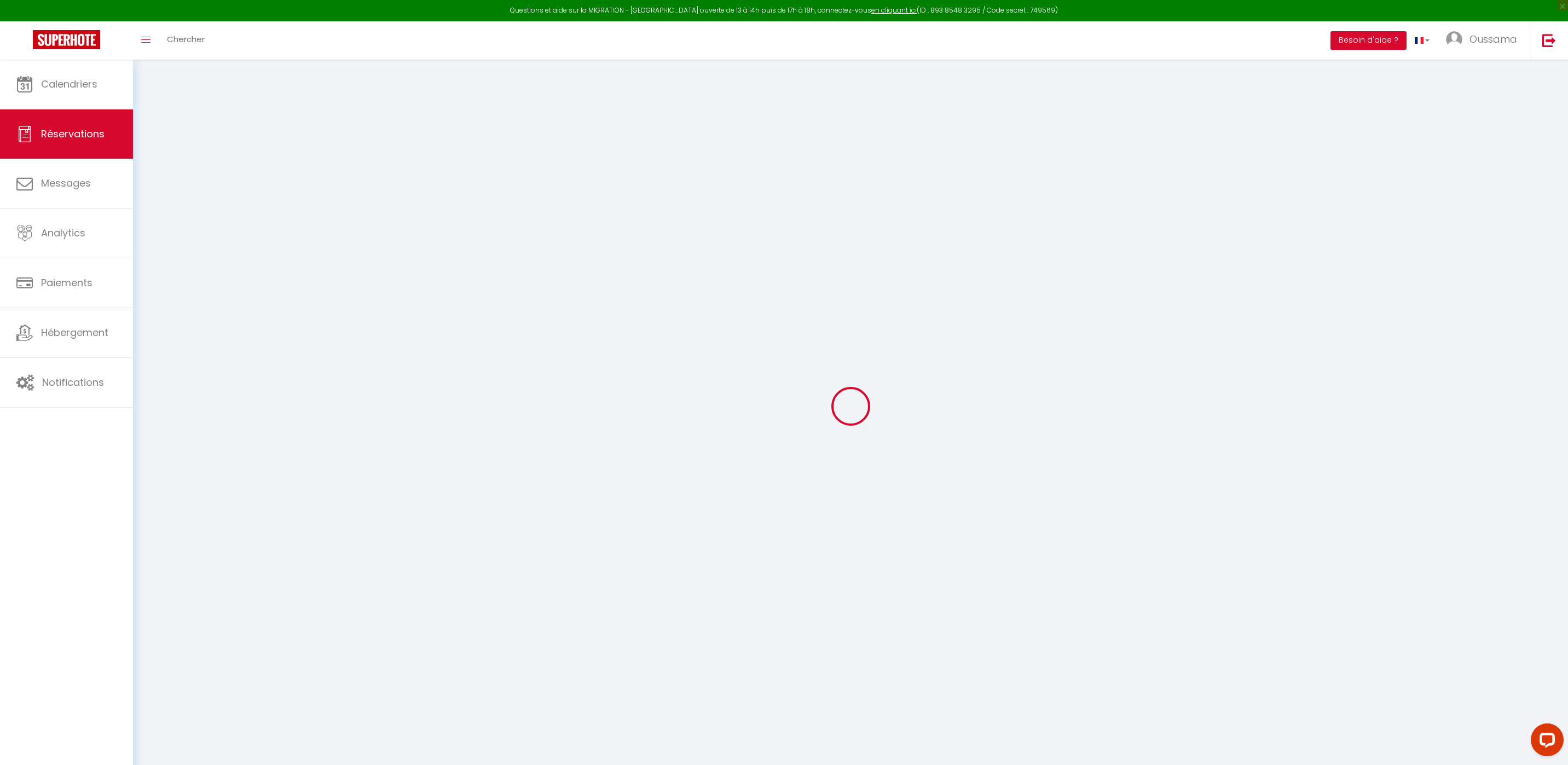
select select
checkbox input "false"
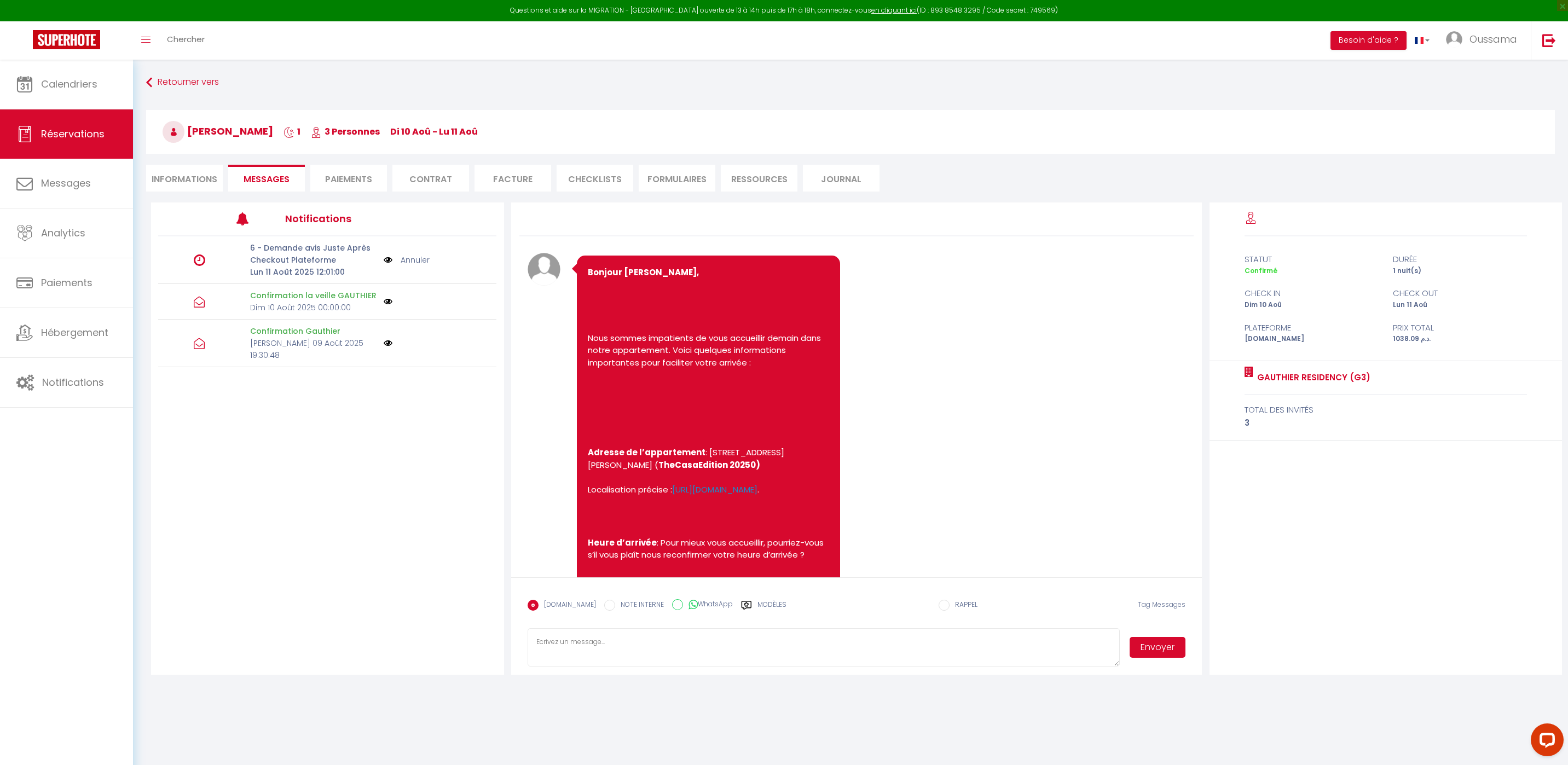
scroll to position [782, 0]
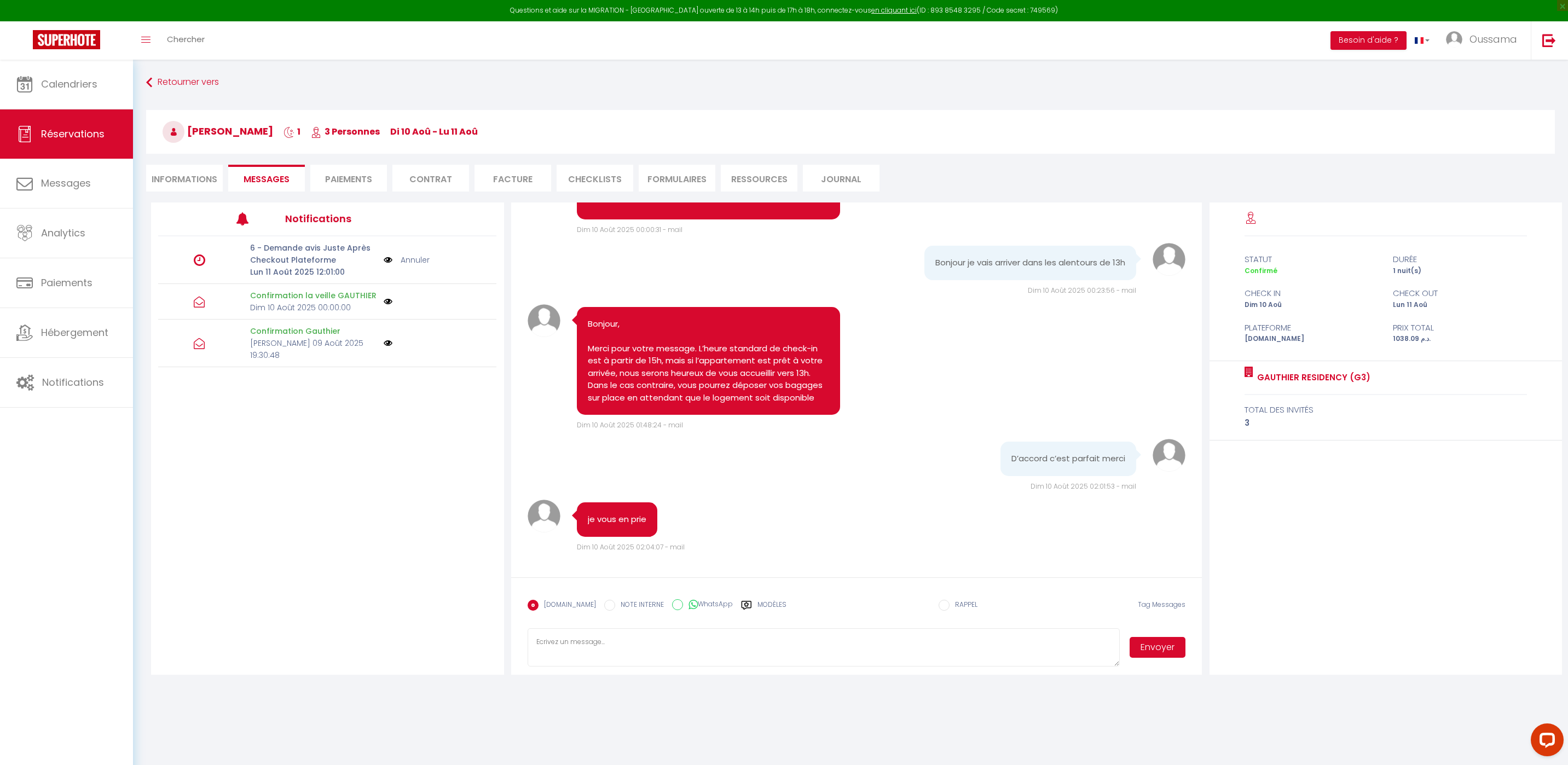
click at [688, 603] on icon at bounding box center [693, 604] width 9 height 11
click at [682, 603] on input "WhatsApp" at bounding box center [677, 604] width 11 height 11
radio input "true"
radio input "false"
click at [1151, 649] on button "Envoyer" at bounding box center [1157, 647] width 56 height 21
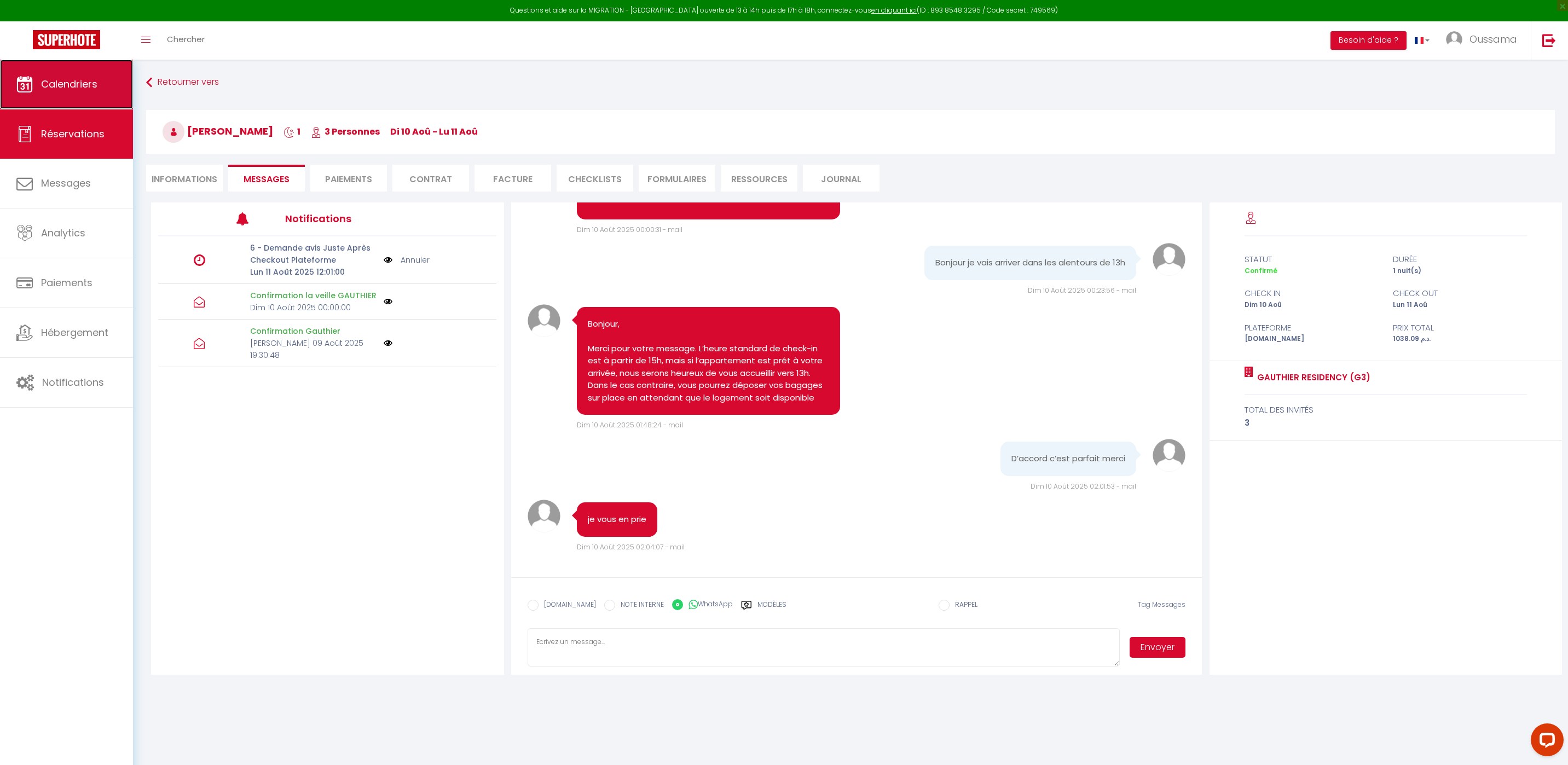
click at [92, 92] on link "Calendriers" at bounding box center [67, 84] width 133 height 49
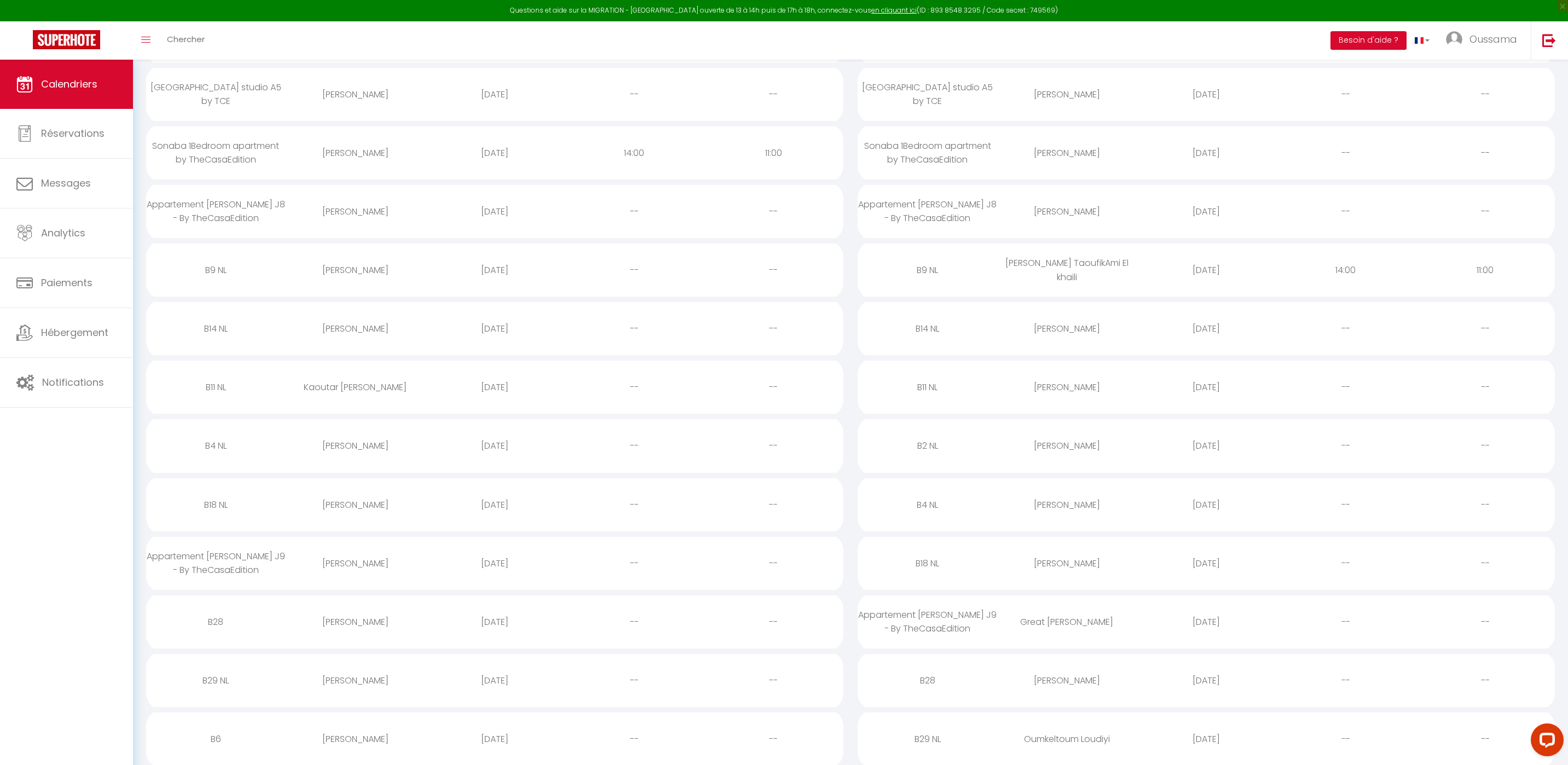
scroll to position [560, 0]
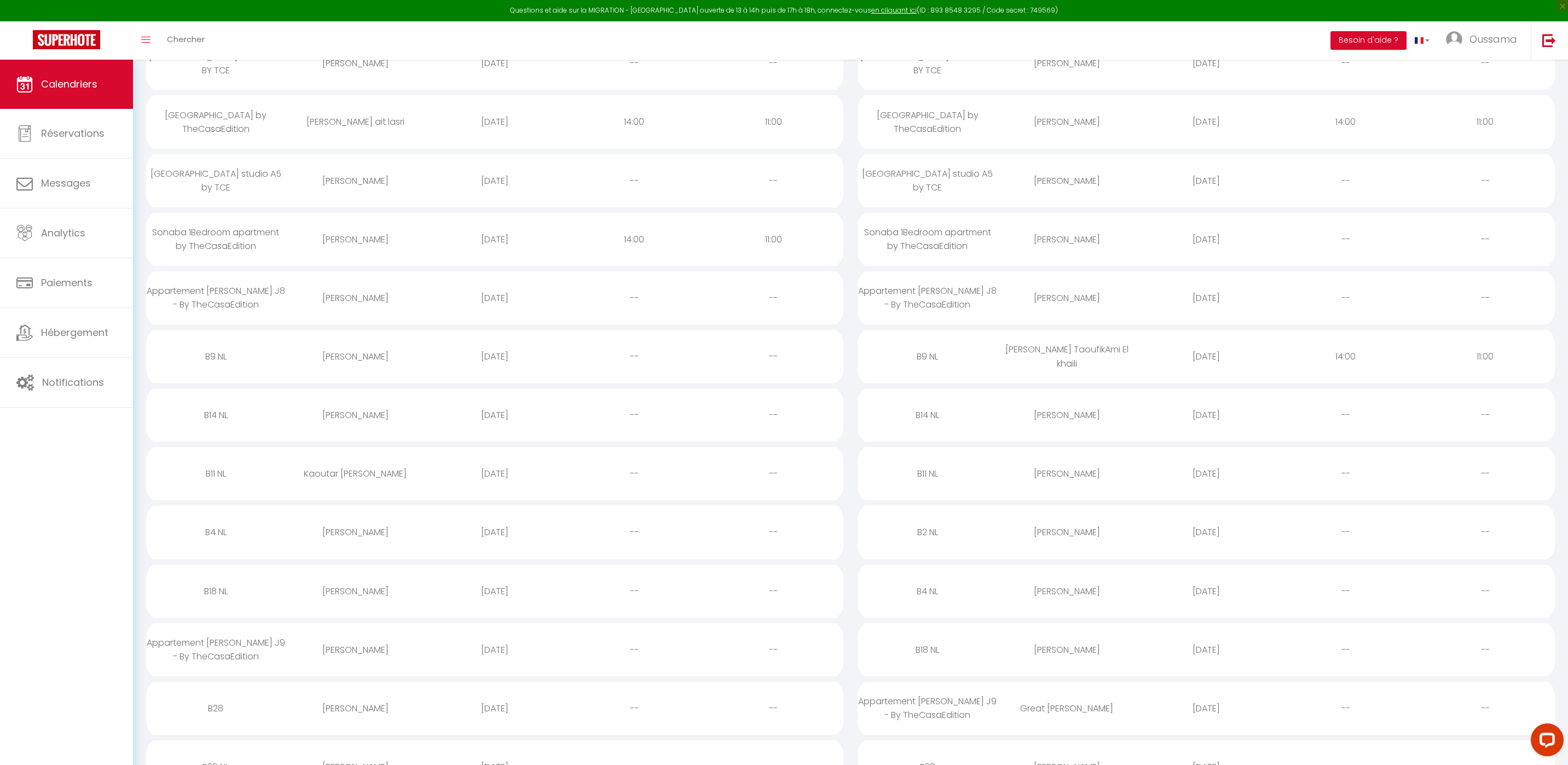
click at [341, 361] on div "[PERSON_NAME]" at bounding box center [355, 356] width 139 height 36
select select "0"
select select "1"
select select
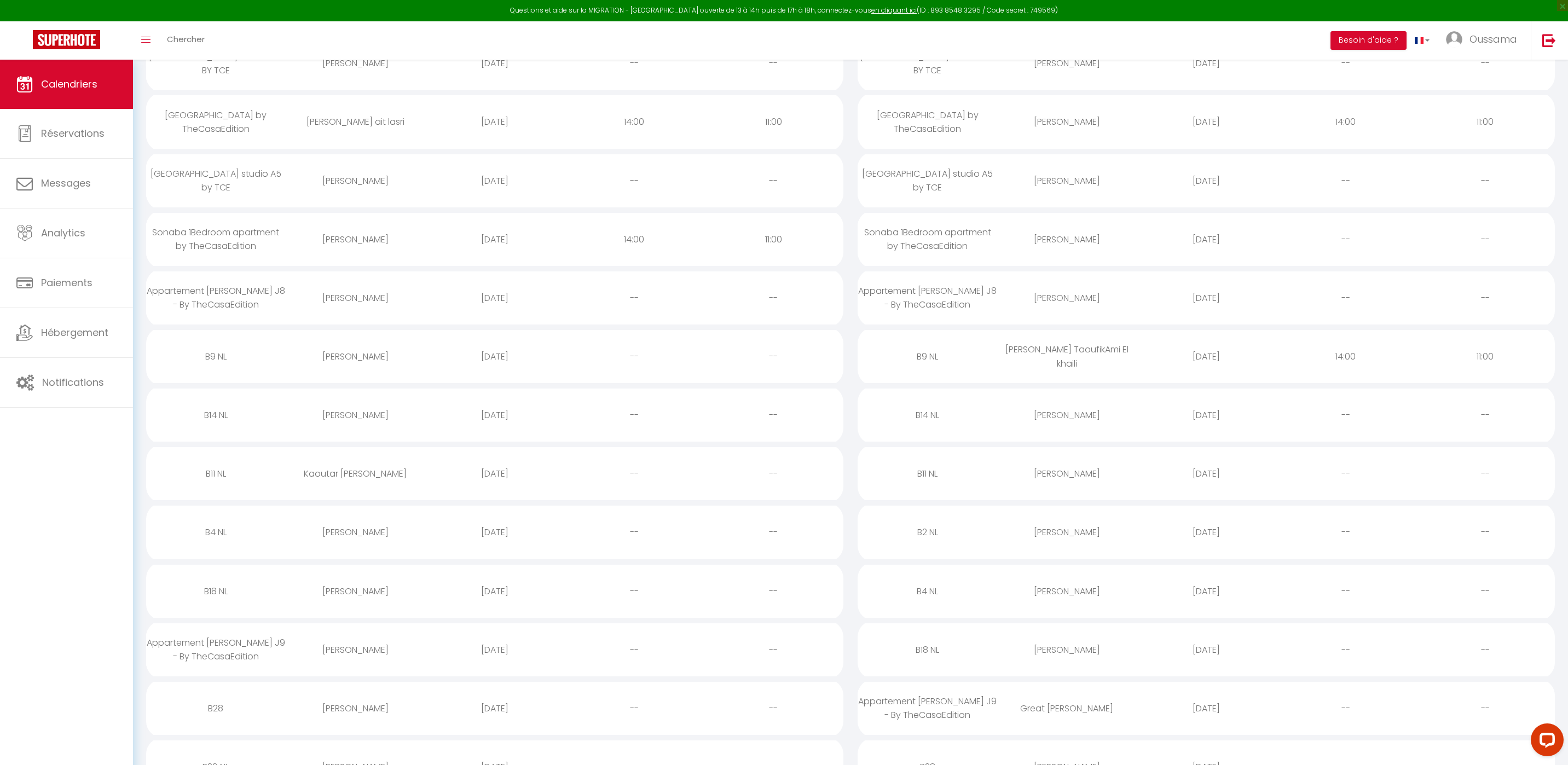
select select
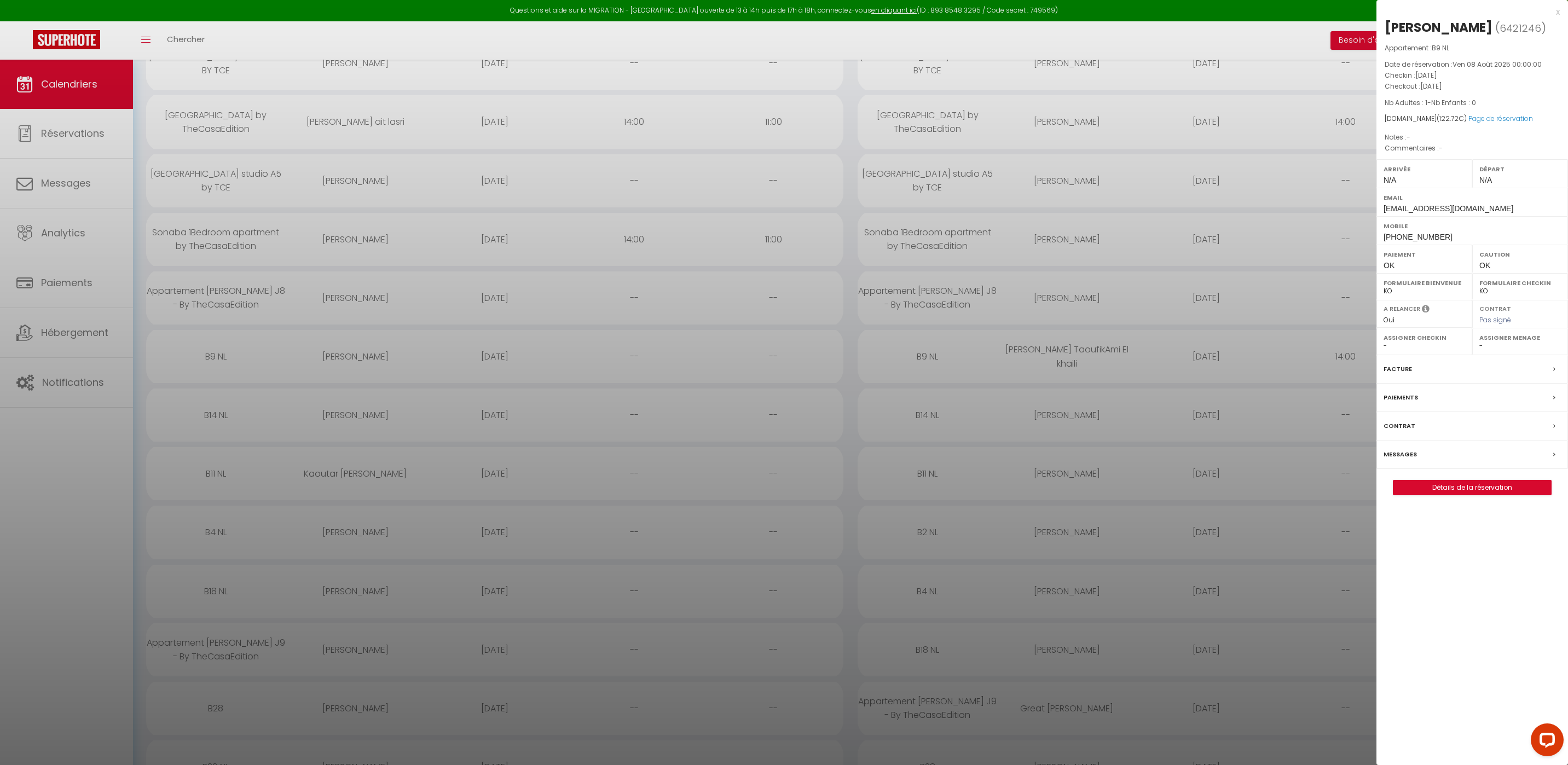
click at [355, 403] on div at bounding box center [784, 382] width 1568 height 765
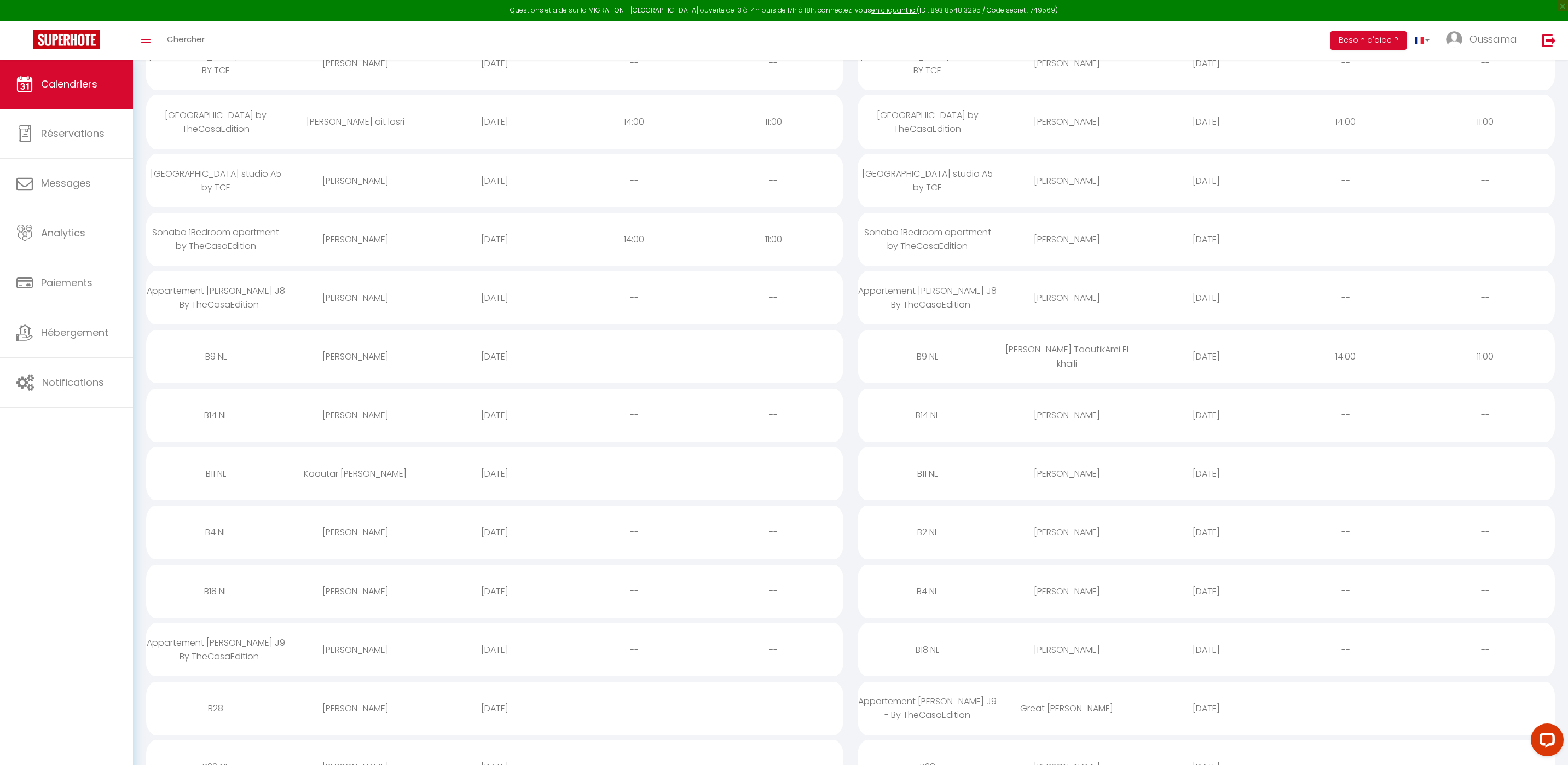
click at [323, 433] on td "[PERSON_NAME]" at bounding box center [355, 415] width 139 height 58
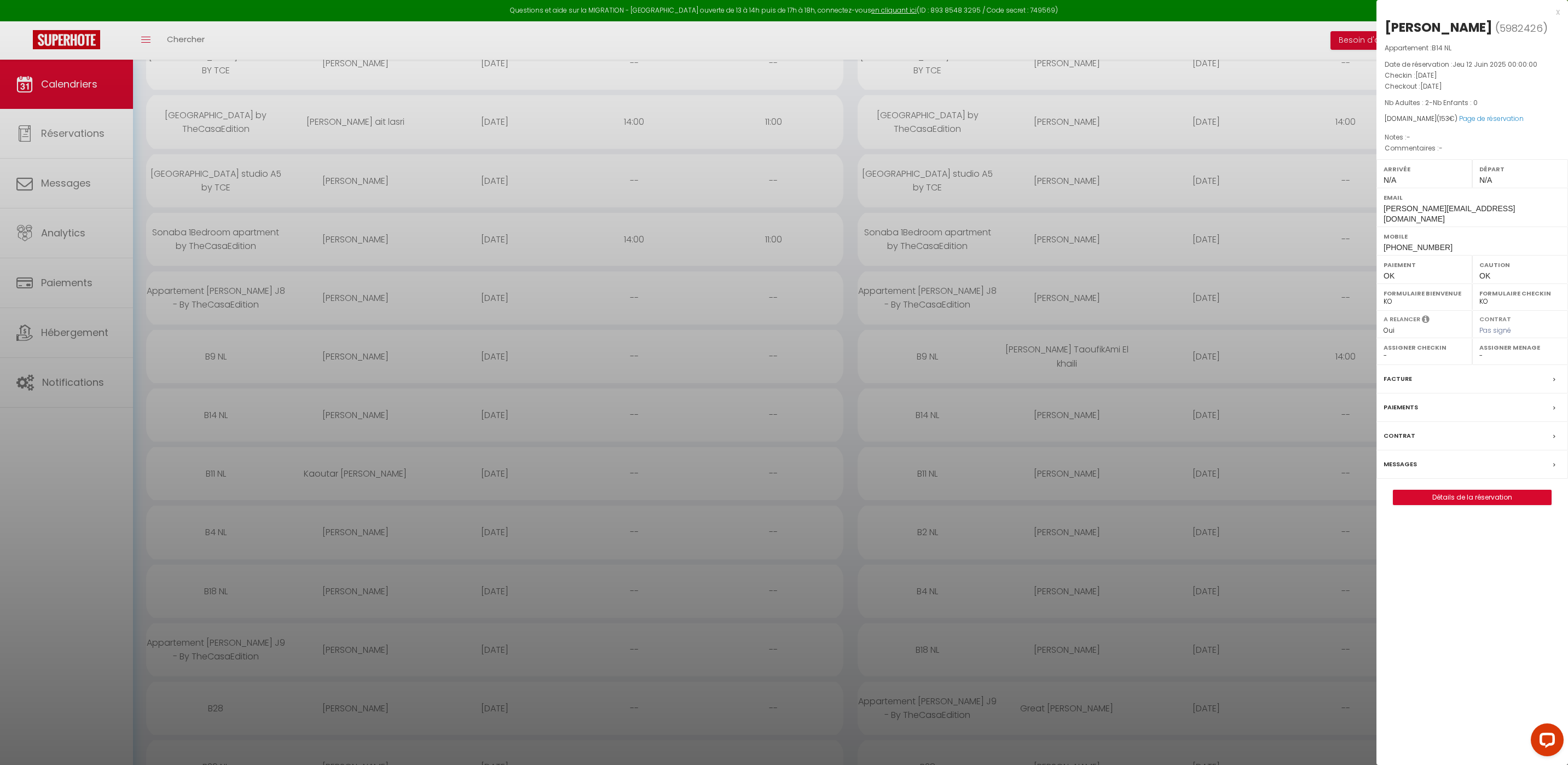
click at [1410, 450] on div "Messages" at bounding box center [1472, 464] width 192 height 28
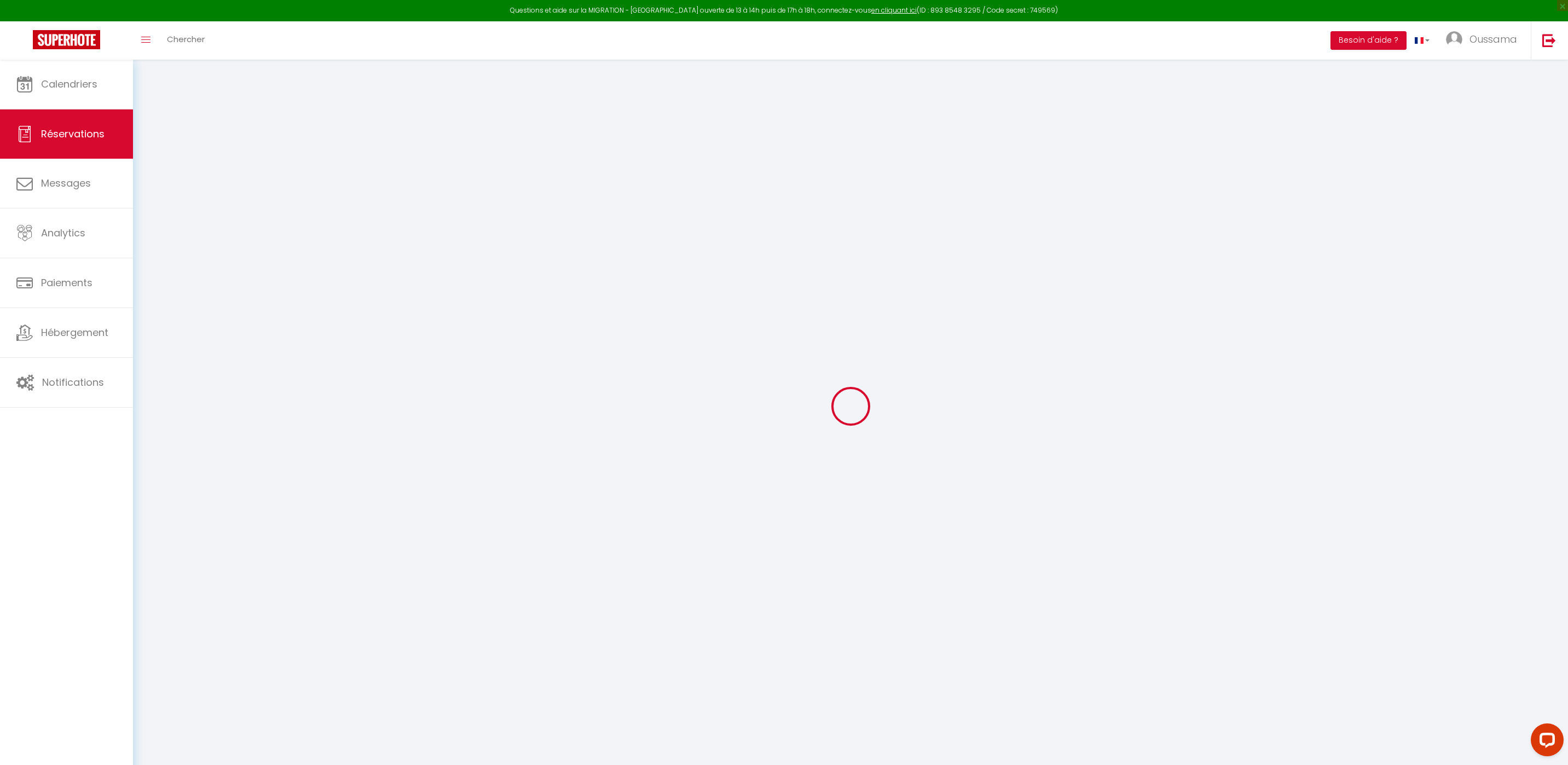
select select
checkbox input "false"
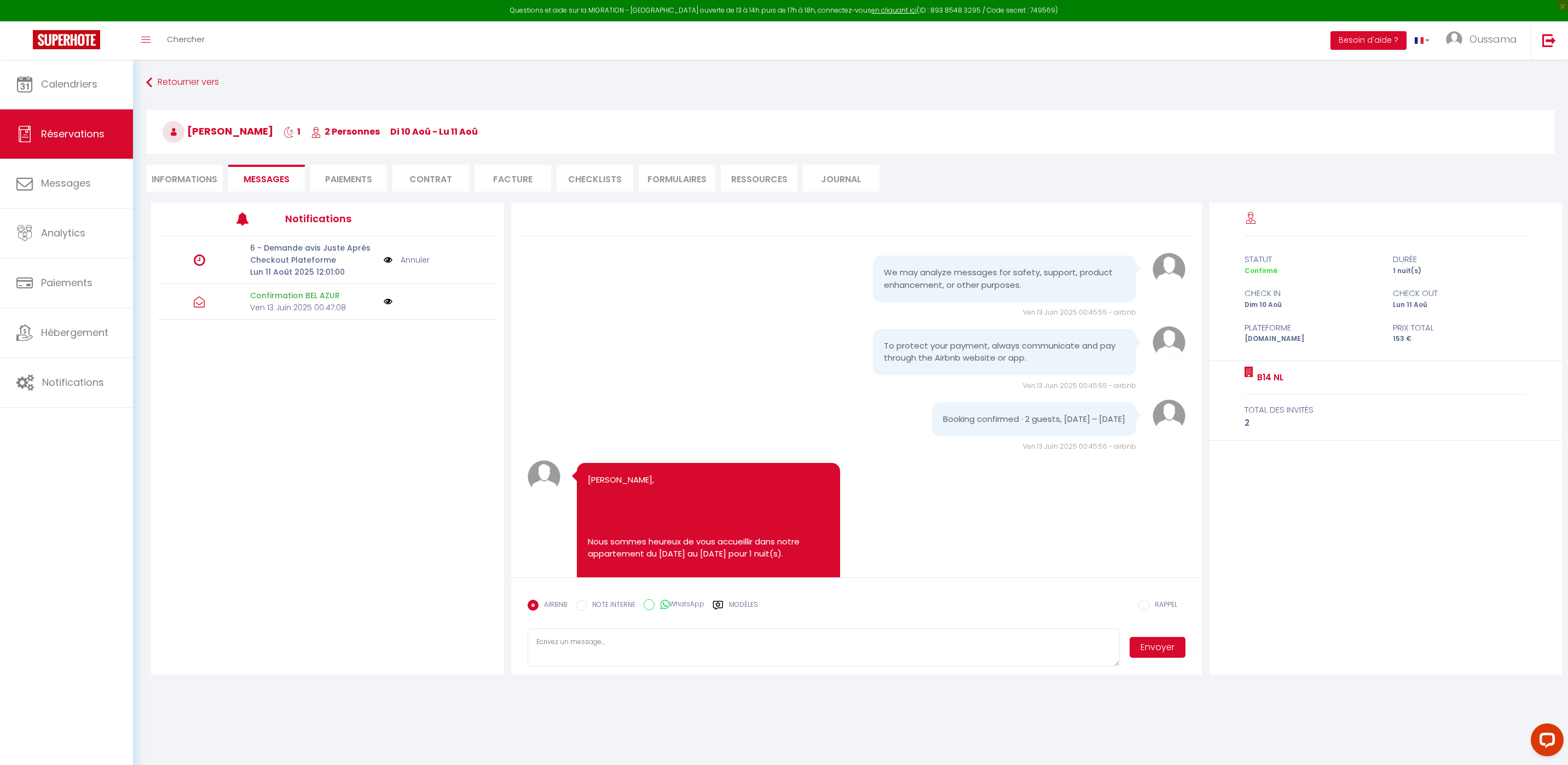
scroll to position [1090, 0]
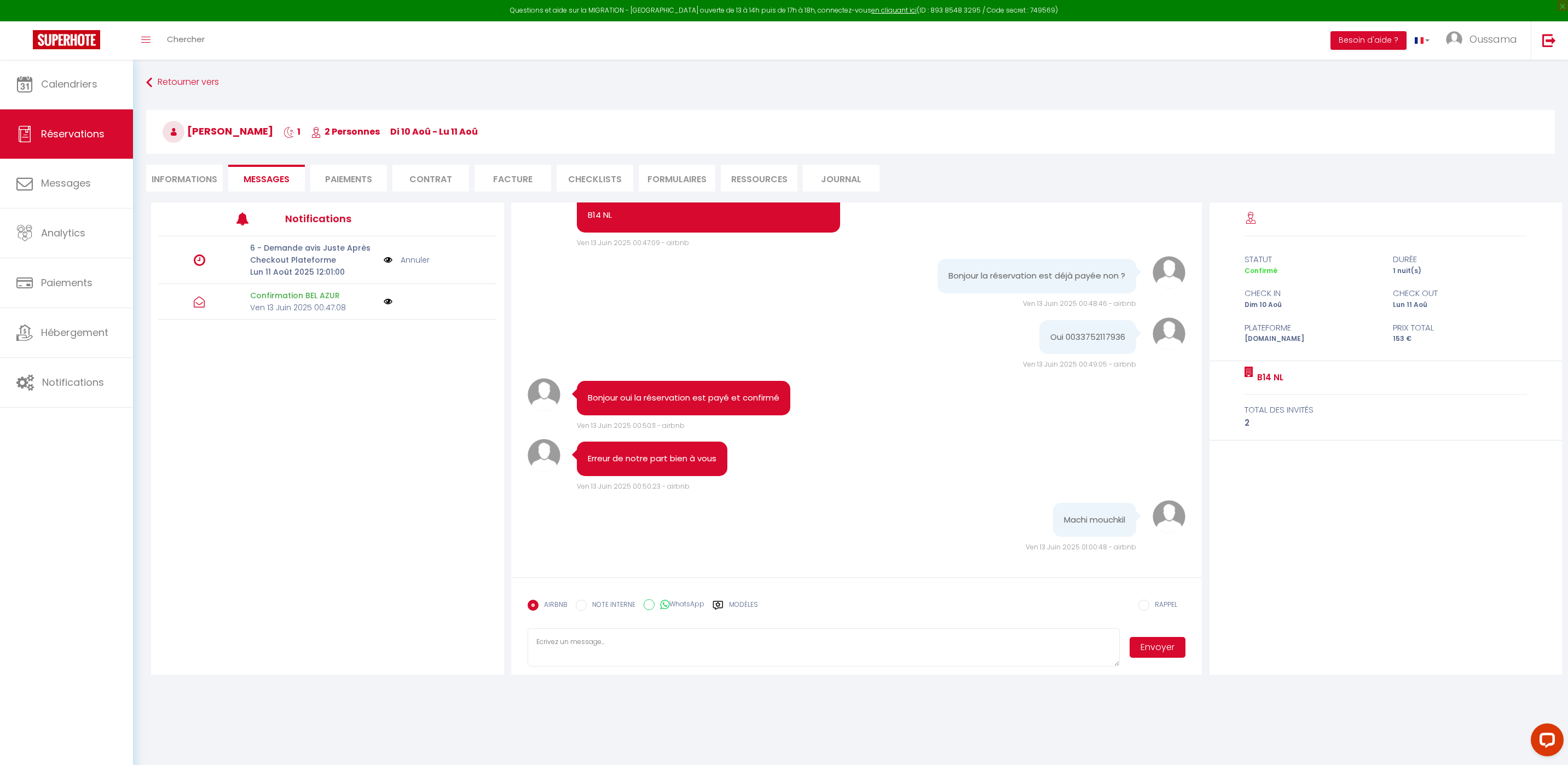
click at [647, 608] on input "WhatsApp" at bounding box center [649, 604] width 11 height 11
radio input "true"
radio input "false"
click at [1155, 656] on button "Envoyer" at bounding box center [1157, 647] width 56 height 21
click at [1149, 648] on button "Envoyer" at bounding box center [1157, 647] width 56 height 21
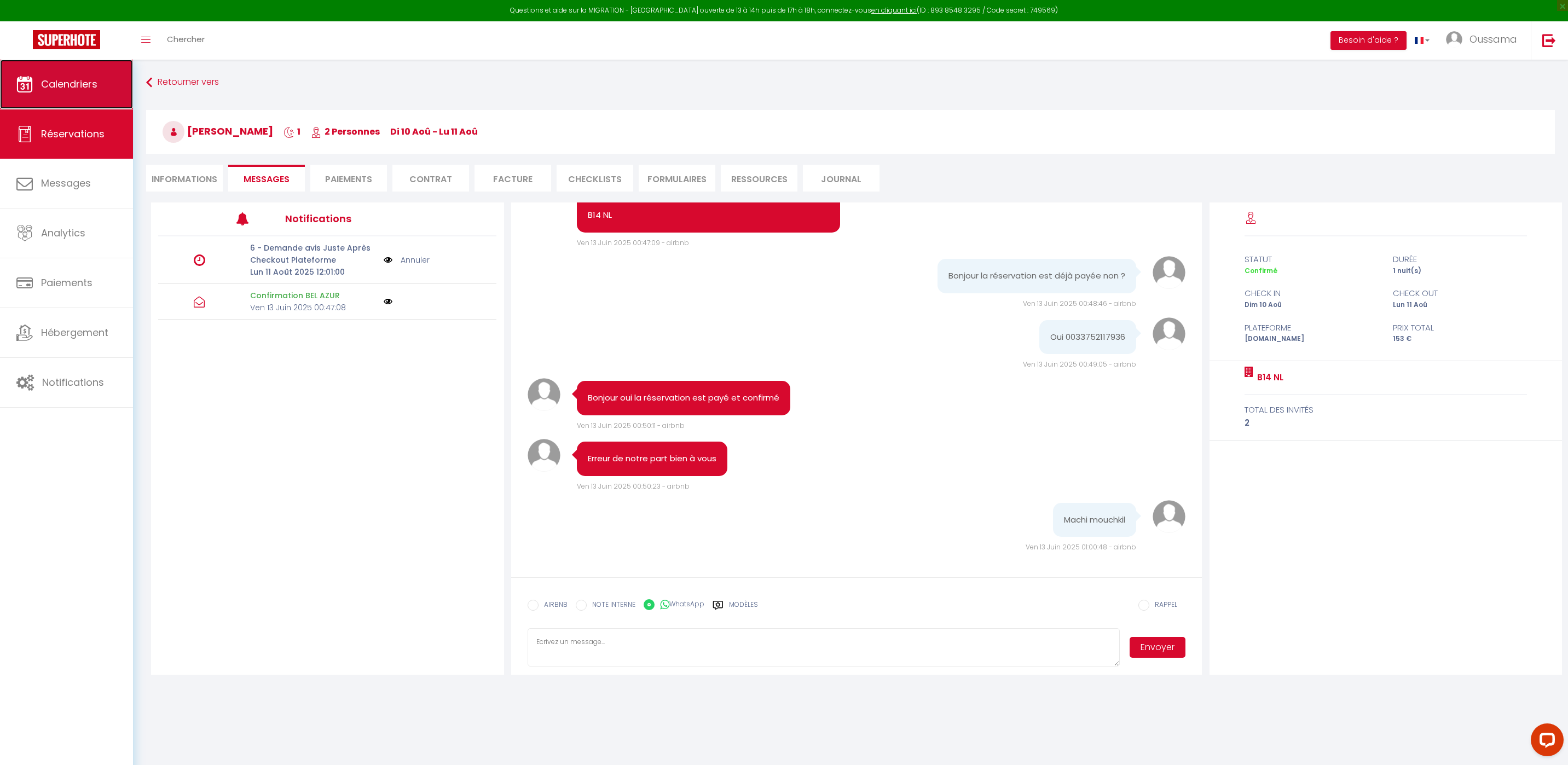
click at [63, 85] on span "Calendriers" at bounding box center [69, 84] width 57 height 14
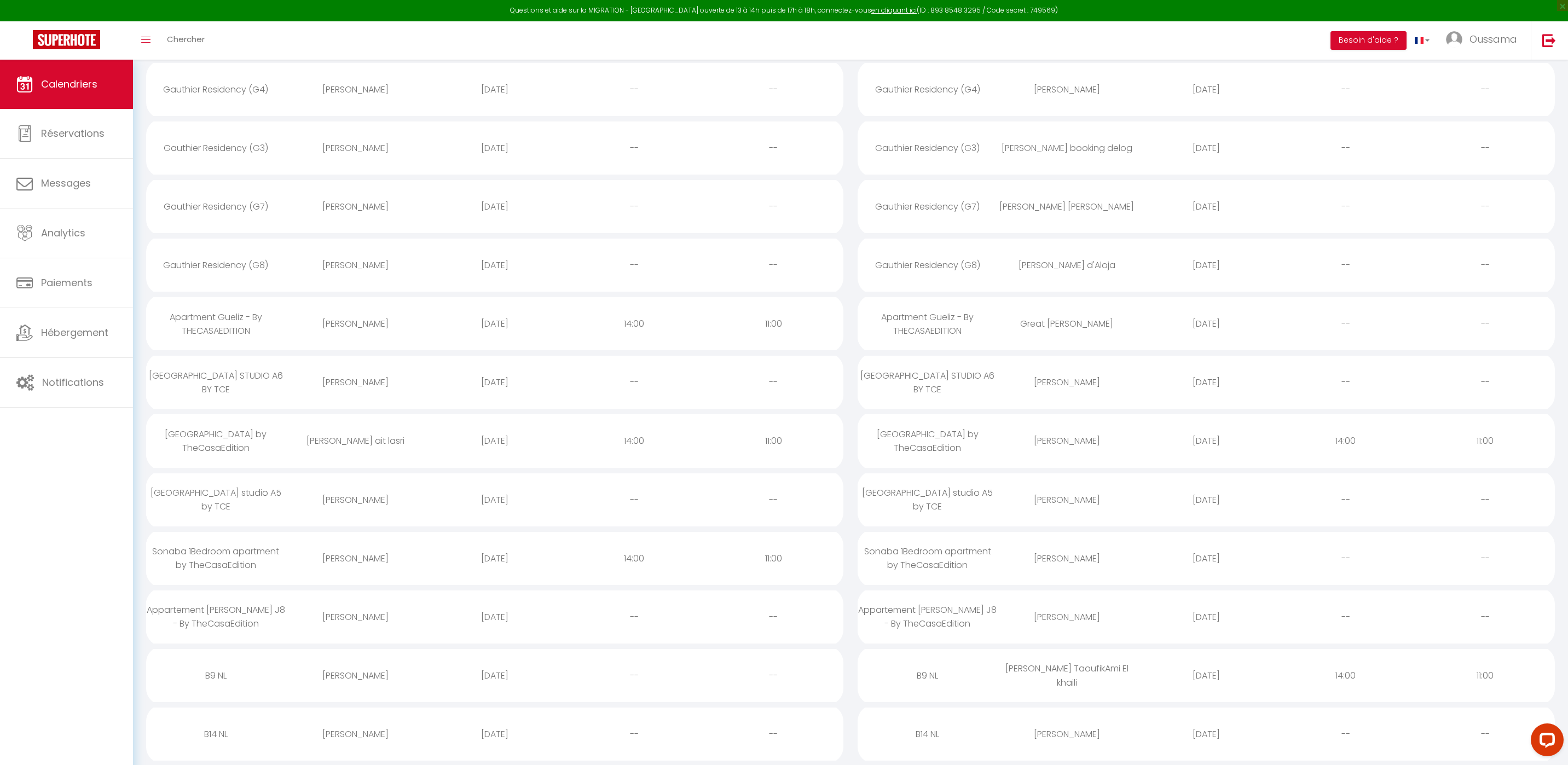
scroll to position [469, 0]
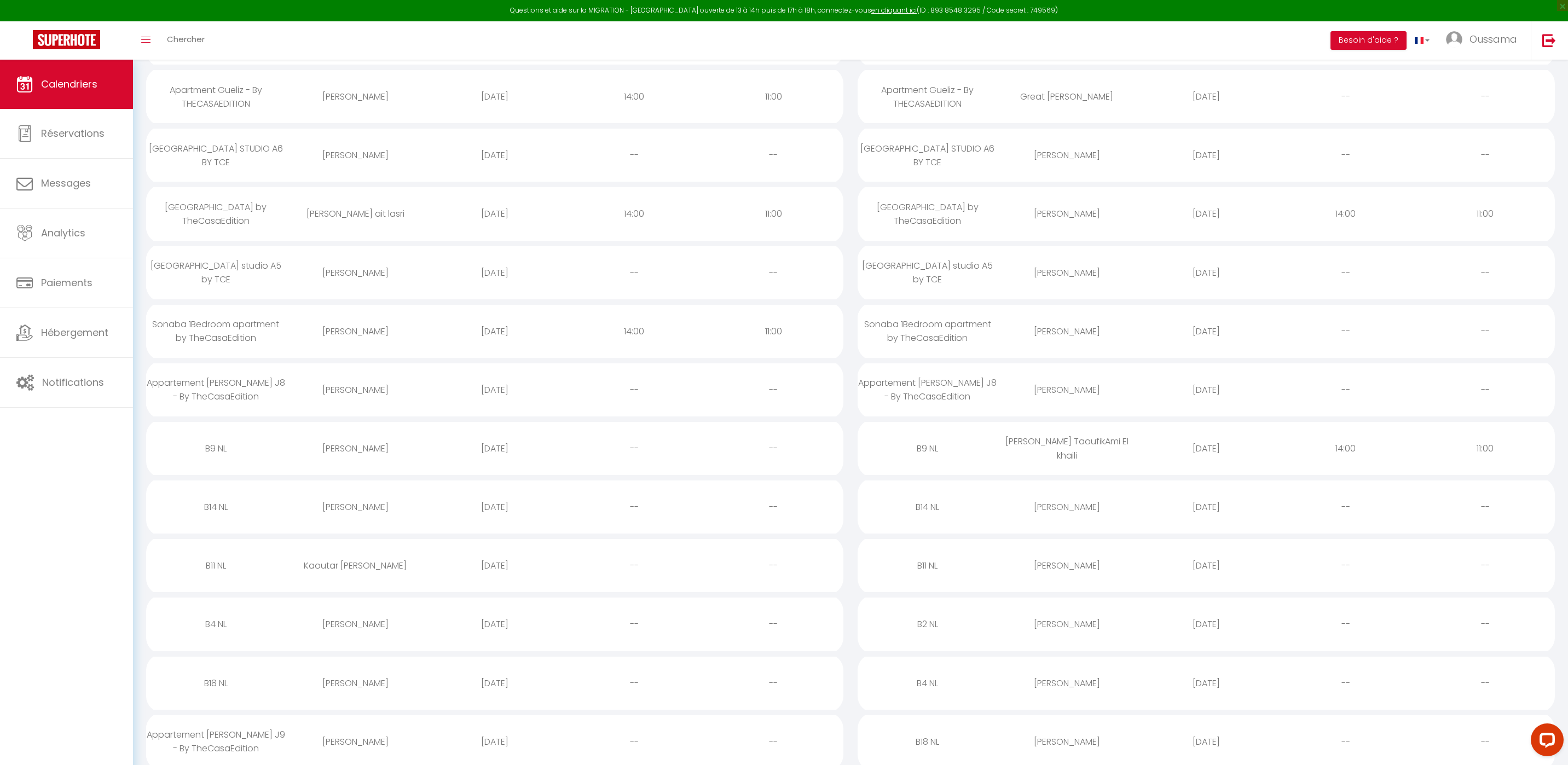
click at [374, 567] on div "Kaoutar [PERSON_NAME]" at bounding box center [355, 565] width 139 height 36
select select "0"
select select "1"
select select
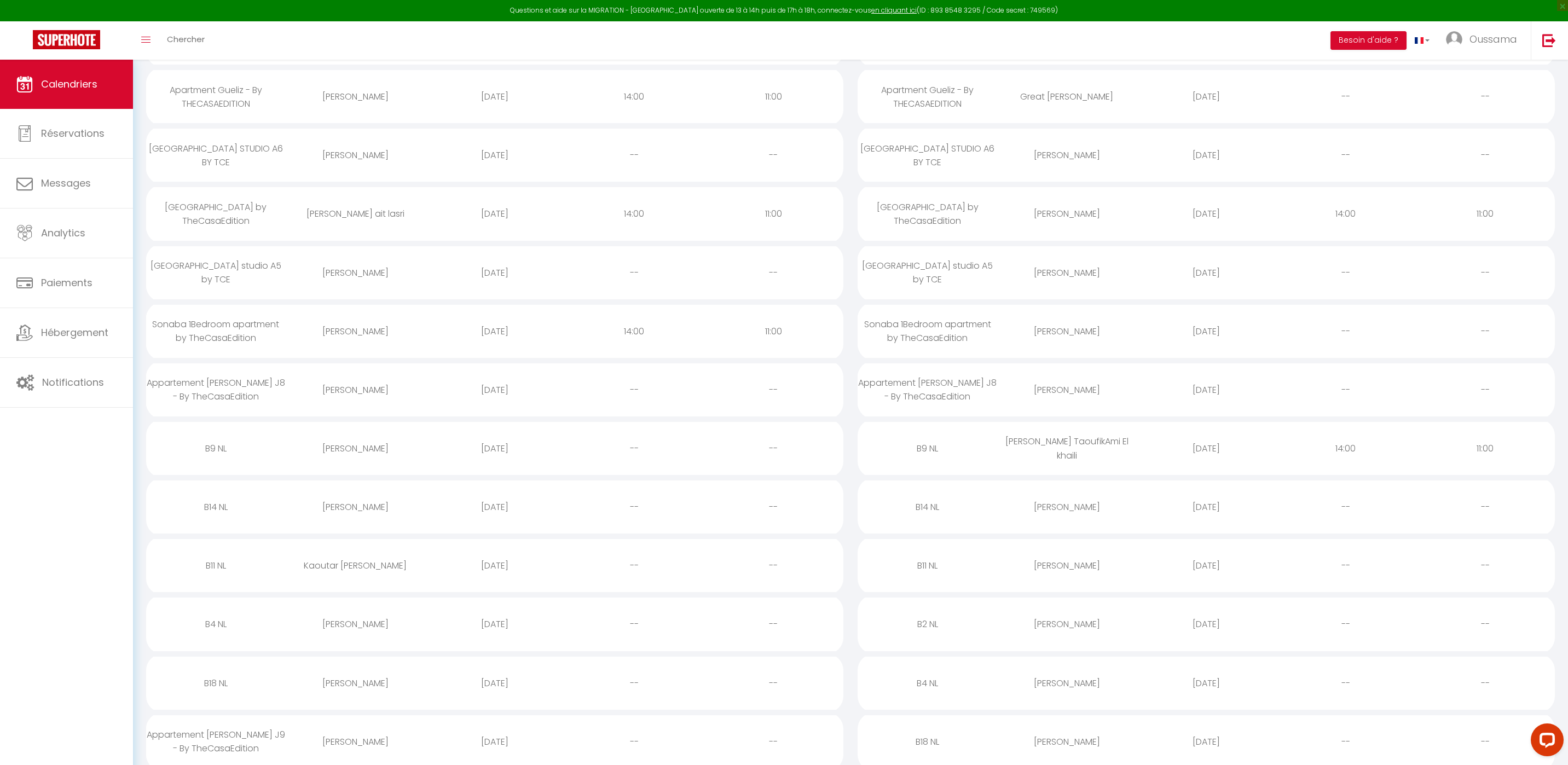
select select
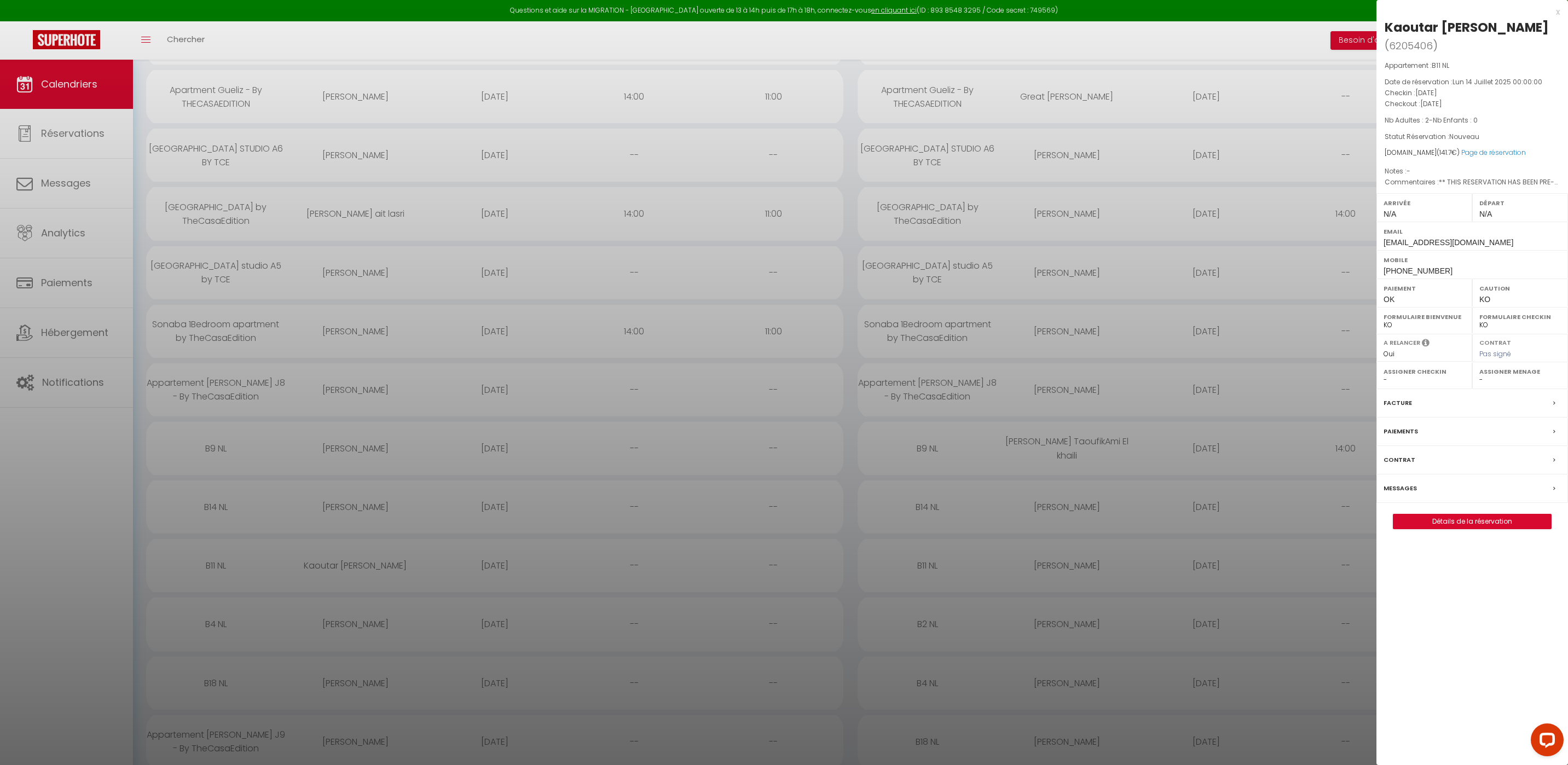
click at [1400, 483] on label "Messages" at bounding box center [1400, 489] width 33 height 11
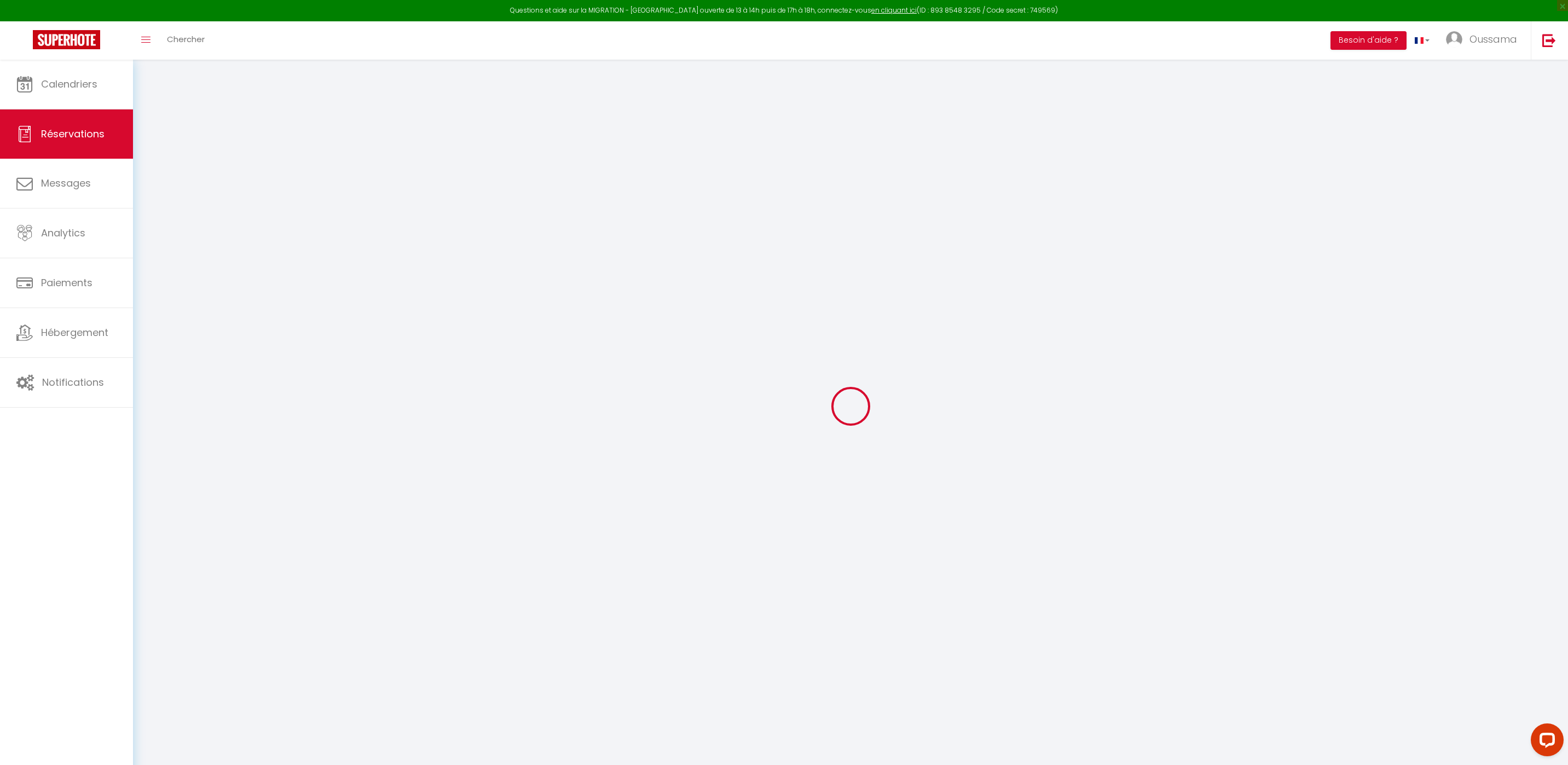
select select
checkbox input "false"
type textarea "** THIS RESERVATION HAS BEEN PRE-PAID ** BOOKING NOTE : Payment charge is EUR 2…"
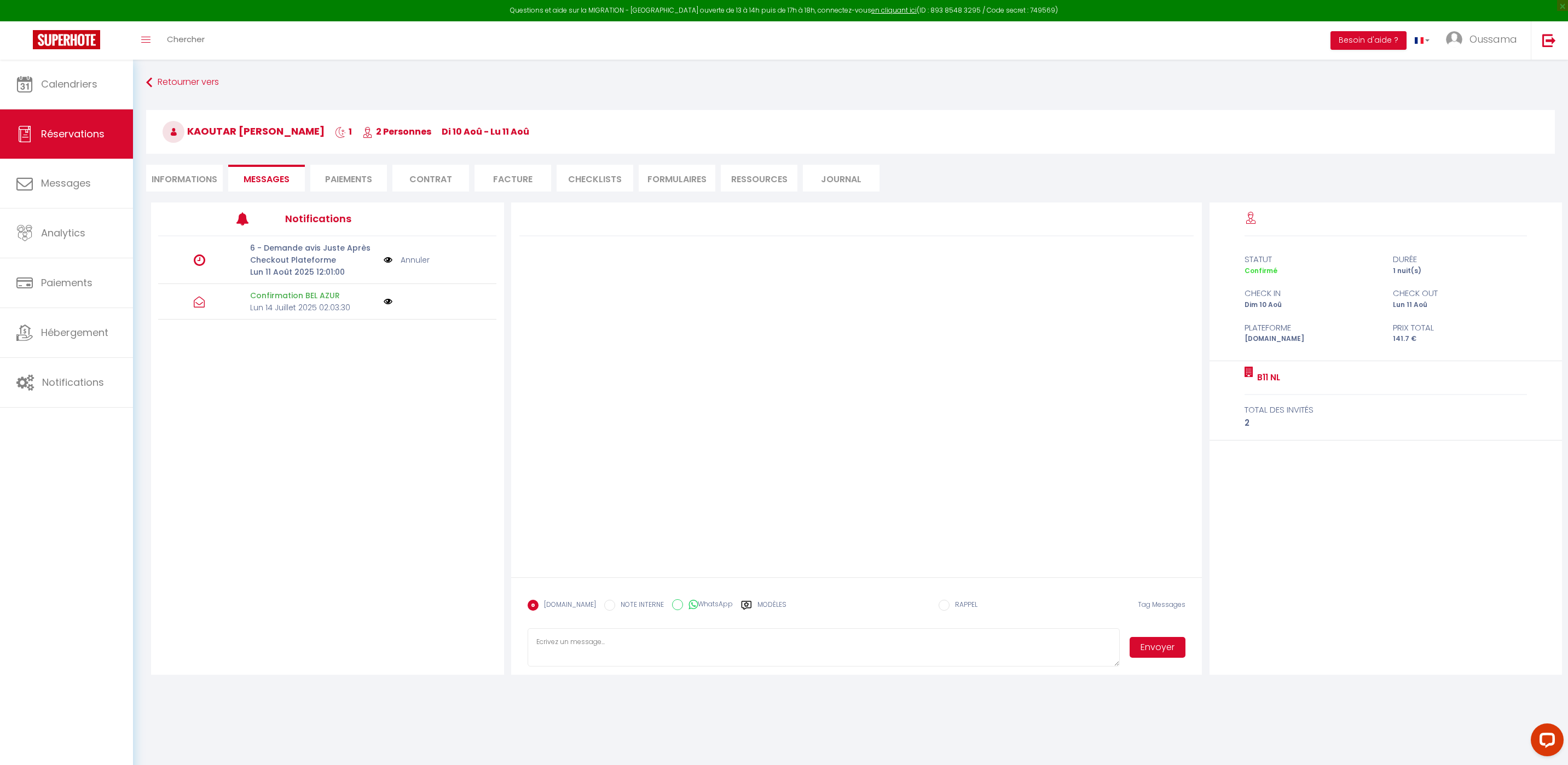
click at [687, 607] on label "WhatsApp" at bounding box center [708, 605] width 50 height 12
click at [683, 607] on input "WhatsApp" at bounding box center [677, 604] width 11 height 11
radio input "true"
radio input "false"
click at [773, 608] on label "Modèles" at bounding box center [772, 609] width 29 height 19
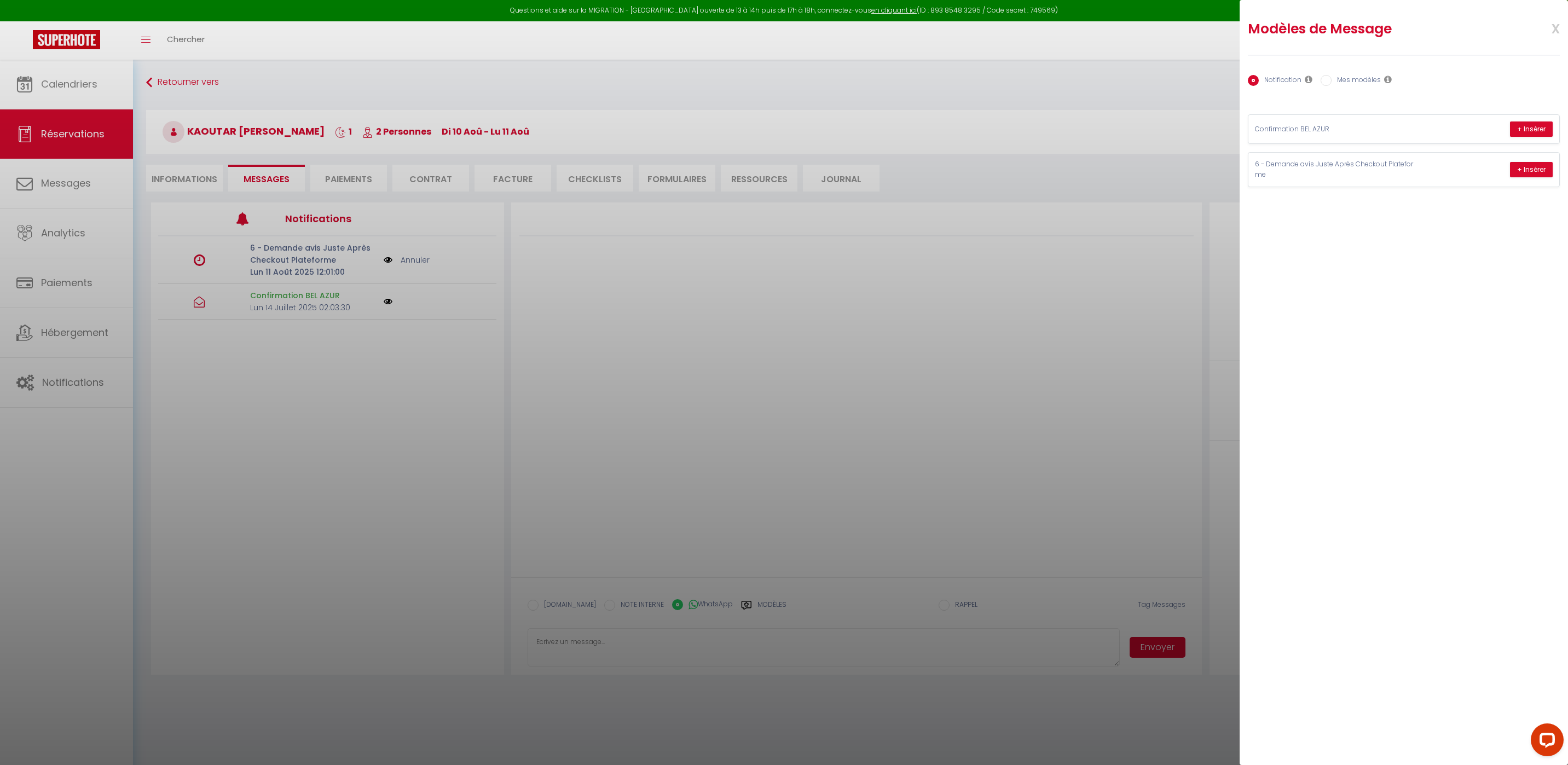
drag, startPoint x: 770, startPoint y: 646, endPoint x: 1117, endPoint y: 624, distance: 347.7
click at [770, 646] on div at bounding box center [784, 382] width 1568 height 765
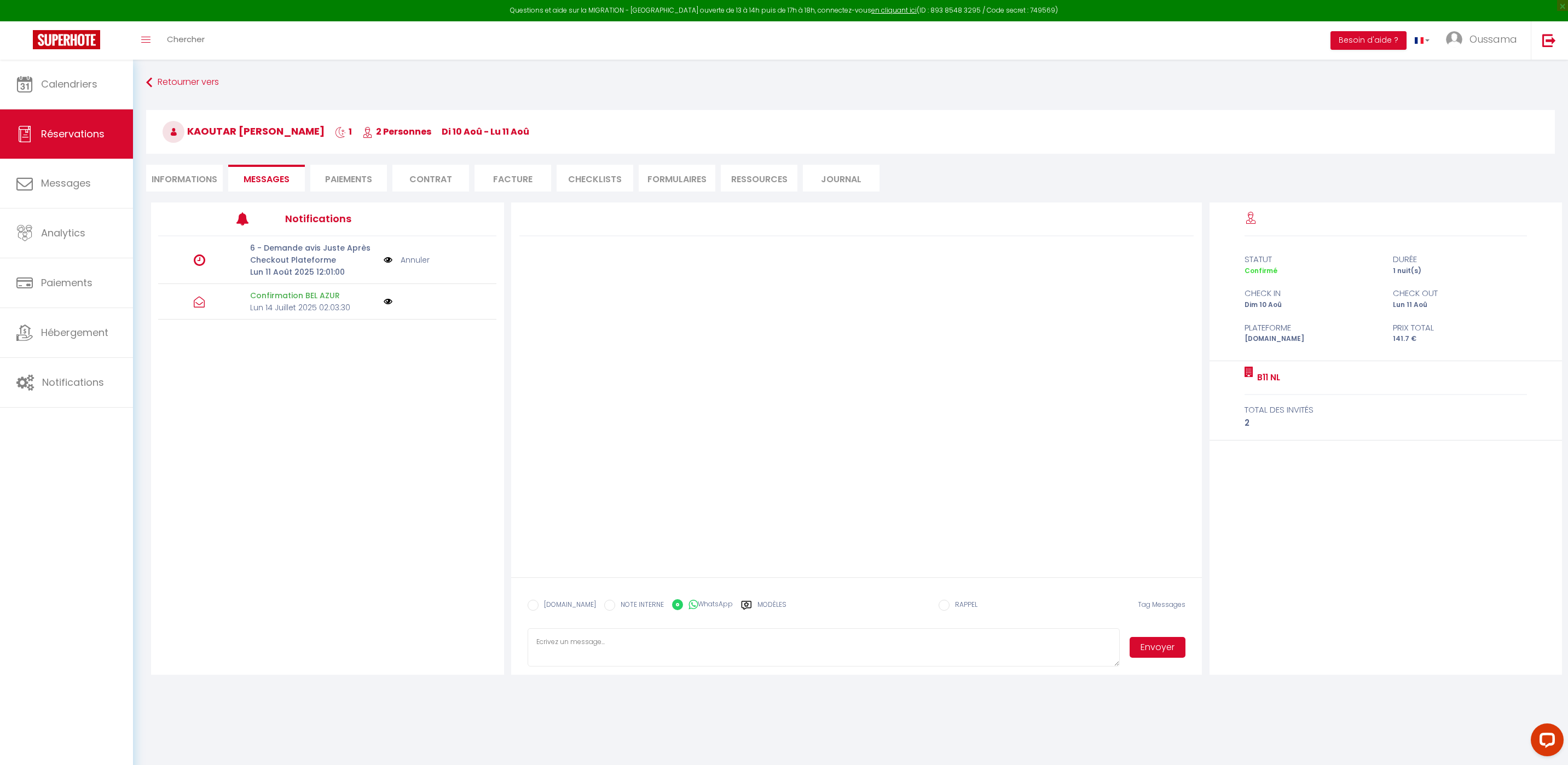
click at [1154, 641] on button "Envoyer" at bounding box center [1157, 647] width 56 height 21
click at [68, 90] on span "Calendriers" at bounding box center [69, 84] width 57 height 14
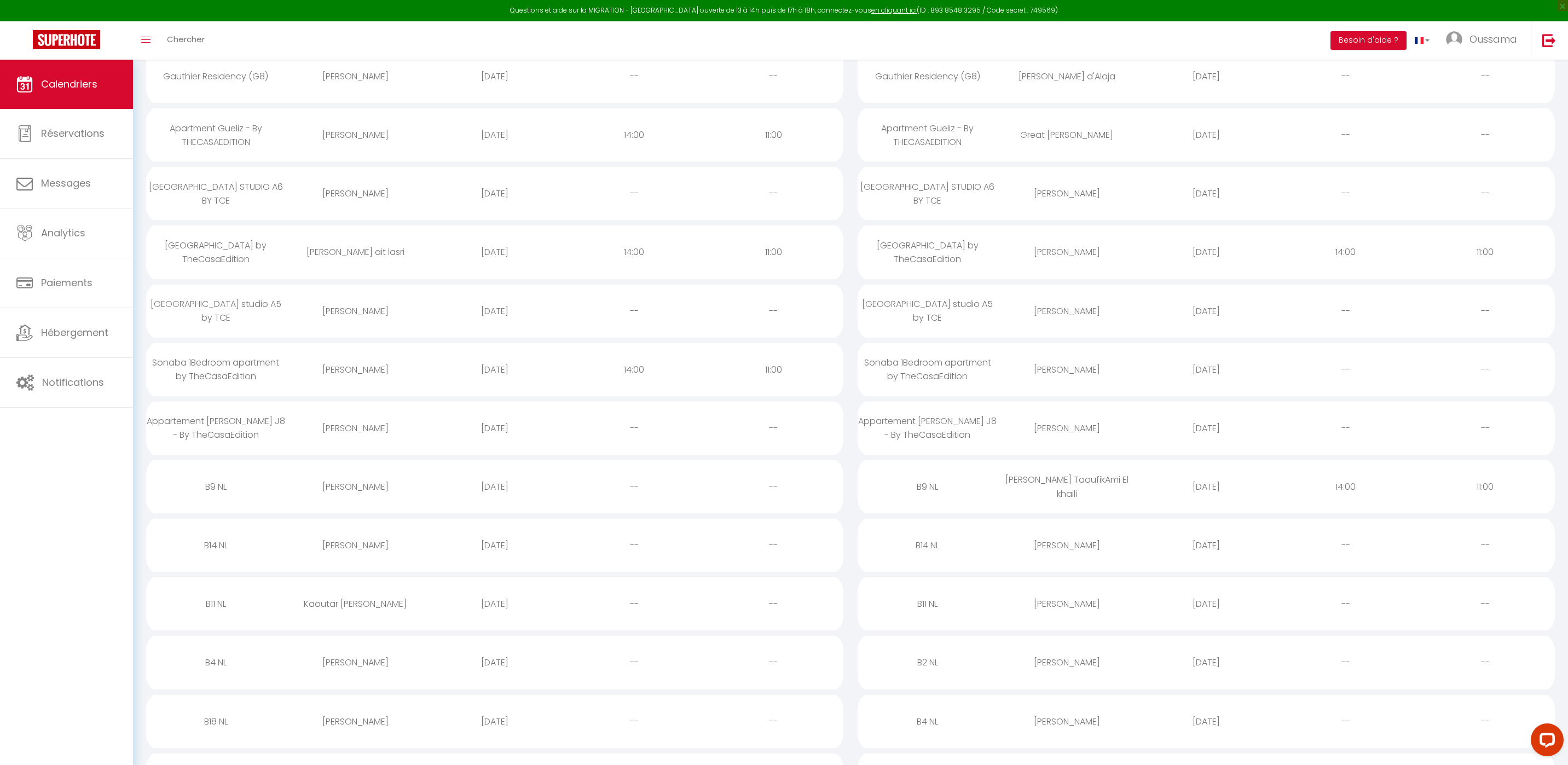
scroll to position [452, 0]
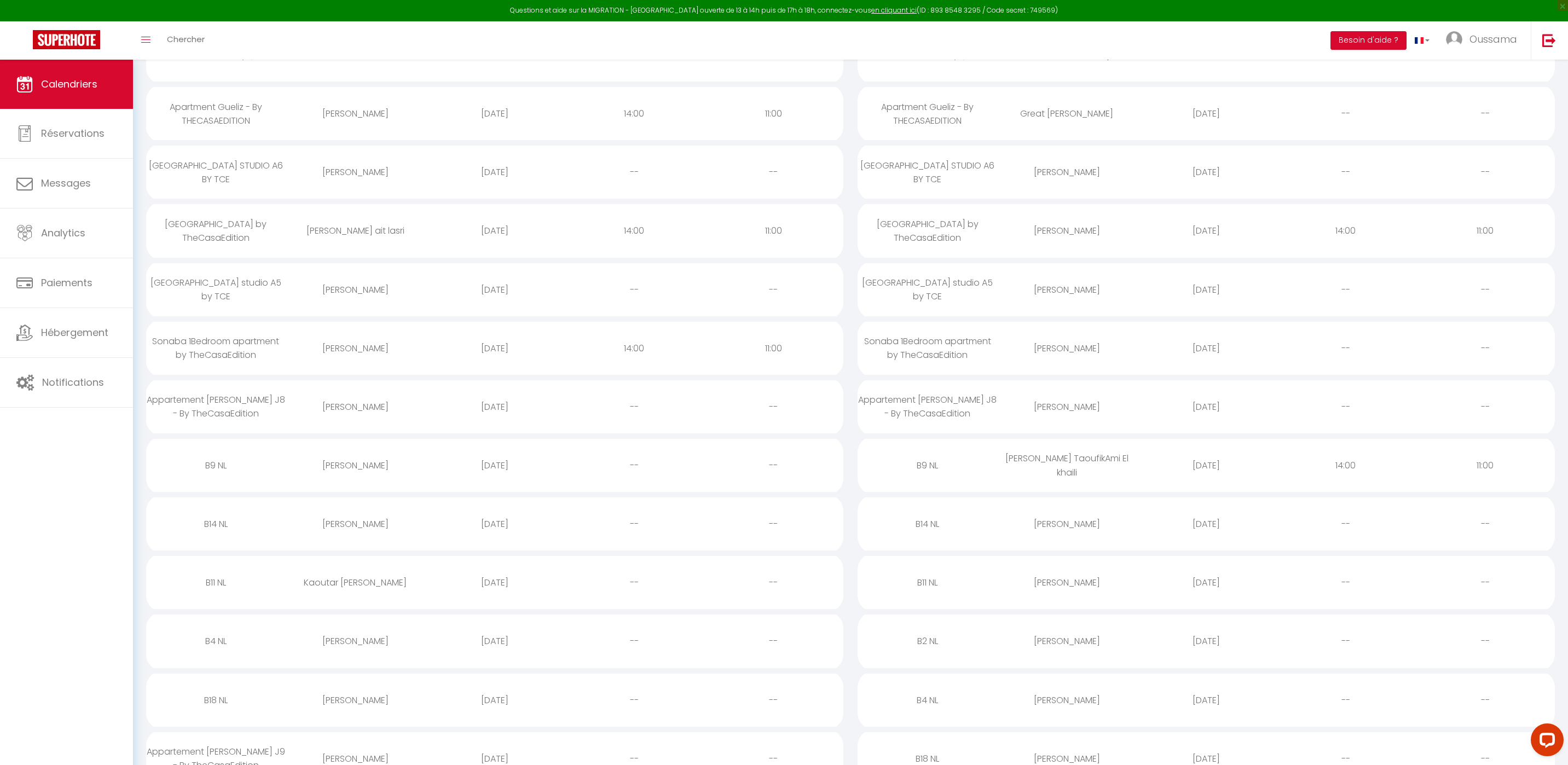
click at [345, 629] on div "[PERSON_NAME]" at bounding box center [355, 641] width 139 height 36
select select "0"
select select "1"
select select
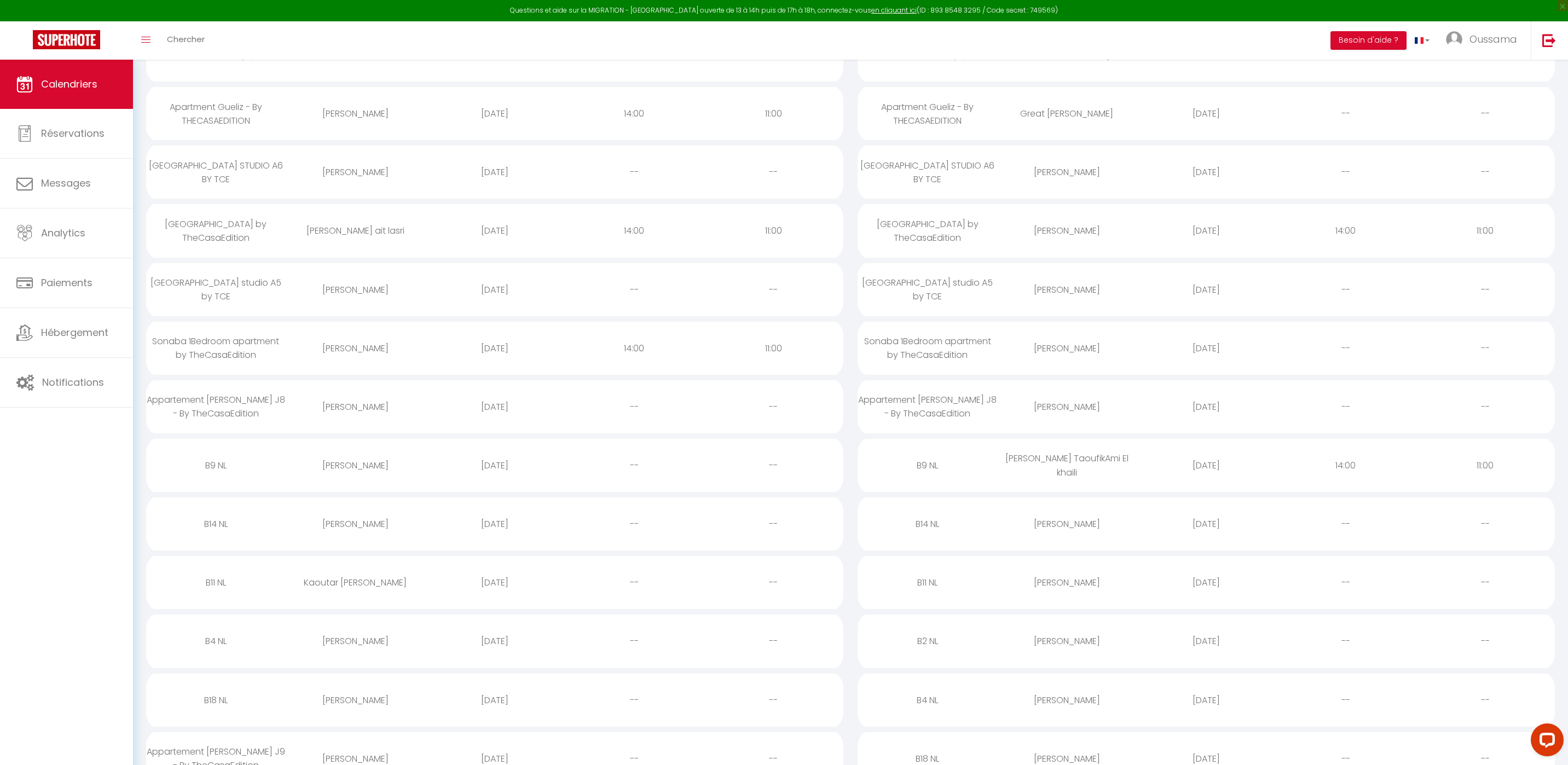
select select
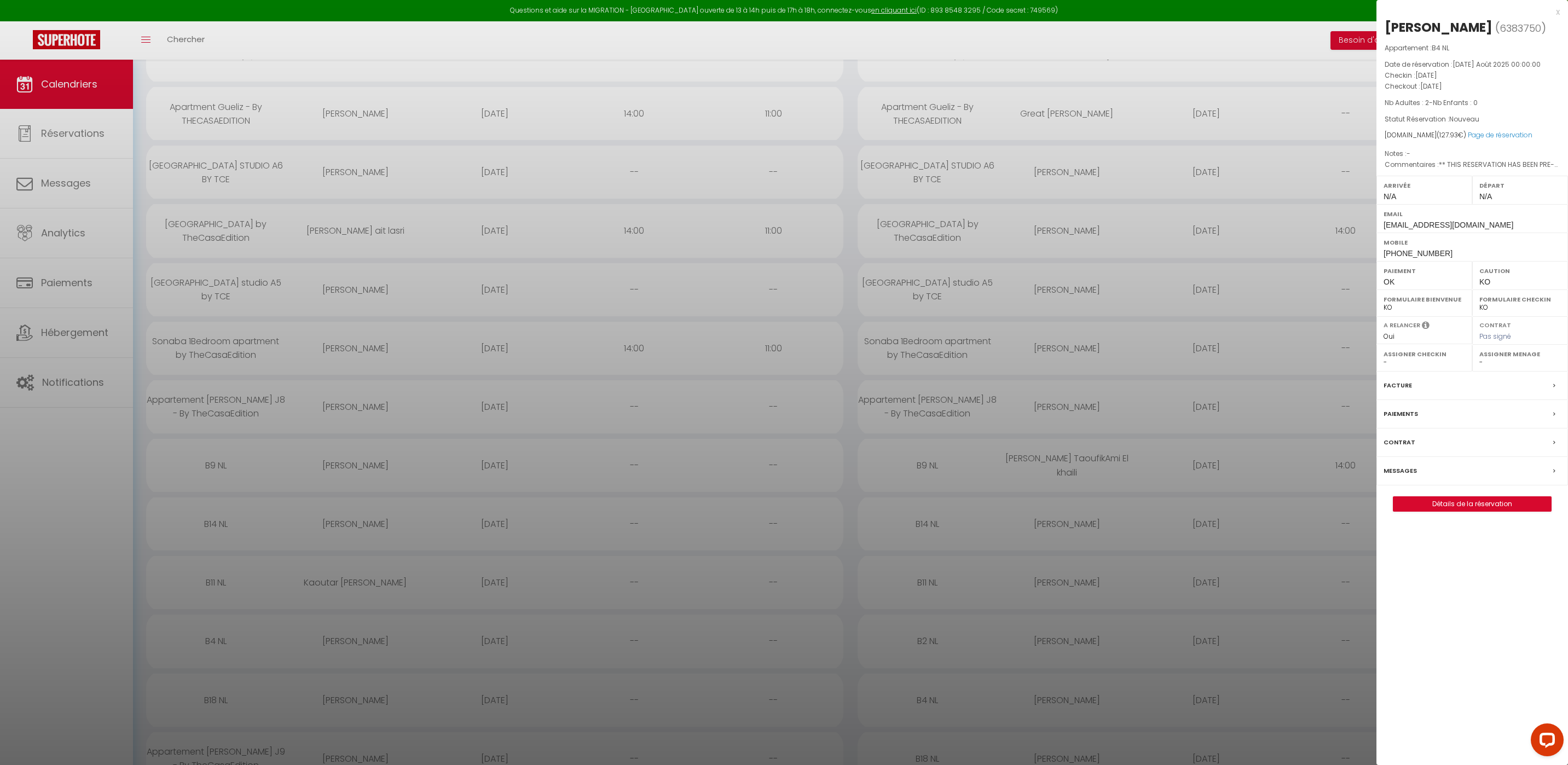
click at [1414, 475] on label "Messages" at bounding box center [1400, 471] width 33 height 11
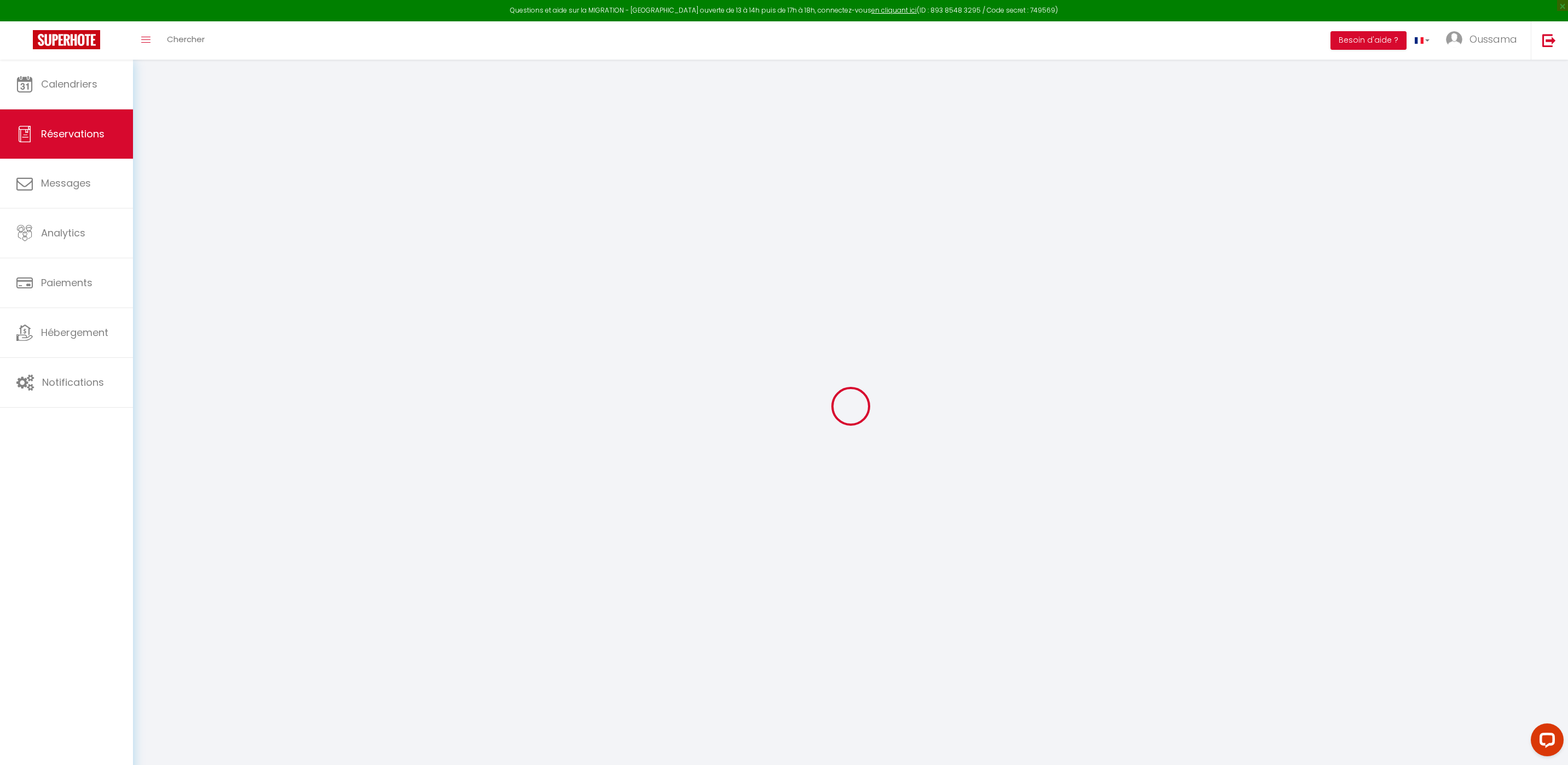
select select
checkbox input "false"
type textarea "** THIS RESERVATION HAS BEEN PRE-PAID ** Reservation has a cancellation grace p…"
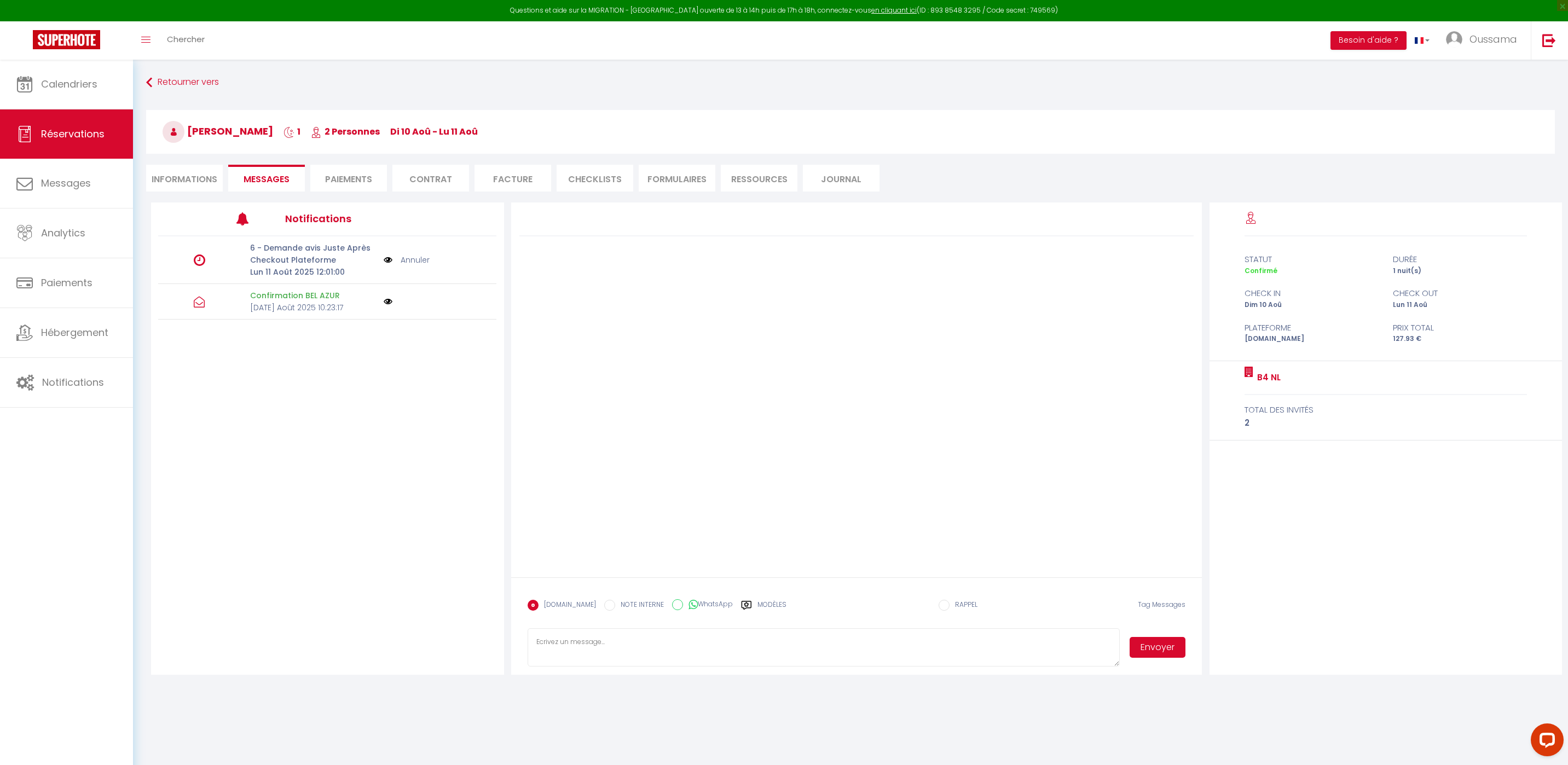
click at [672, 604] on input "WhatsApp" at bounding box center [677, 604] width 11 height 11
radio input "true"
radio input "false"
click at [1148, 646] on button "Envoyer" at bounding box center [1157, 647] width 56 height 21
click at [87, 100] on link "Calendriers" at bounding box center [67, 84] width 133 height 49
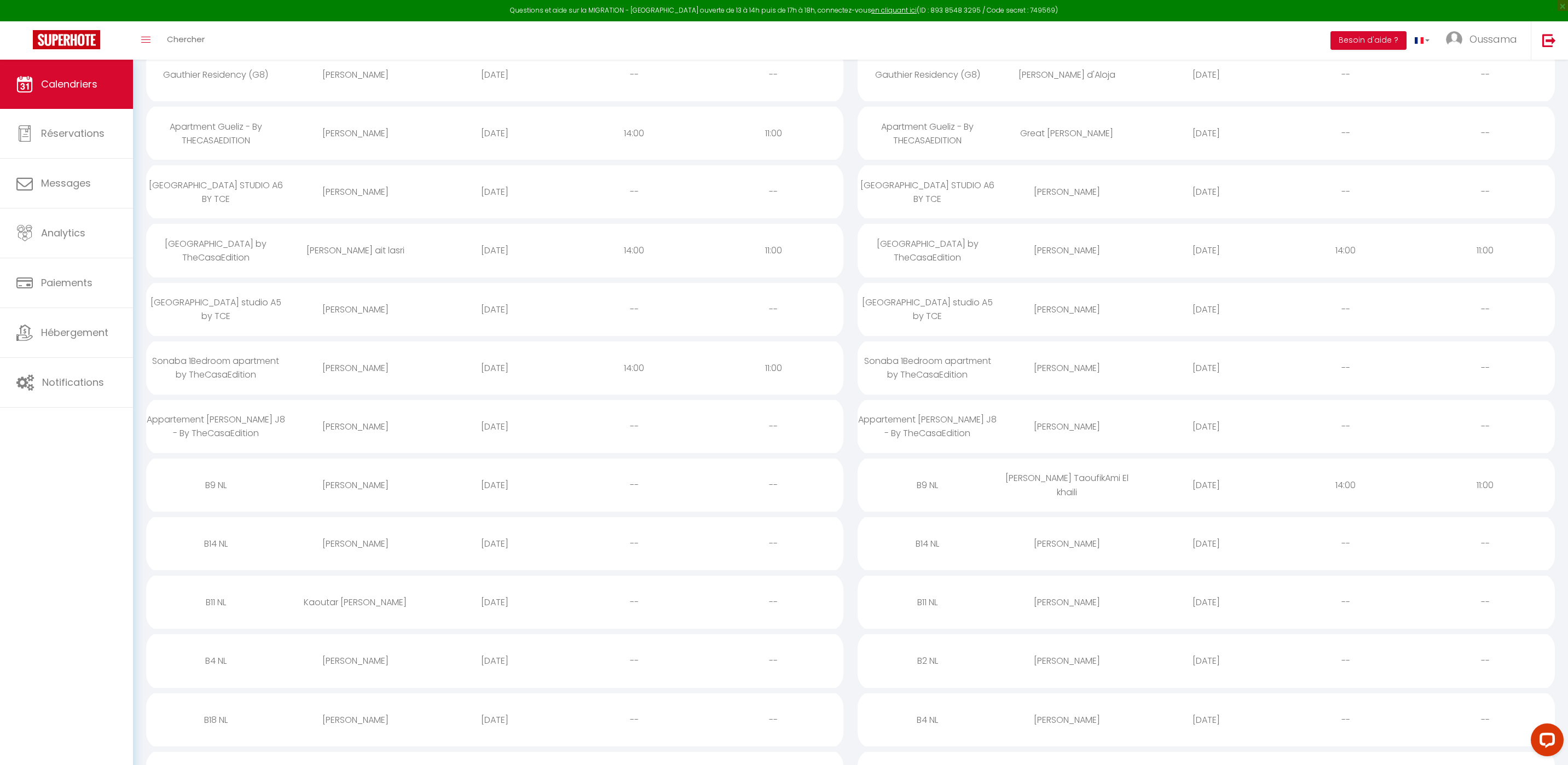
scroll to position [514, 0]
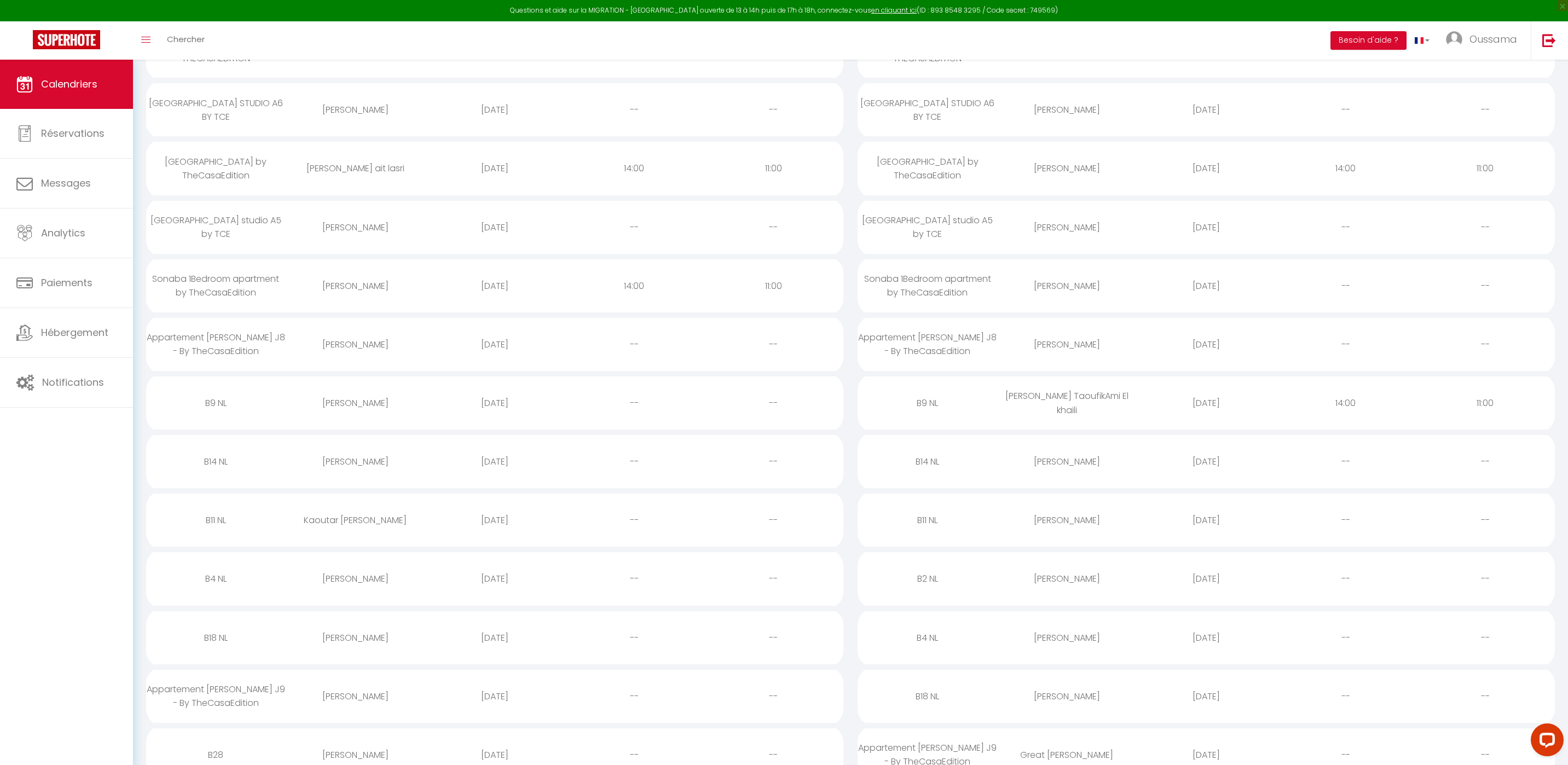
click at [362, 653] on div "[PERSON_NAME]" at bounding box center [355, 638] width 139 height 36
select select "0"
select select "1"
select select
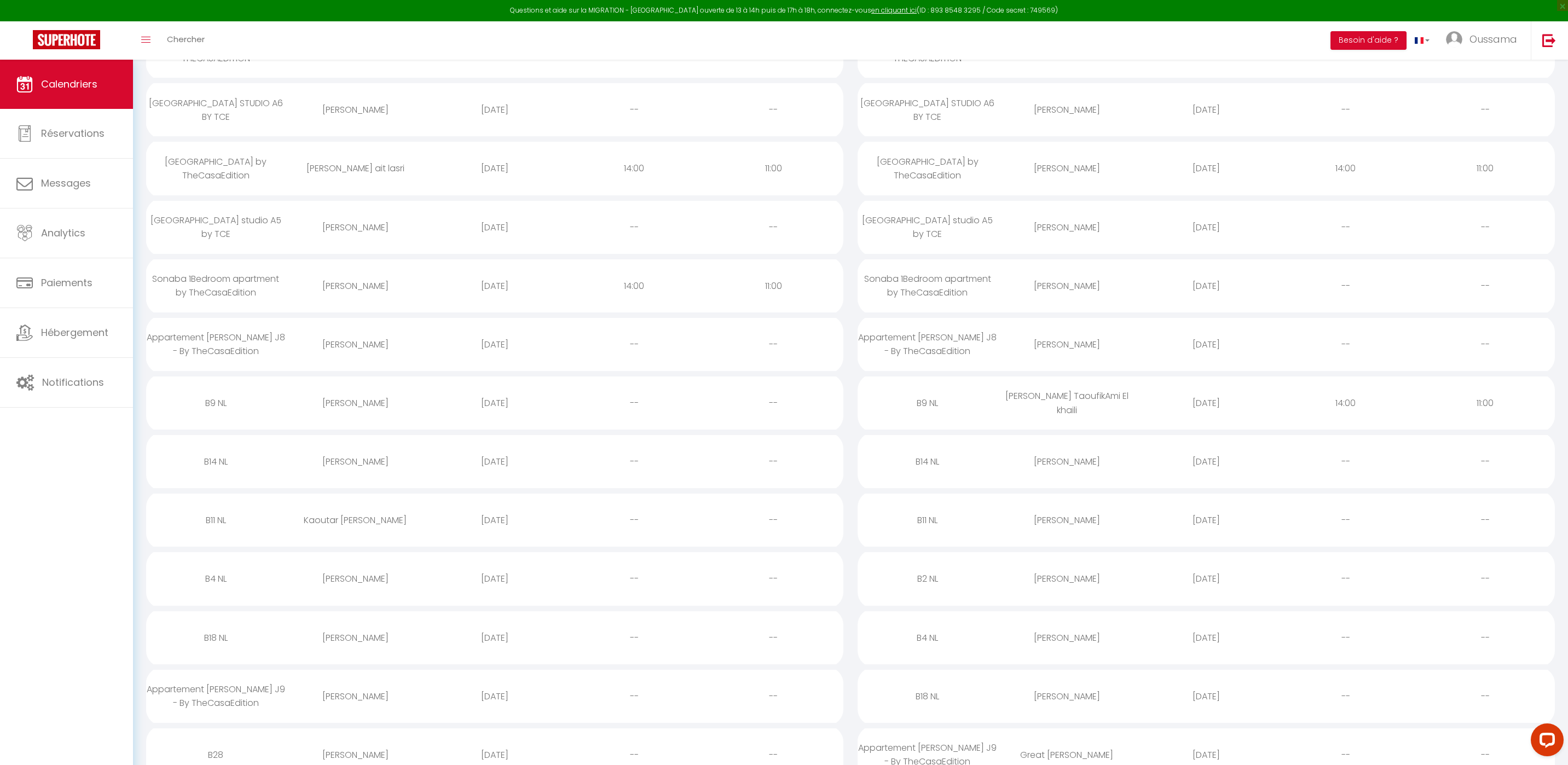
select select
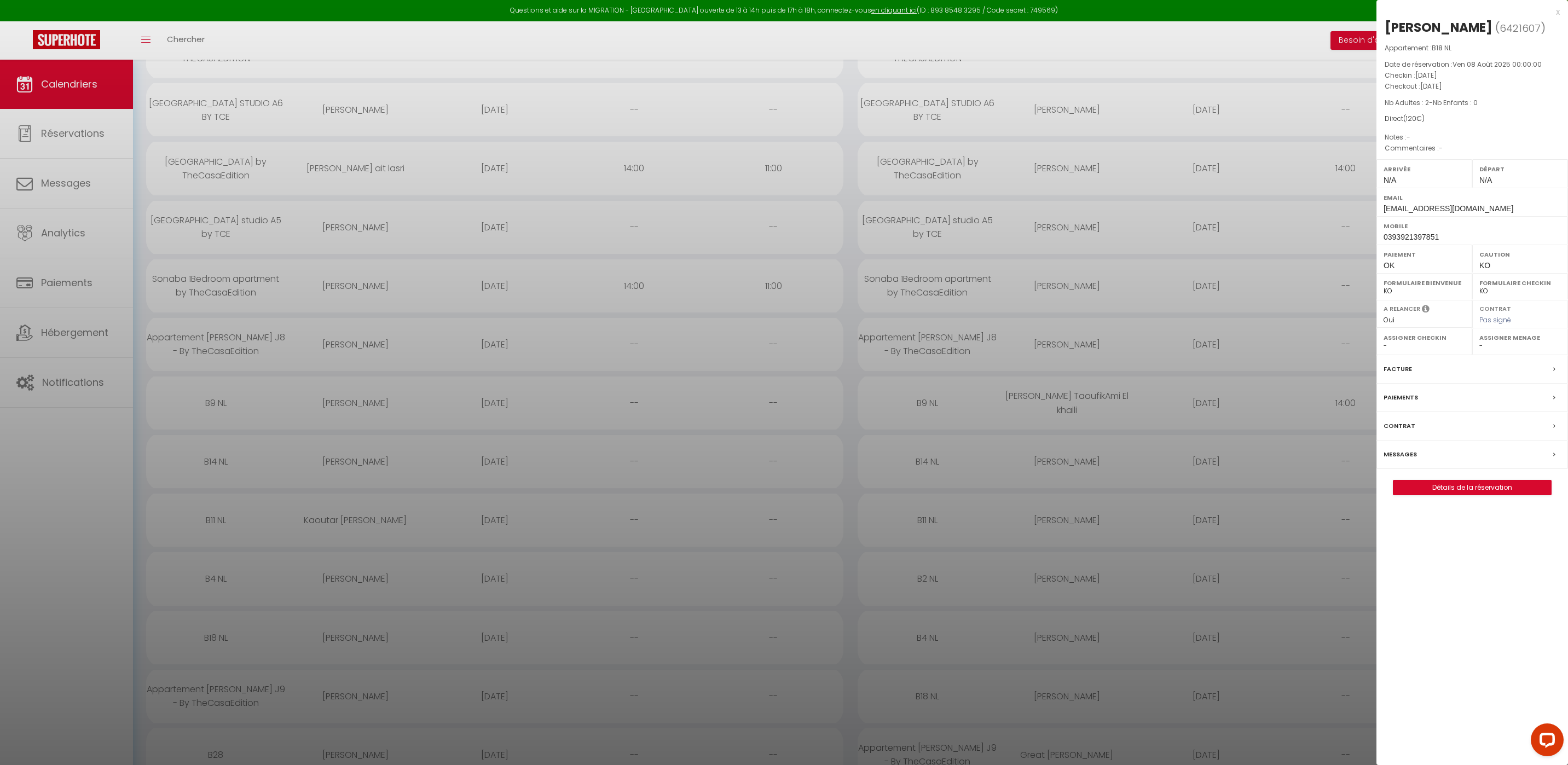
click at [1395, 451] on label "Messages" at bounding box center [1400, 455] width 33 height 11
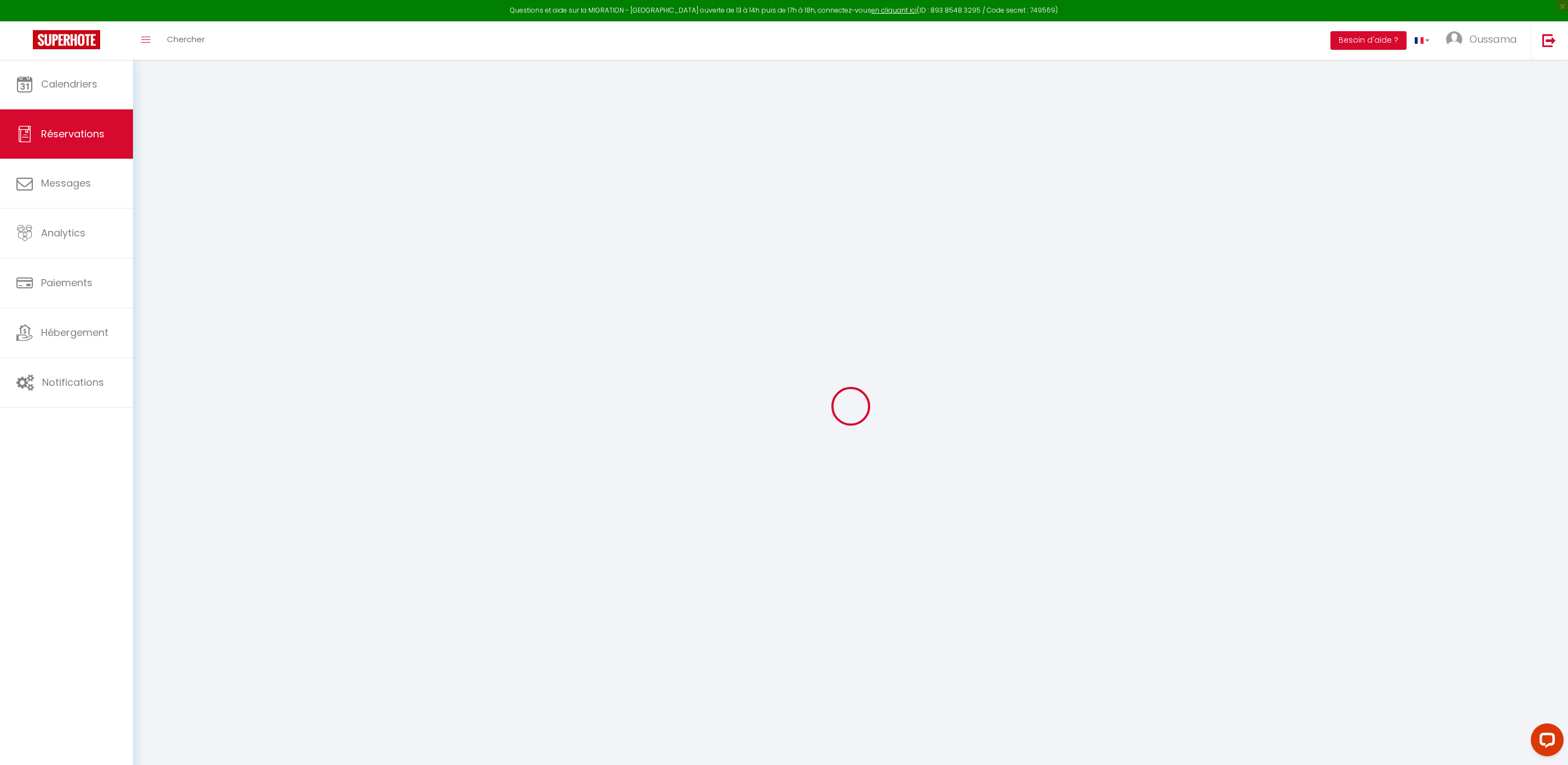
select select
checkbox input "false"
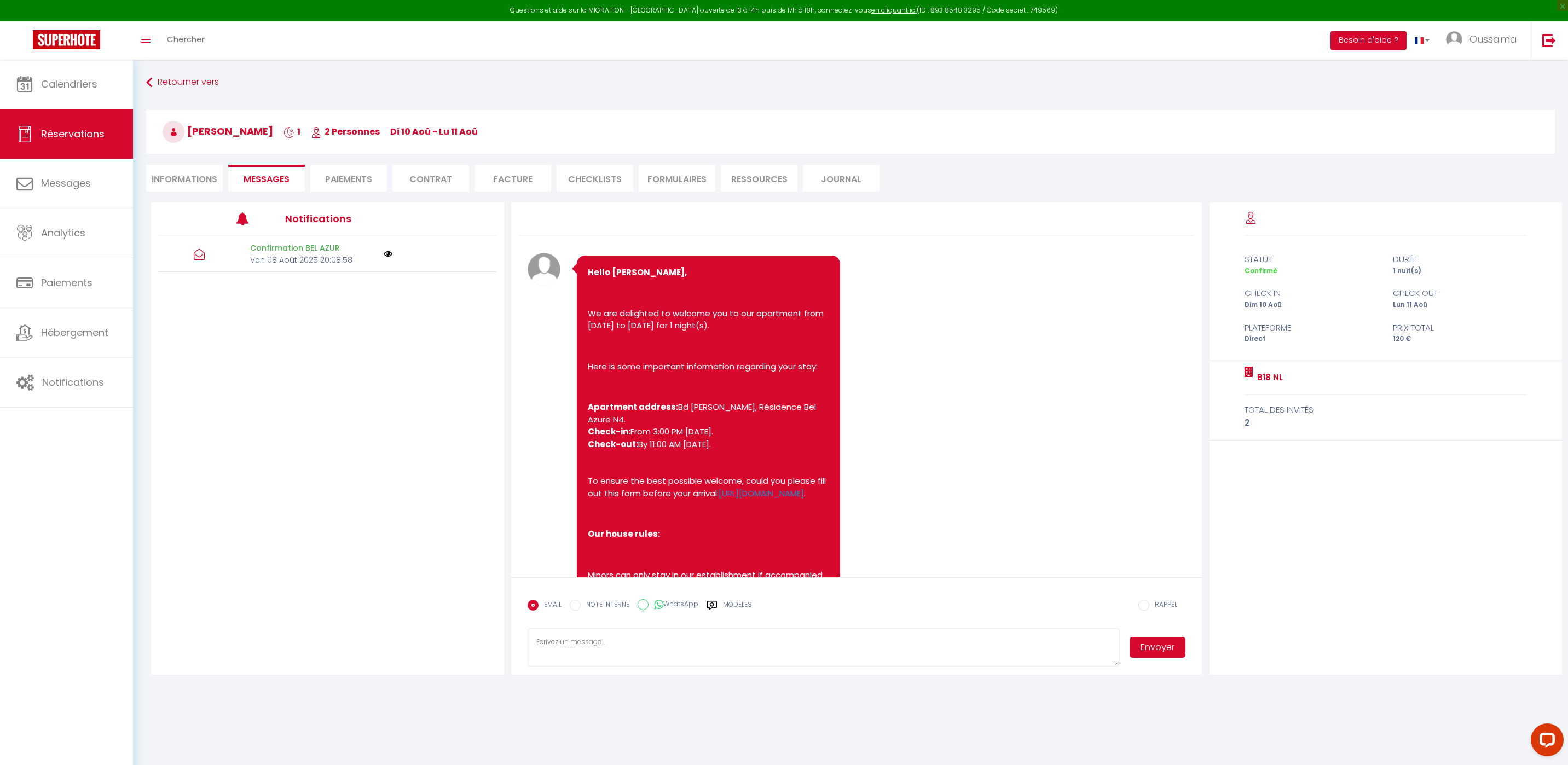
scroll to position [665, 0]
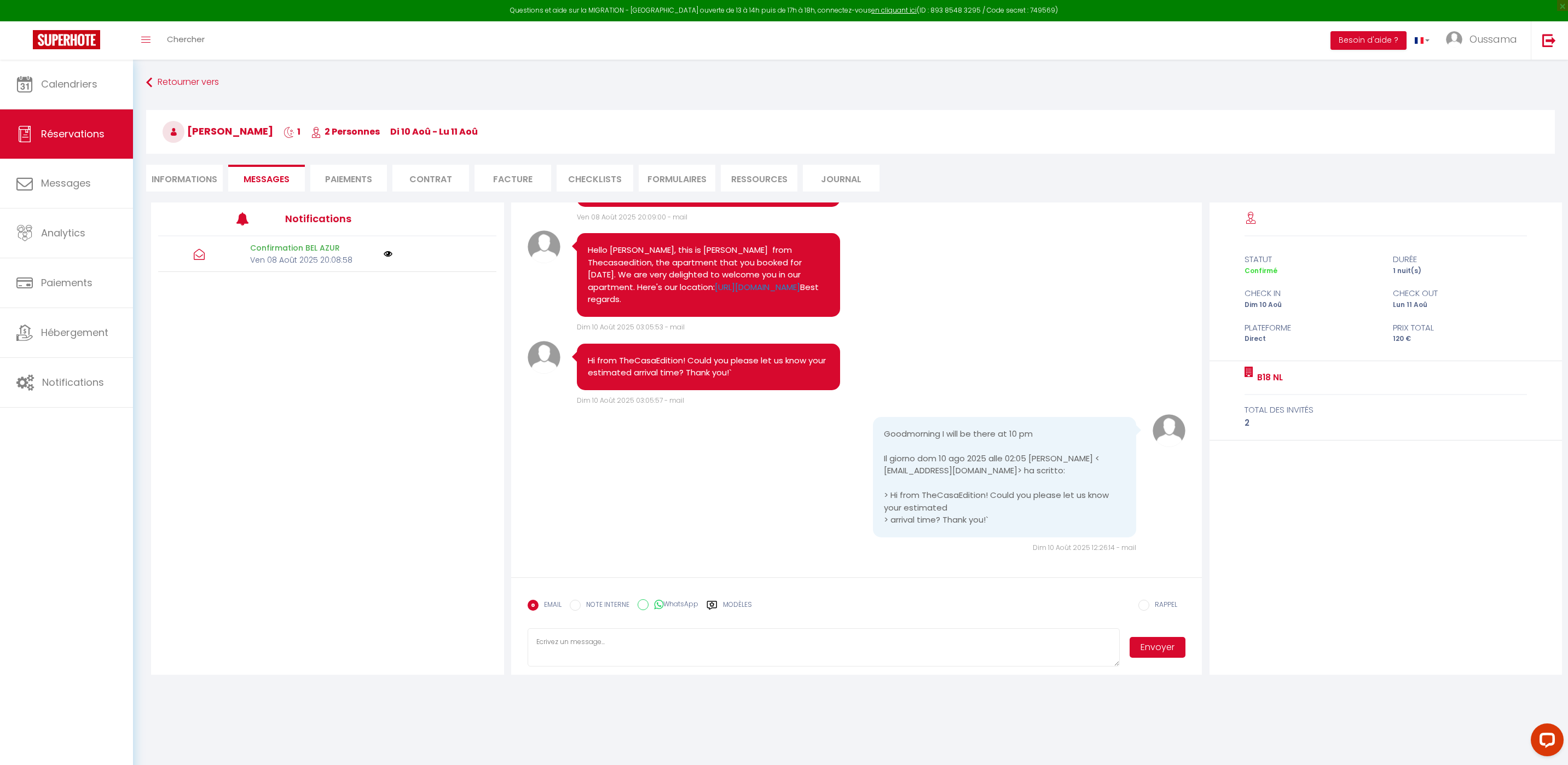
click at [646, 607] on input "WhatsApp" at bounding box center [642, 604] width 11 height 11
radio input "true"
radio input "false"
click at [1160, 659] on span "Envoyer" at bounding box center [1152, 648] width 66 height 38
click at [1160, 655] on button "Envoyer" at bounding box center [1157, 647] width 56 height 21
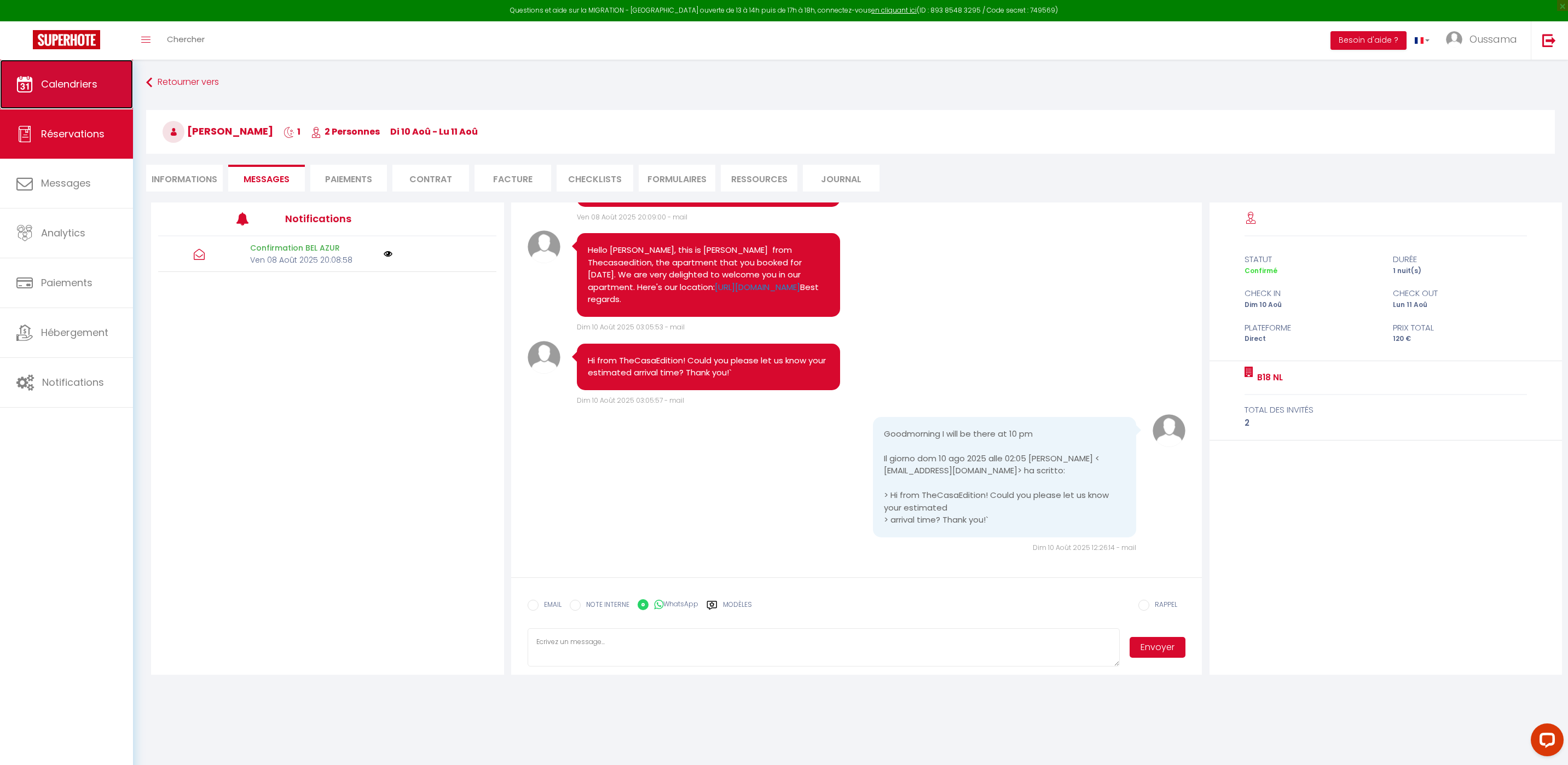
click at [109, 91] on link "Calendriers" at bounding box center [67, 84] width 133 height 49
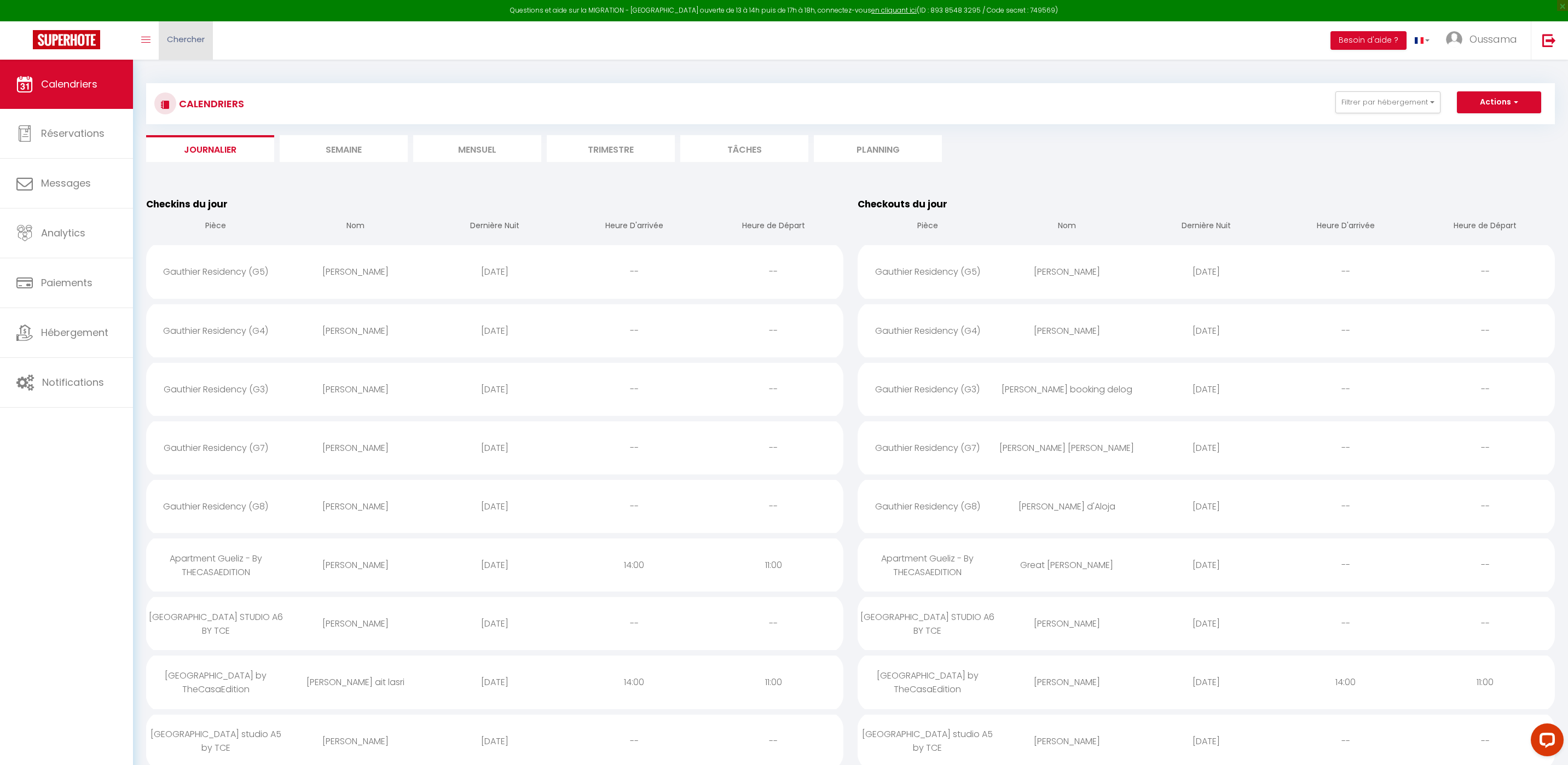
click at [186, 36] on span "Chercher" at bounding box center [186, 39] width 38 height 11
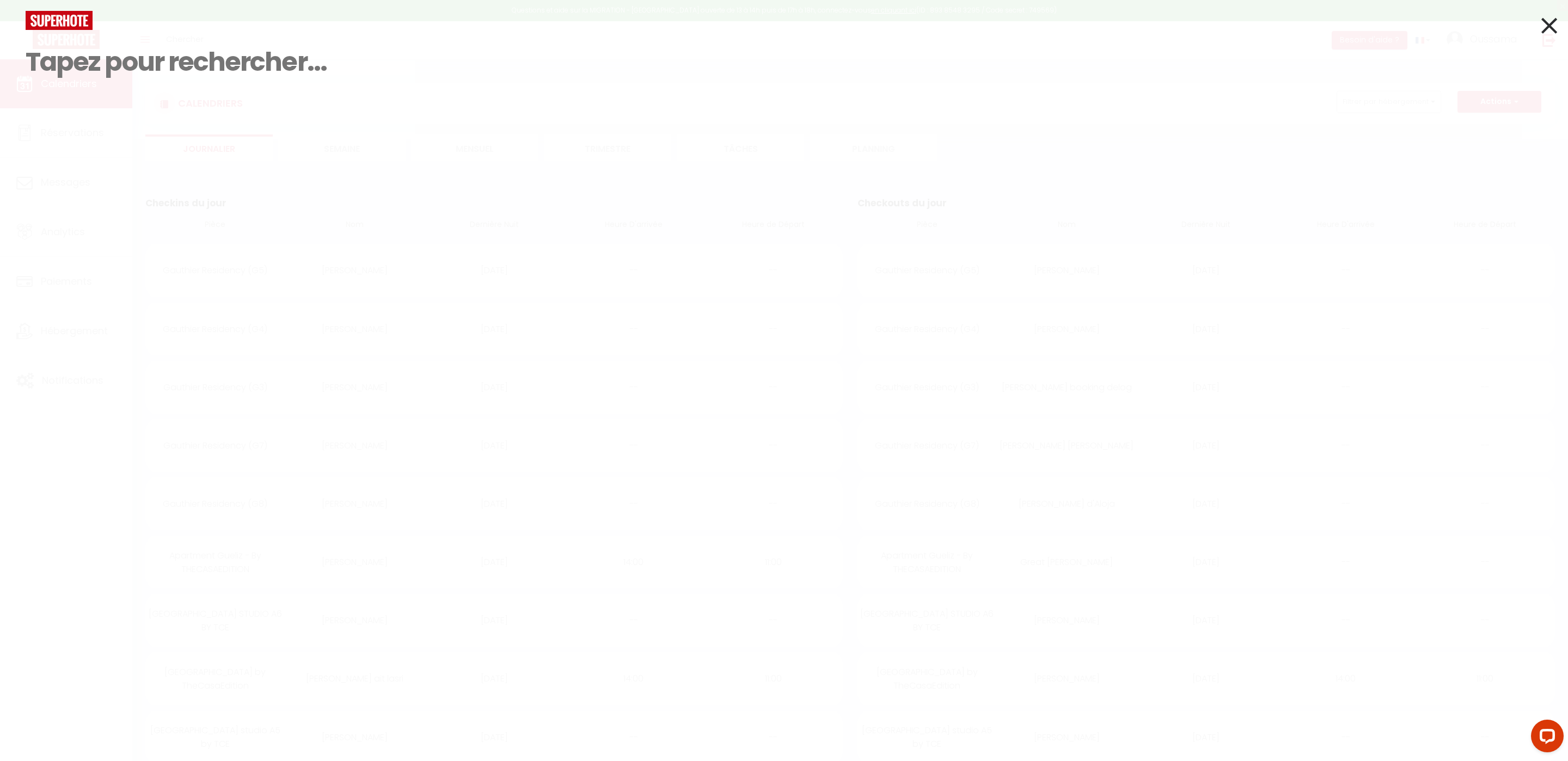
paste input "6230108231"
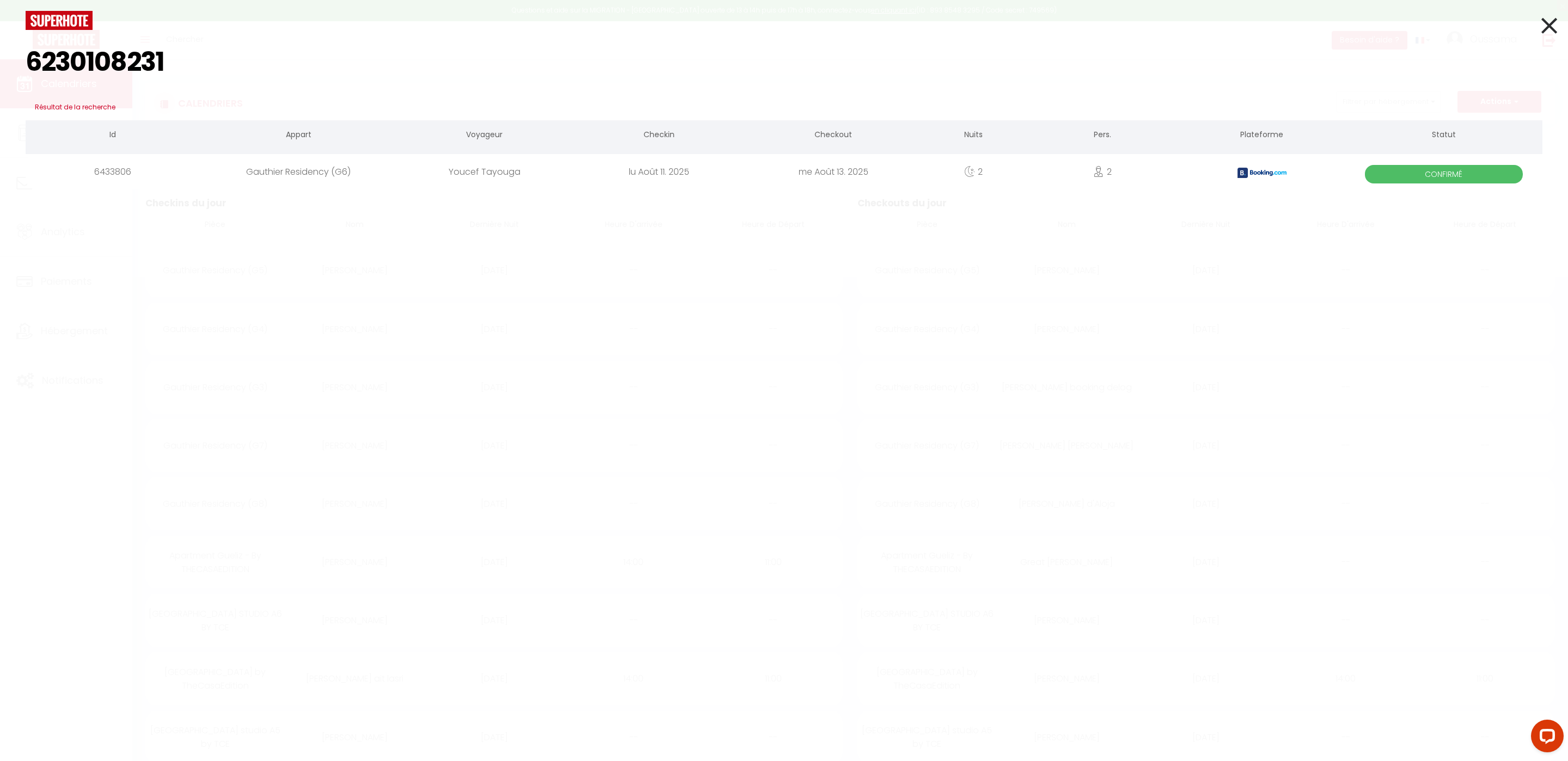
type input "6230108231"
click at [329, 170] on div "Gauthier Residency (G6)" at bounding box center [298, 172] width 197 height 36
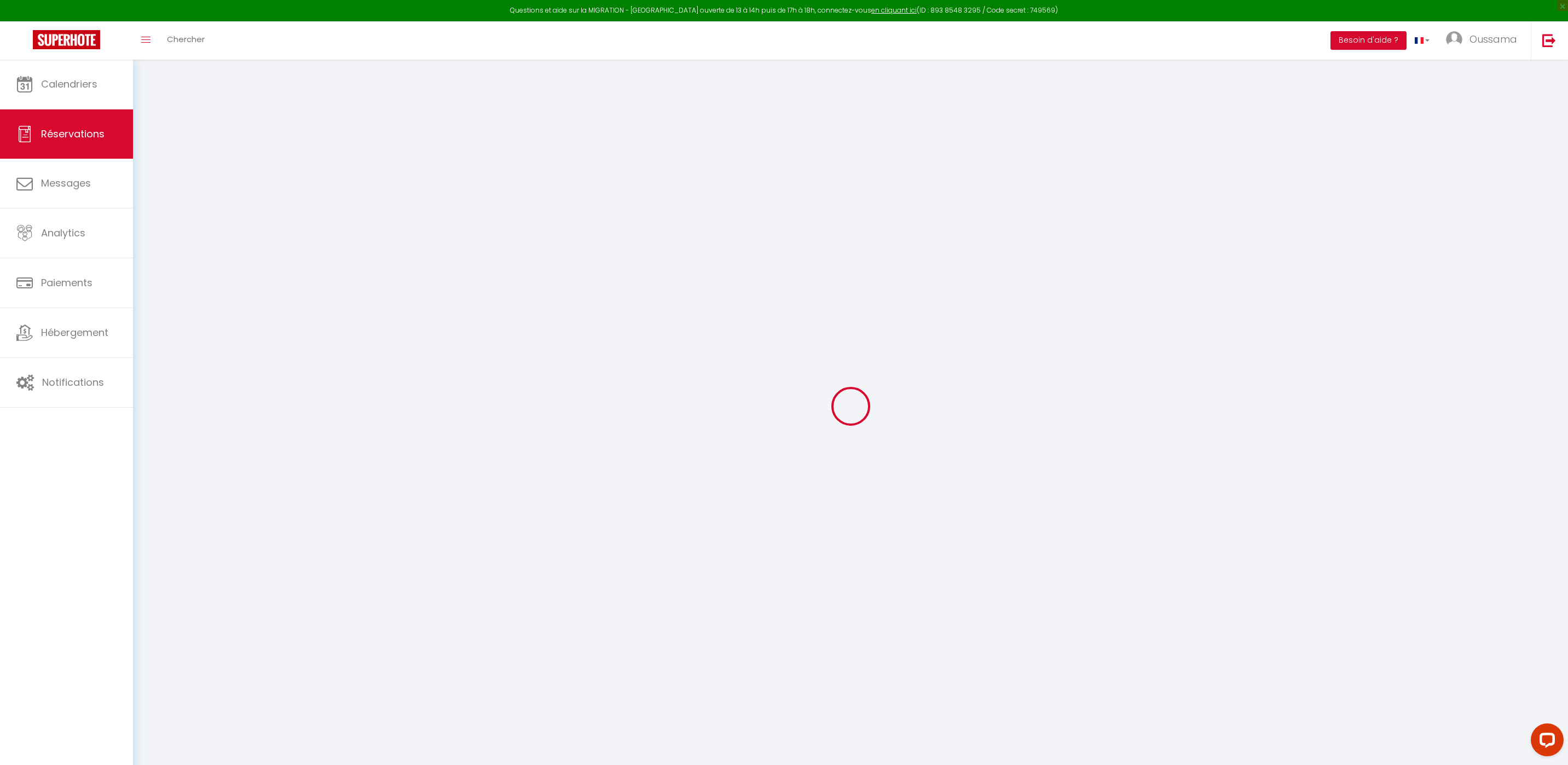
type input "Youcef"
type input "Tayouga"
type input "[EMAIL_ADDRESS][DOMAIN_NAME]"
type input "[PHONE_NUMBER]"
type input "."
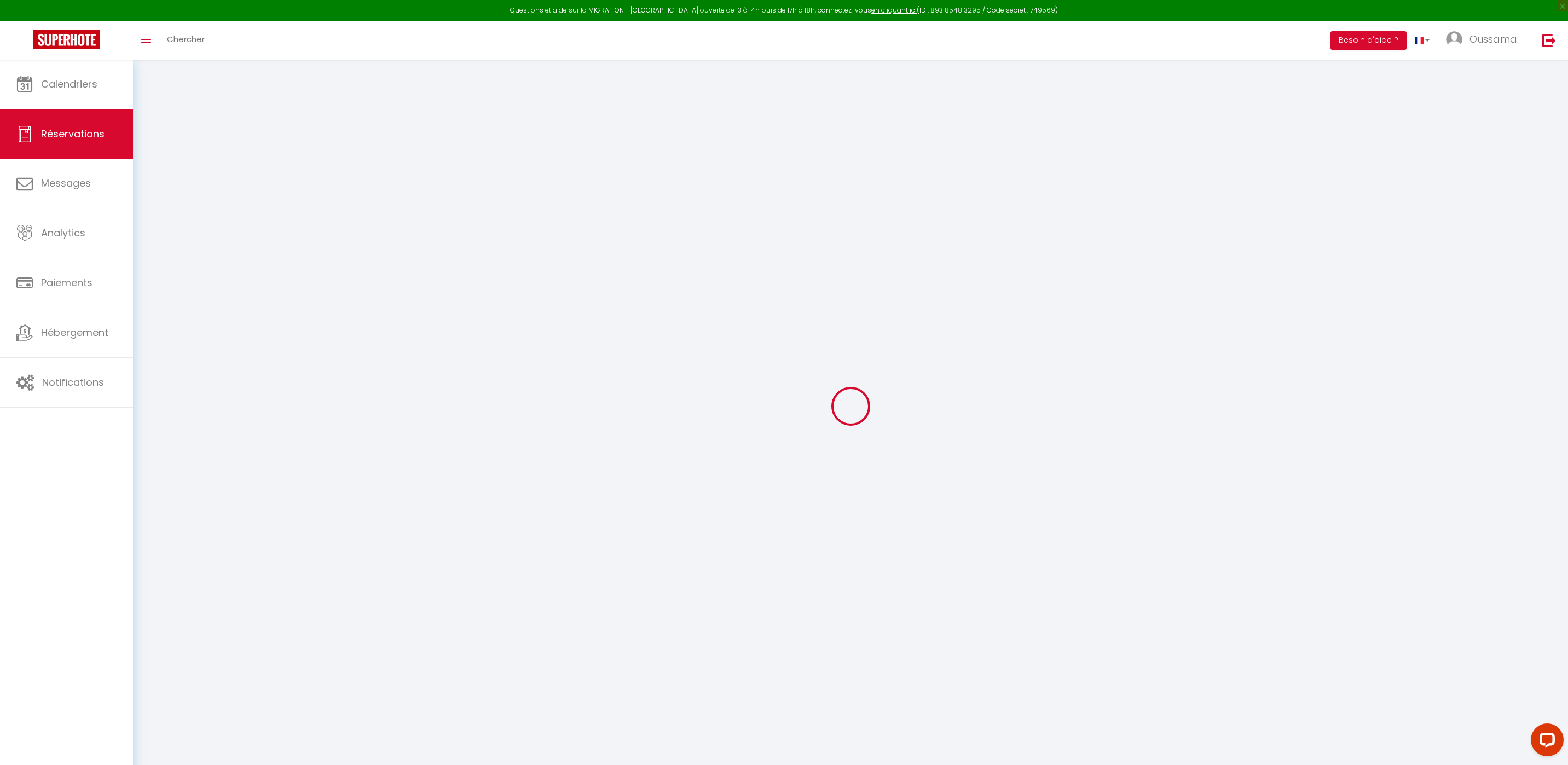
select select "FR"
type input "550.8"
select select "20192"
select select "1"
select select
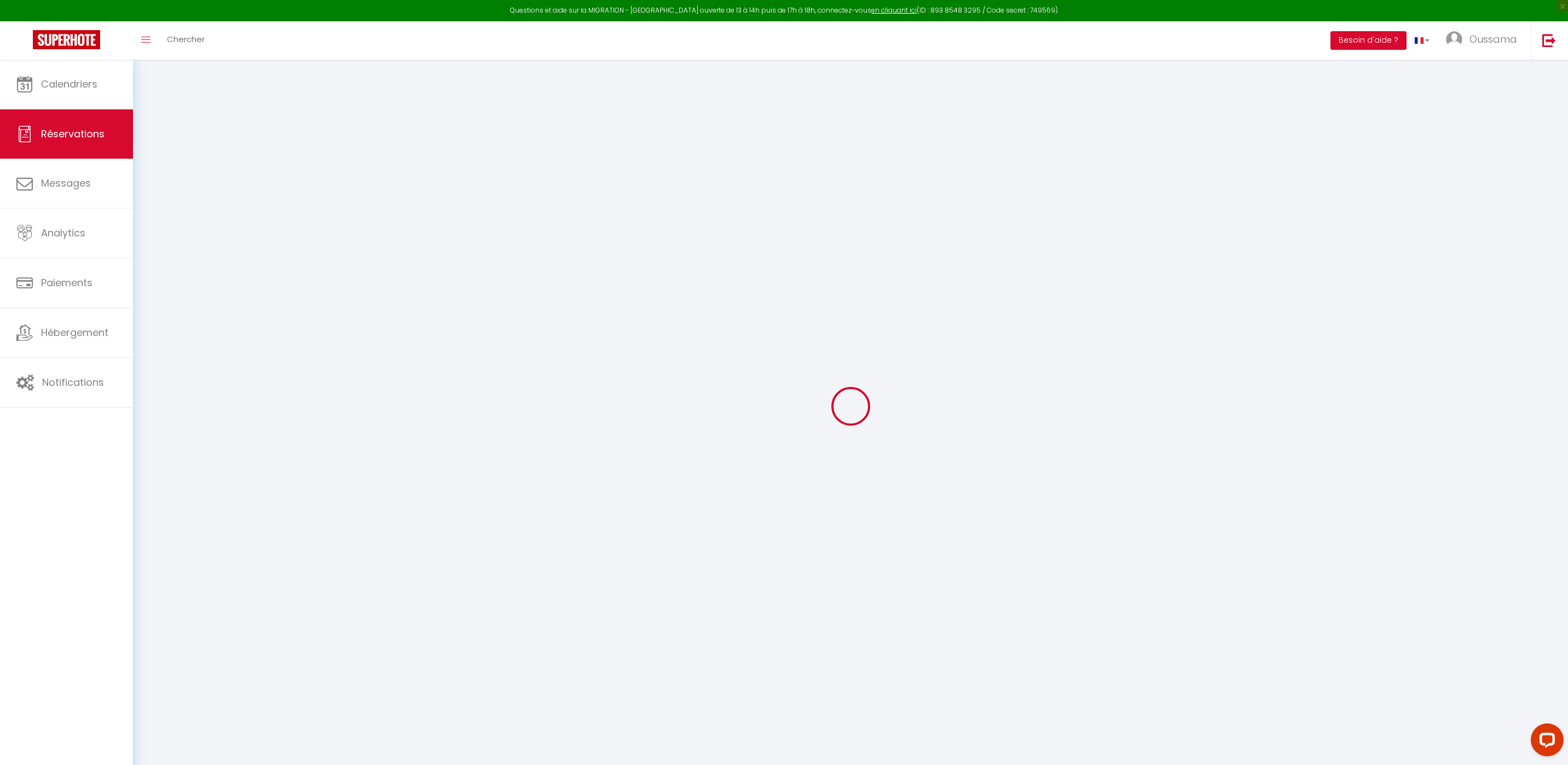
select select
type input "2"
select select "12"
select select
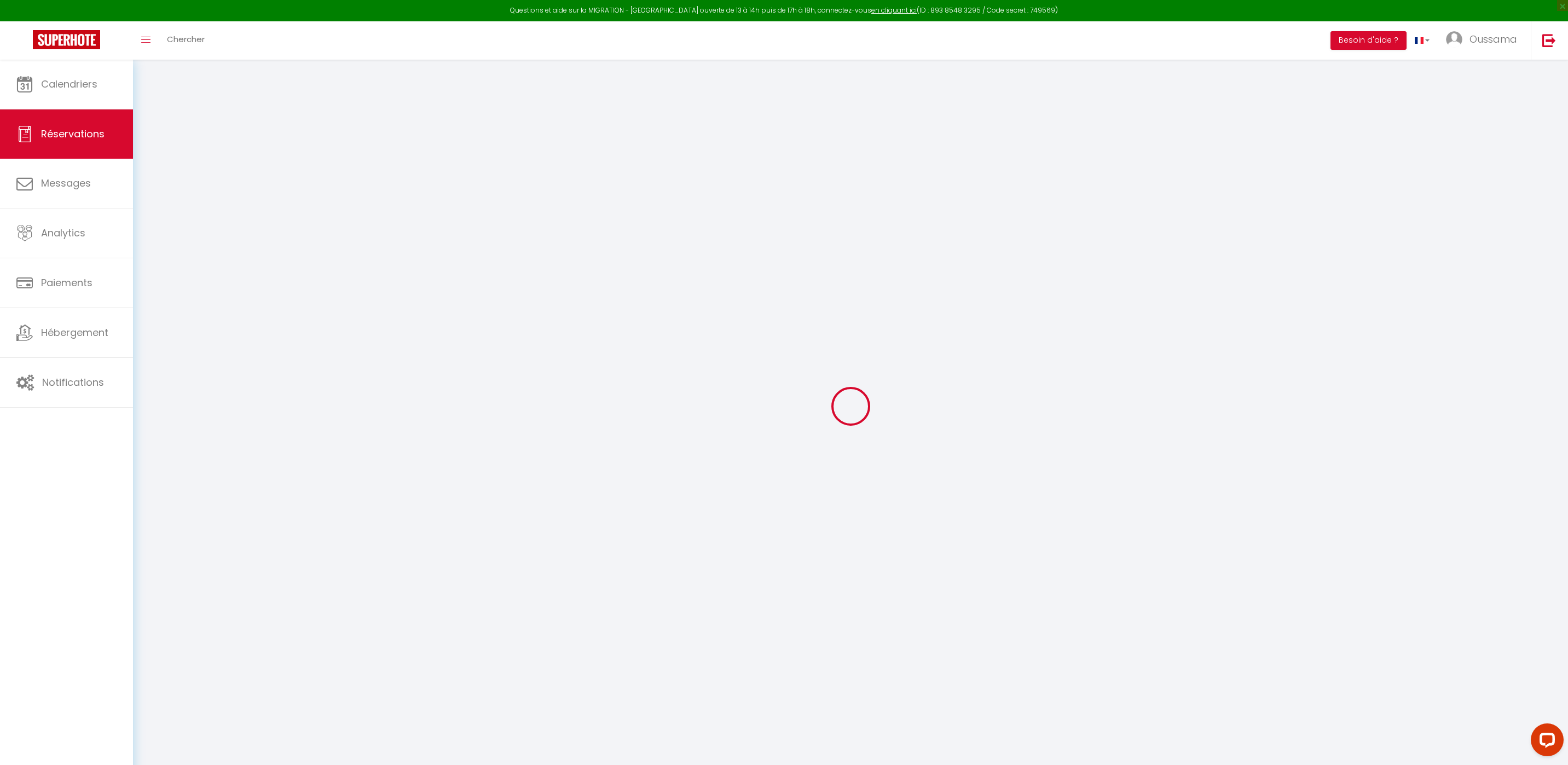
type input "2203.2"
checkbox input "false"
type input "0"
select select "2"
type input "0"
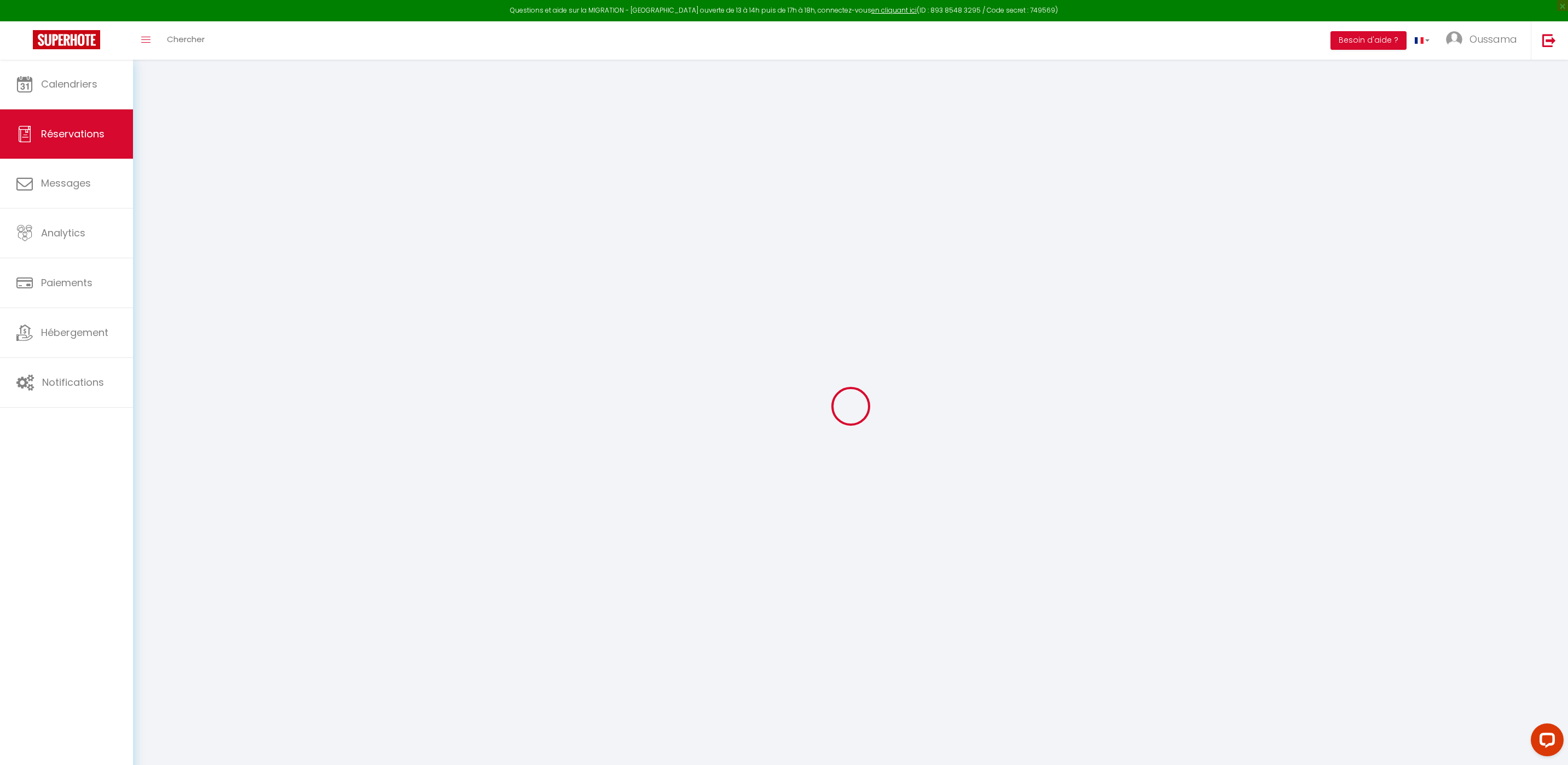
type input "0"
select select
select select "14"
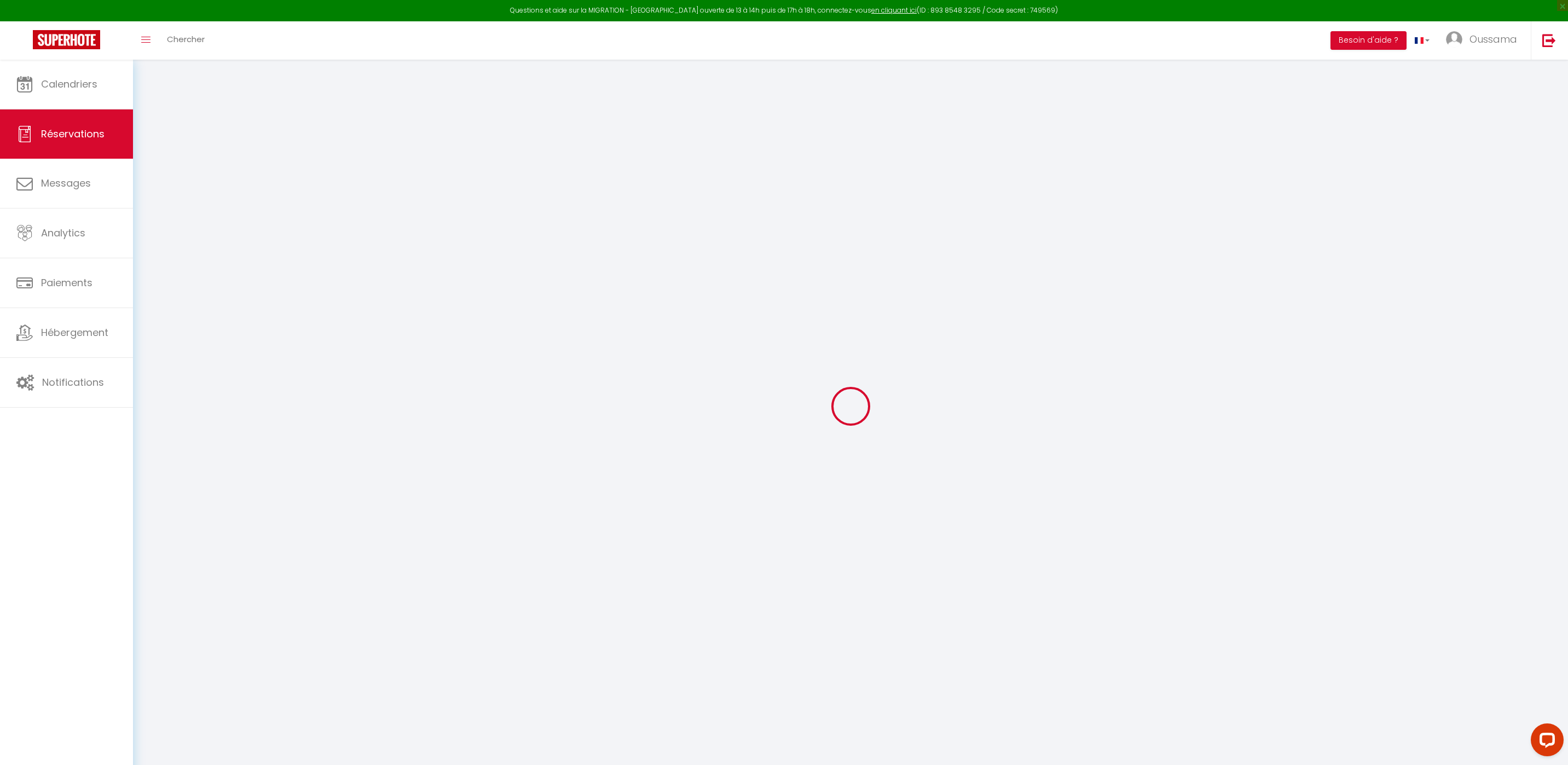
checkbox input "false"
select select
checkbox input "false"
select select
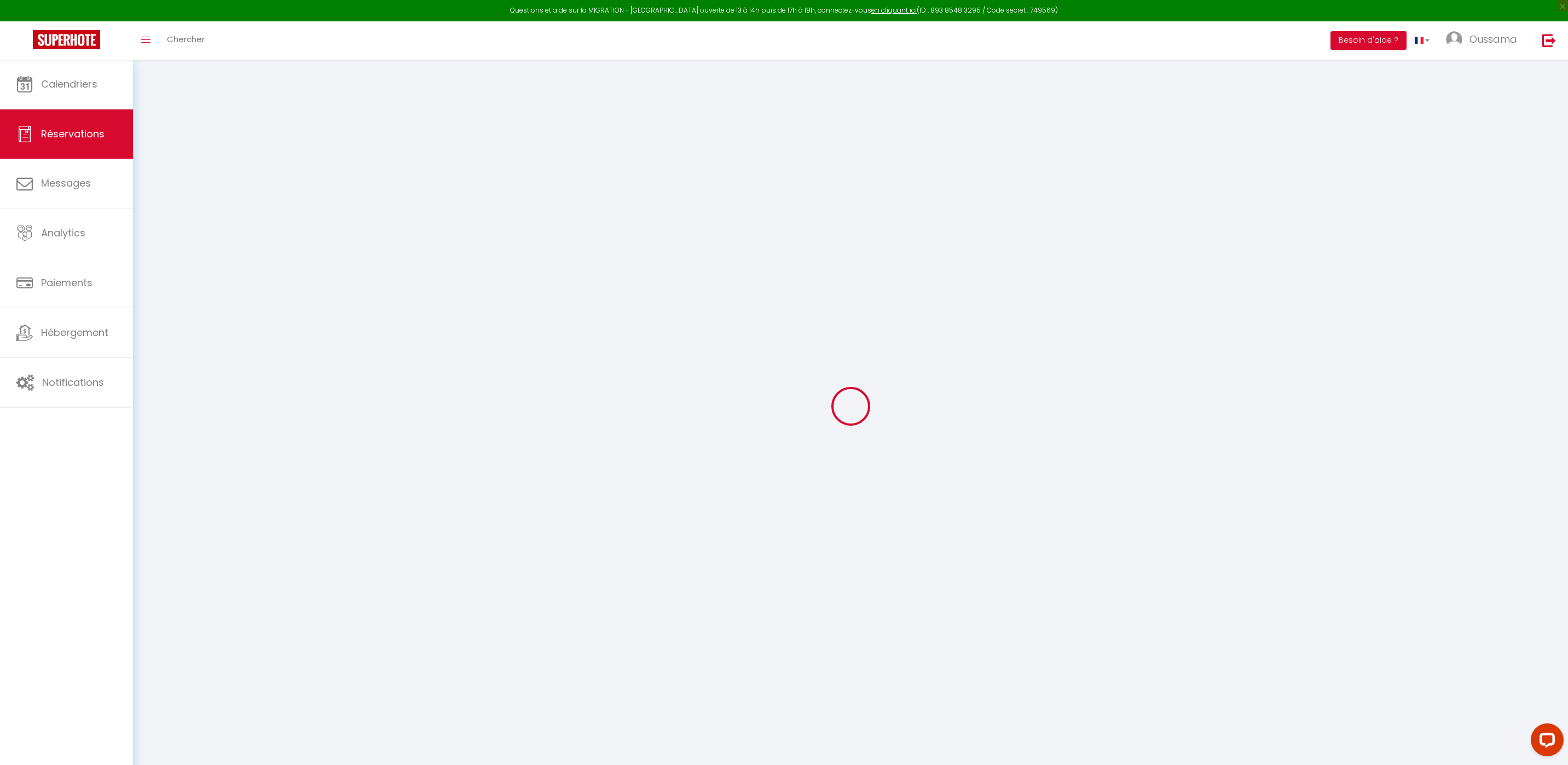
select select
checkbox input "false"
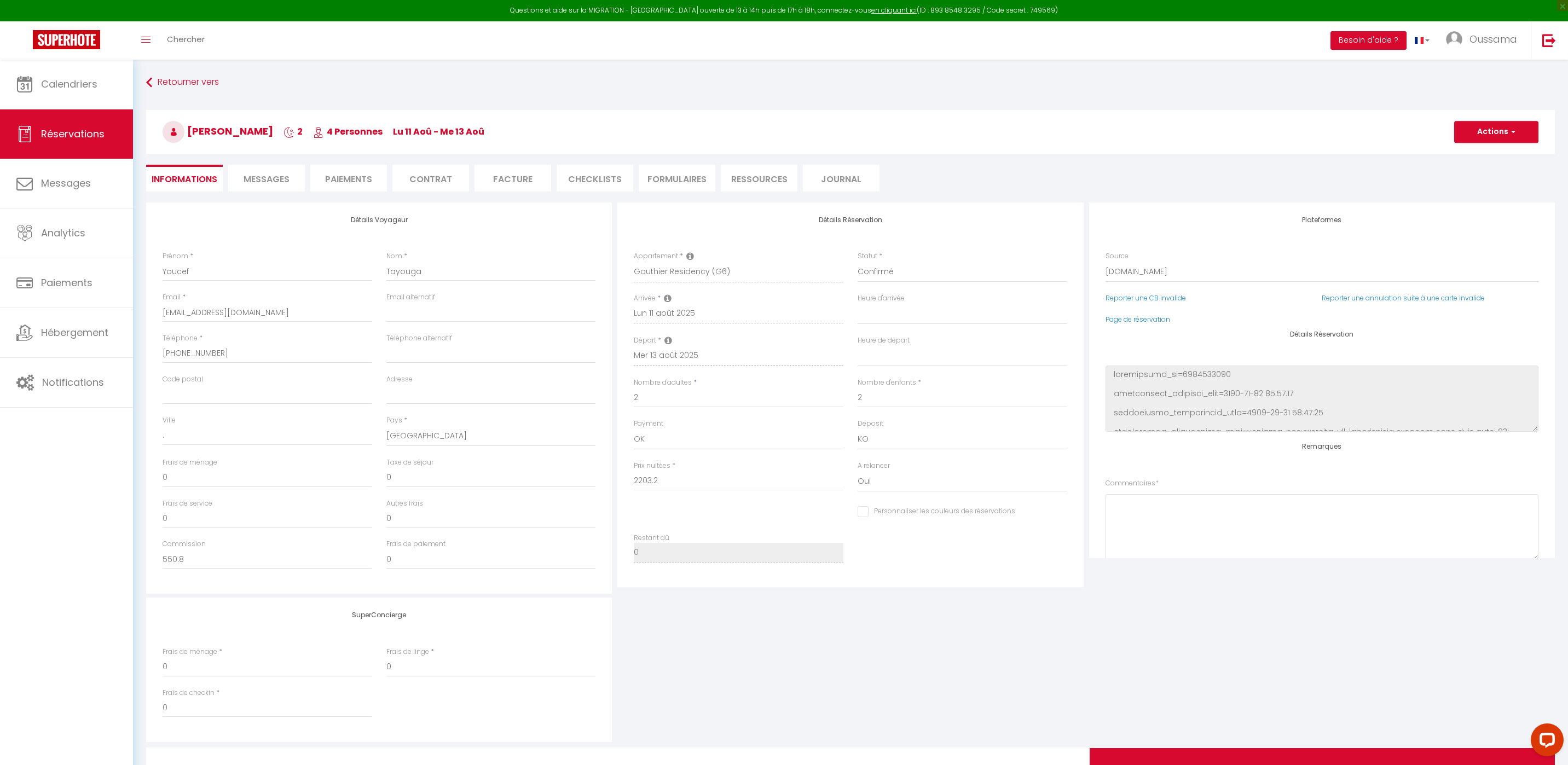
type input "176.24"
select select
checkbox input "false"
select select
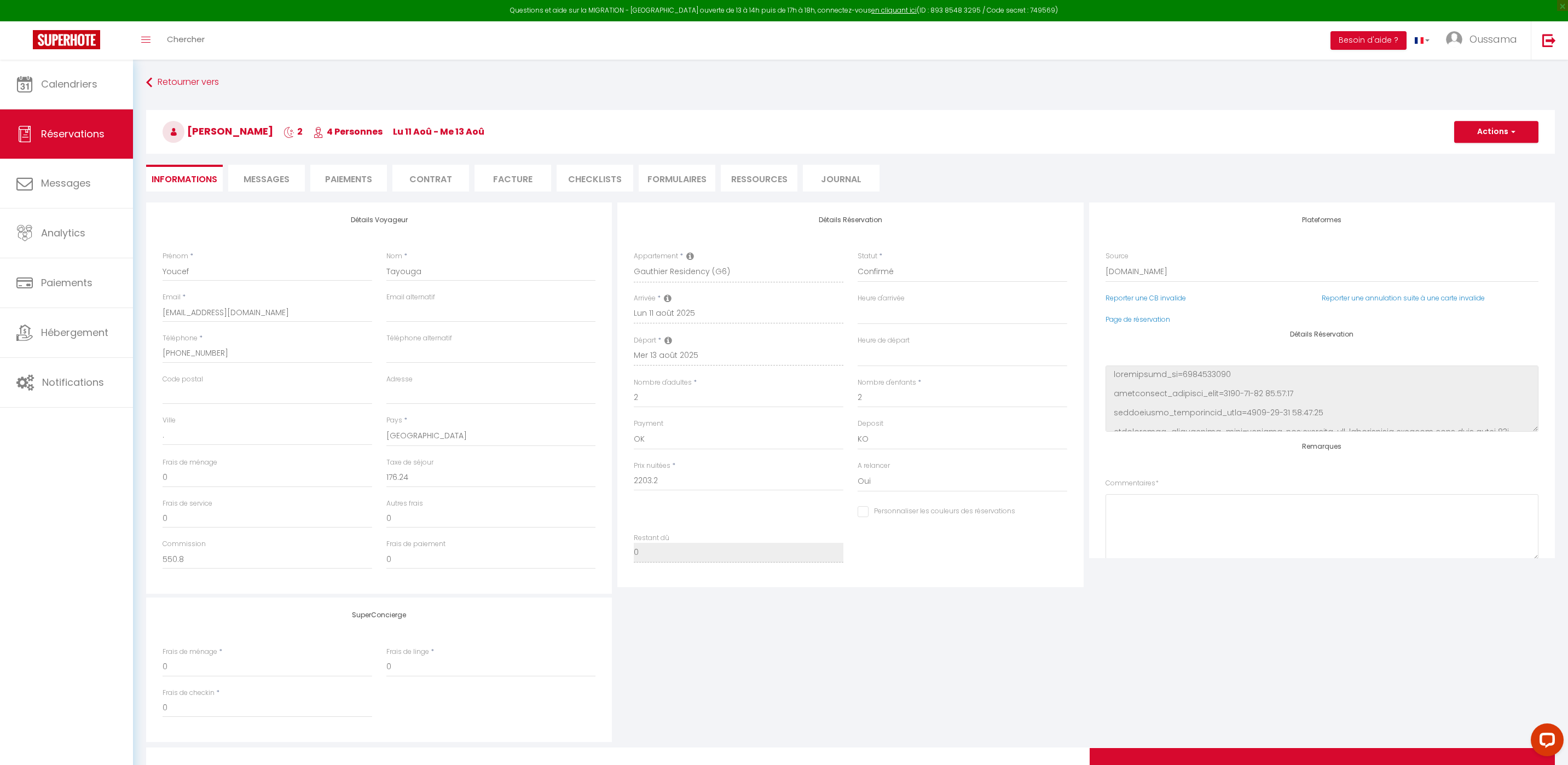
select select
